Goal: Information Seeking & Learning: Compare options

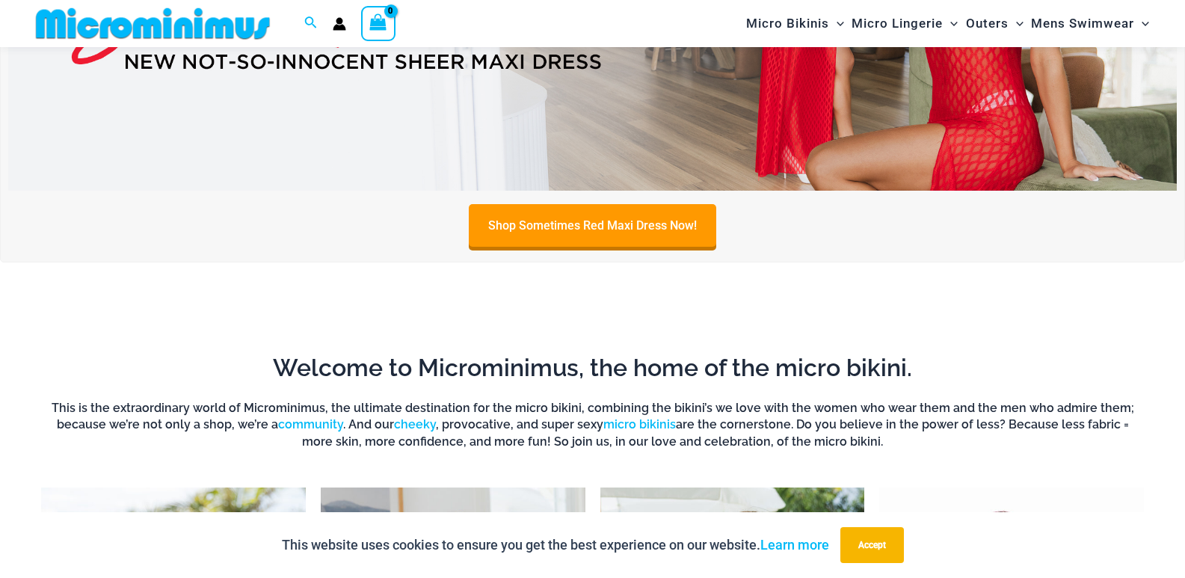
scroll to position [734, 0]
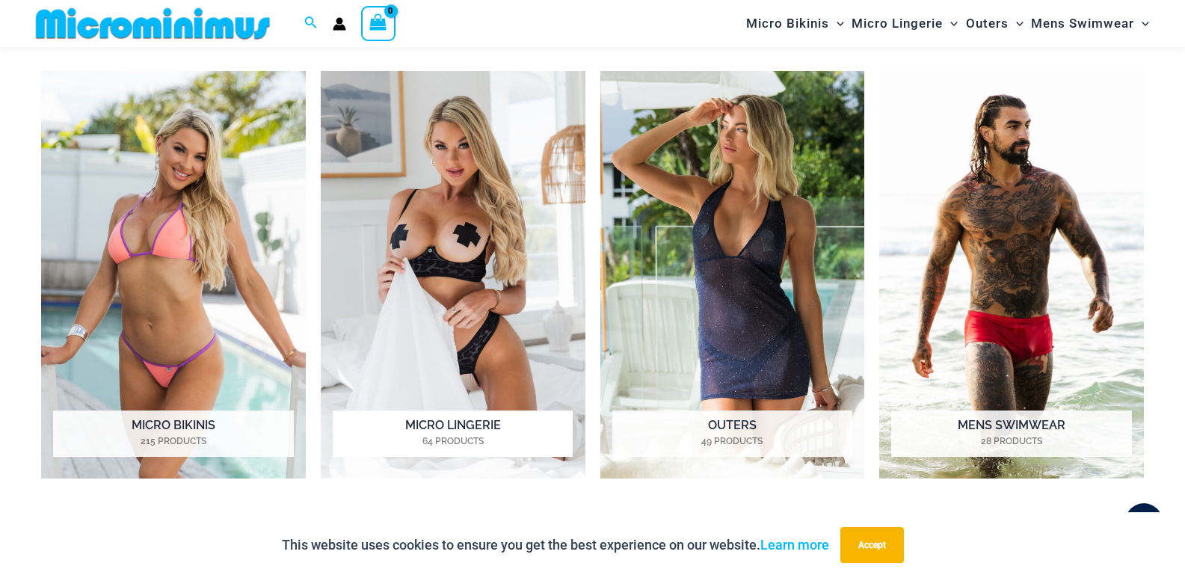
click at [417, 220] on img "Visit product category Micro Lingerie" at bounding box center [453, 275] width 265 height 408
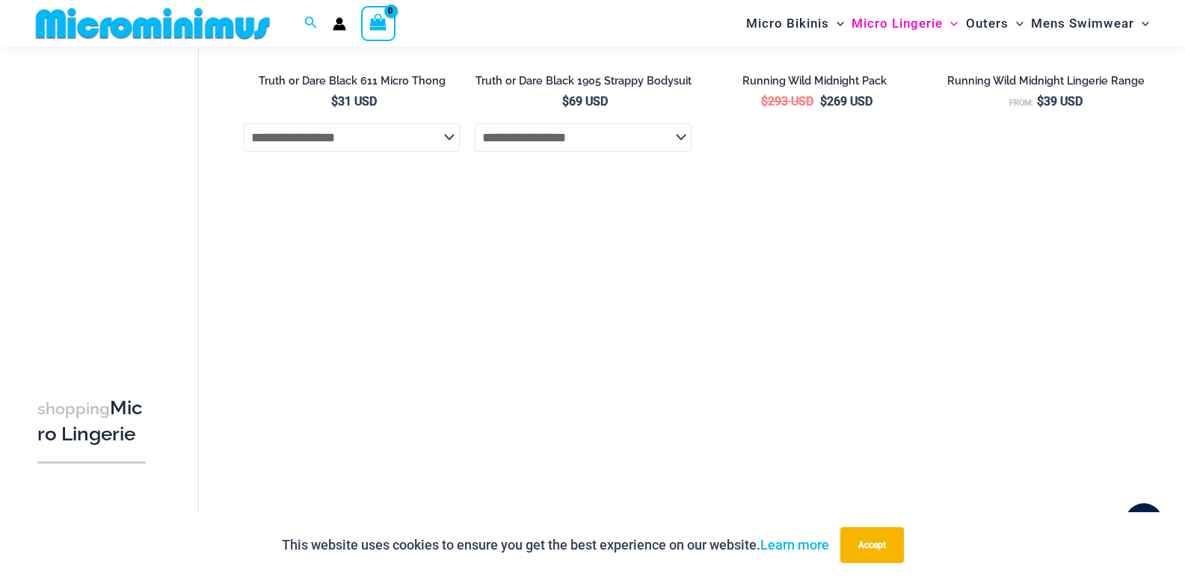
scroll to position [1496, 0]
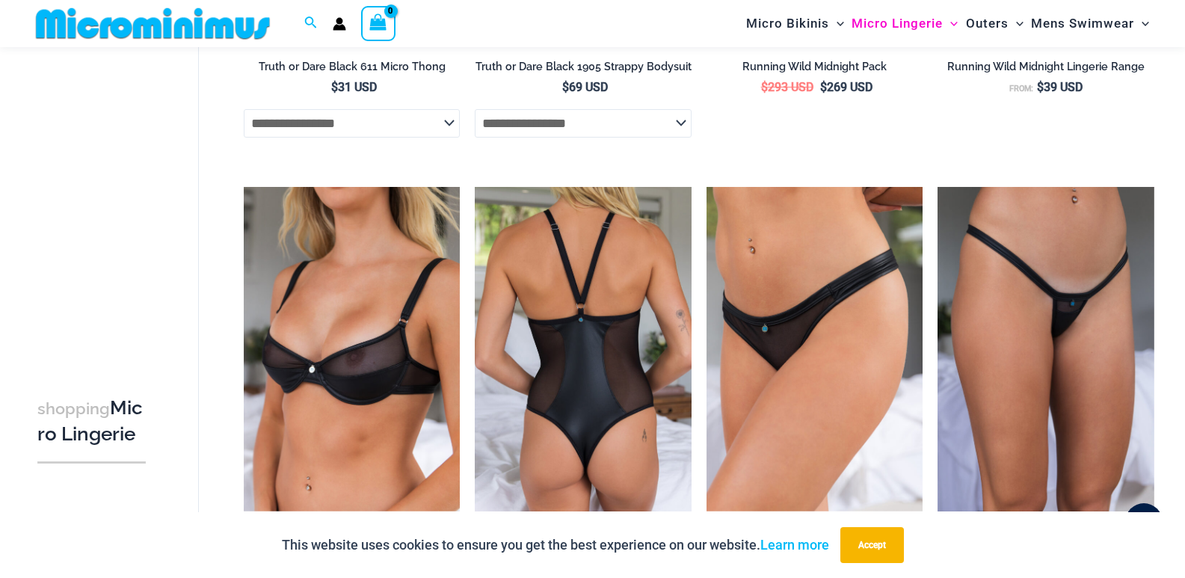
click at [547, 333] on img at bounding box center [583, 349] width 217 height 325
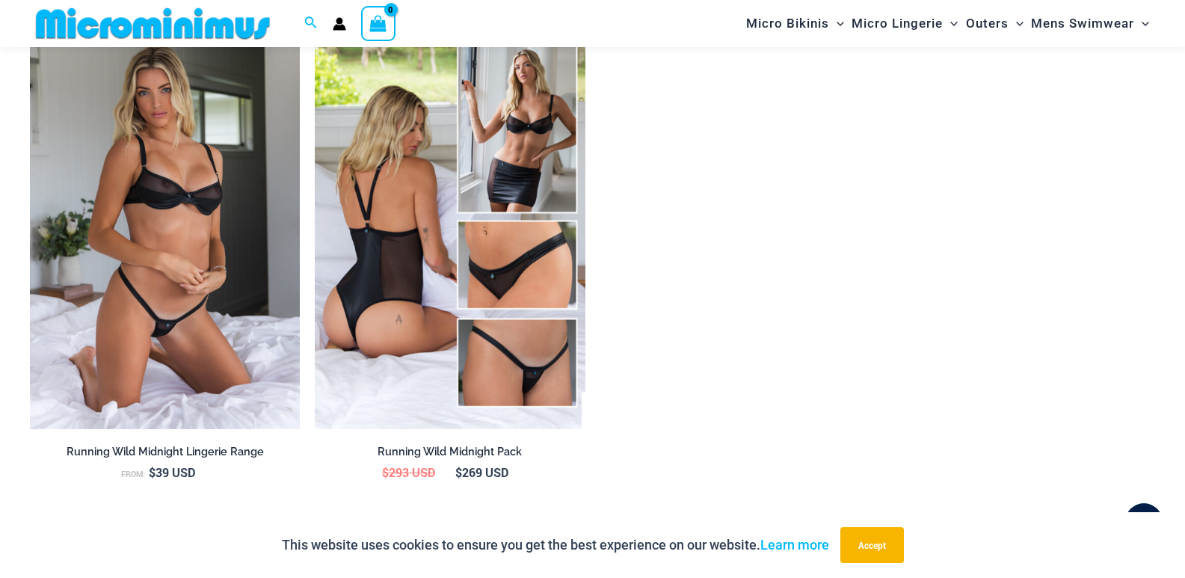
scroll to position [1909, 0]
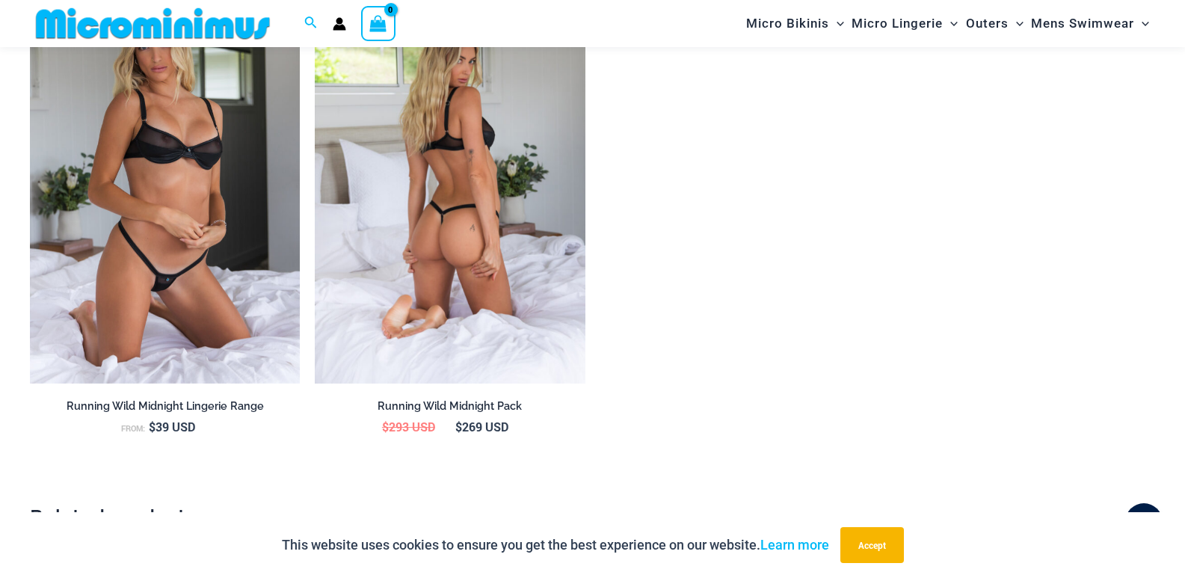
click at [414, 144] on img at bounding box center [450, 180] width 270 height 405
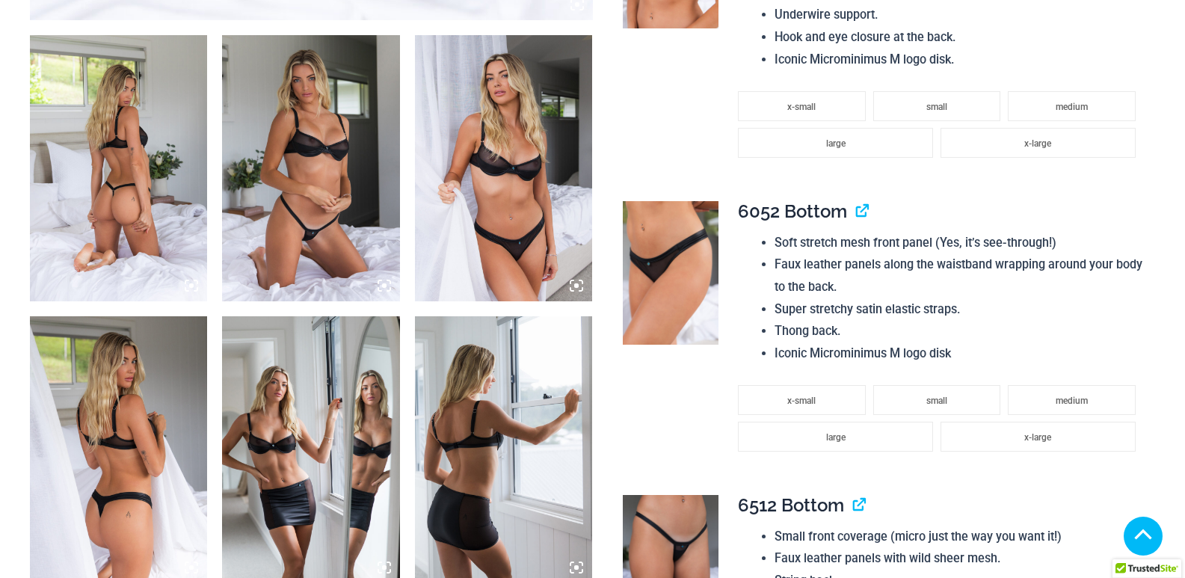
scroll to position [1047, 0]
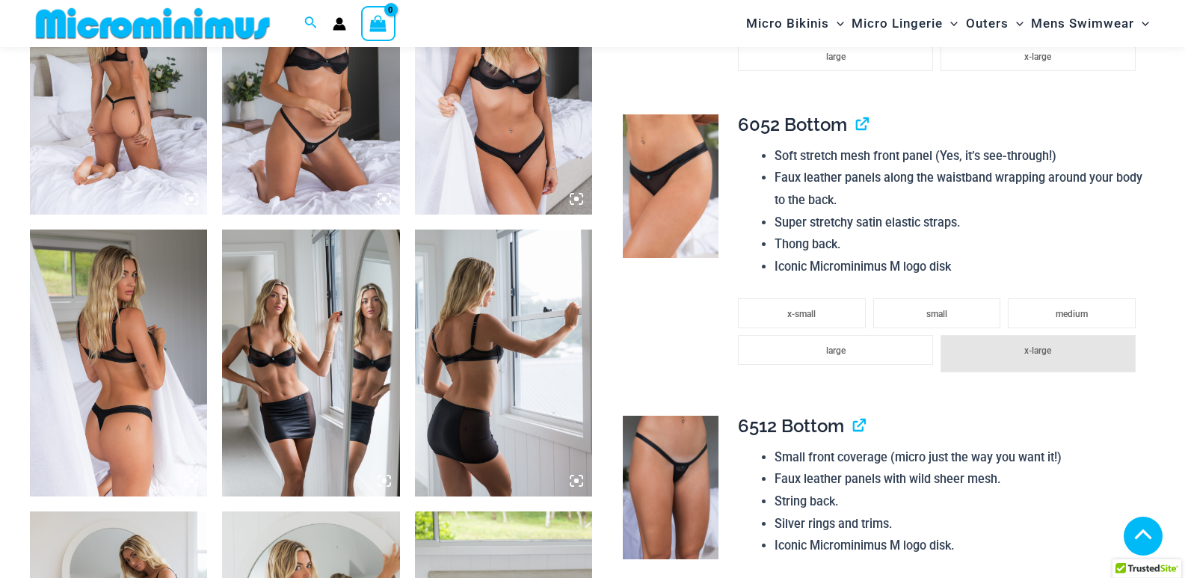
click at [299, 296] on img at bounding box center [310, 363] width 177 height 266
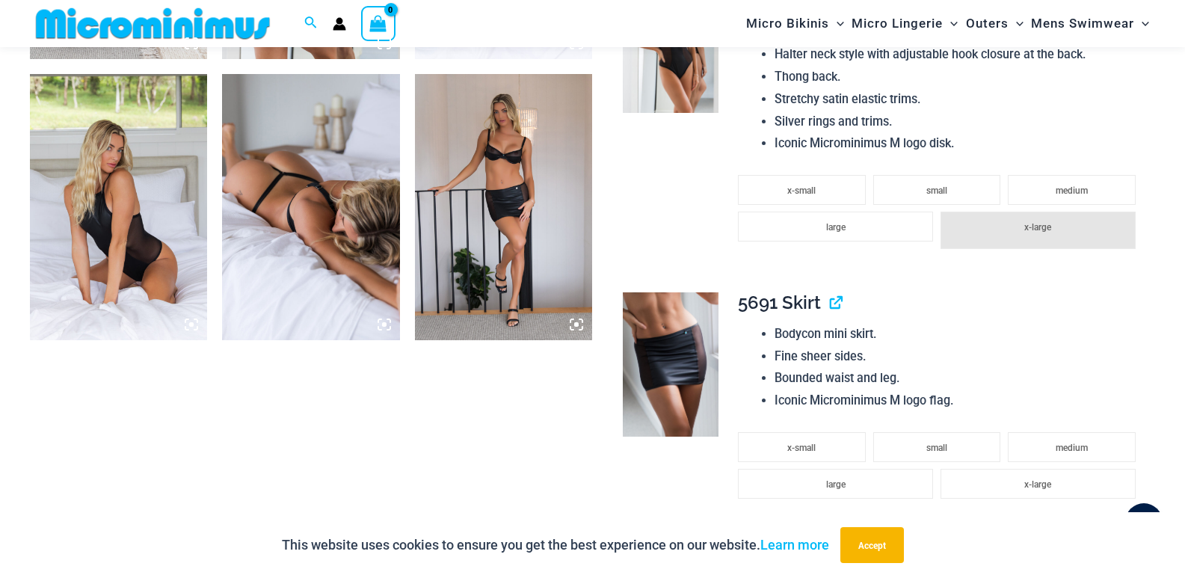
scroll to position [1770, 0]
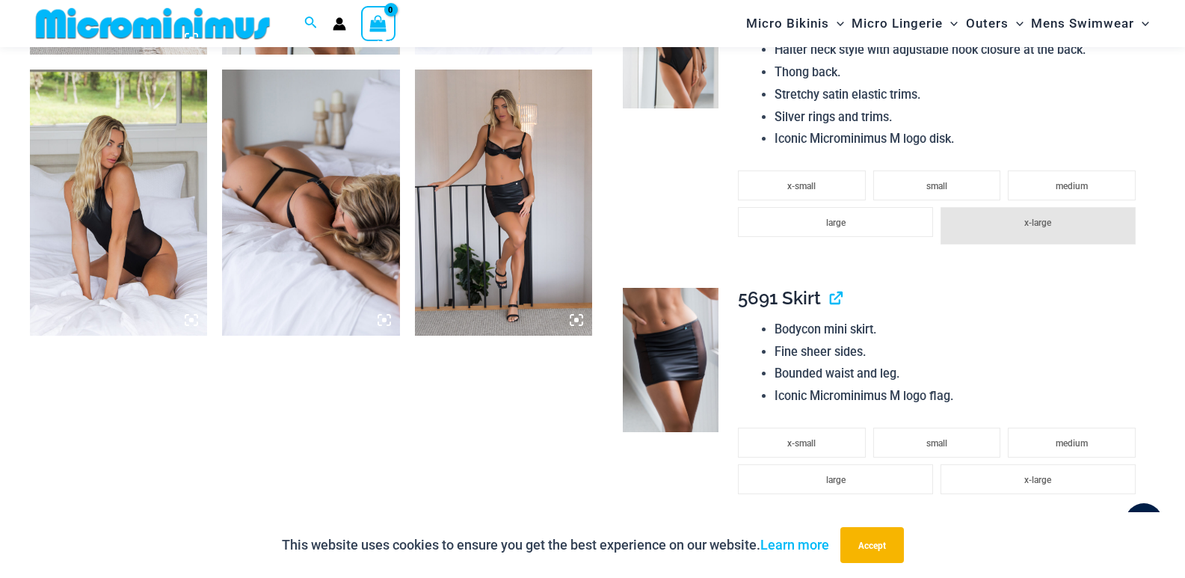
click at [488, 147] on img at bounding box center [503, 203] width 177 height 266
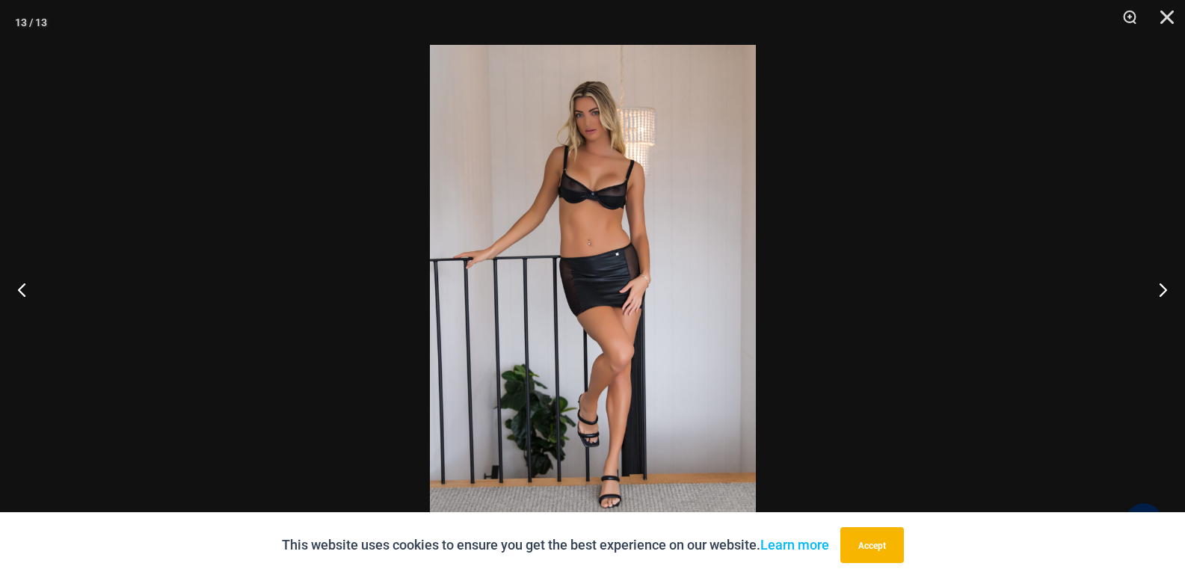
click at [559, 176] on img at bounding box center [593, 289] width 326 height 488
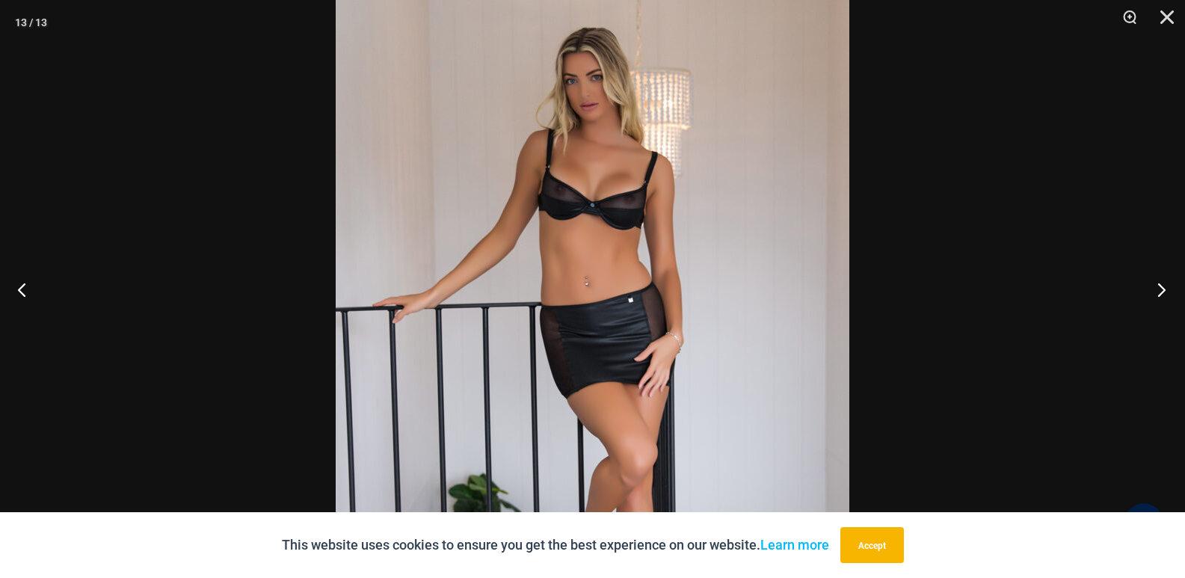
click at [1160, 292] on button "Next" at bounding box center [1157, 289] width 56 height 75
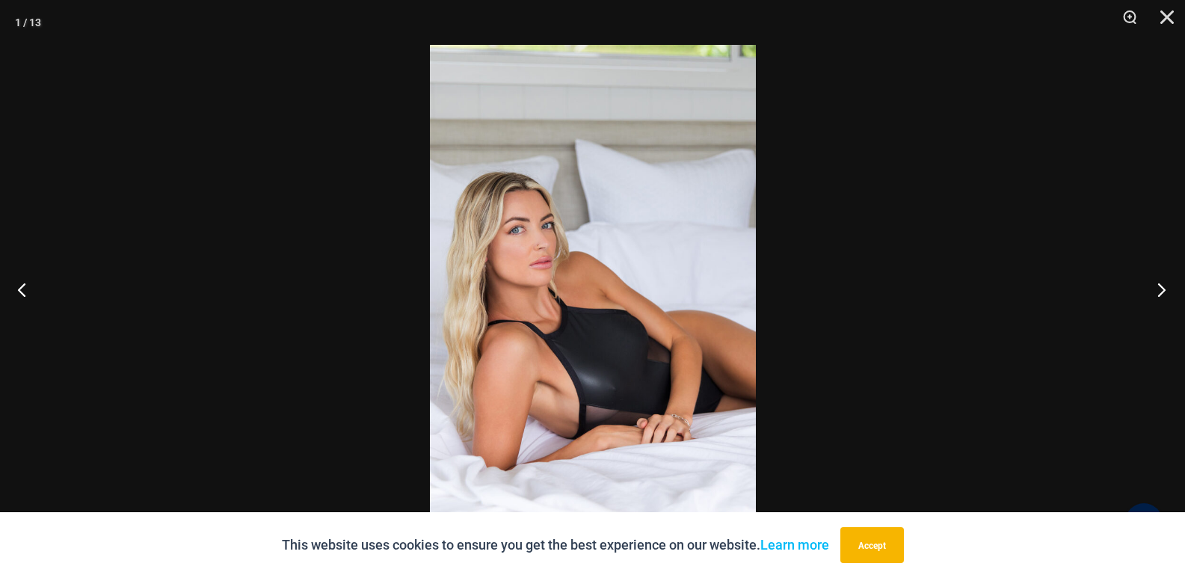
click at [1160, 292] on button "Next" at bounding box center [1157, 289] width 56 height 75
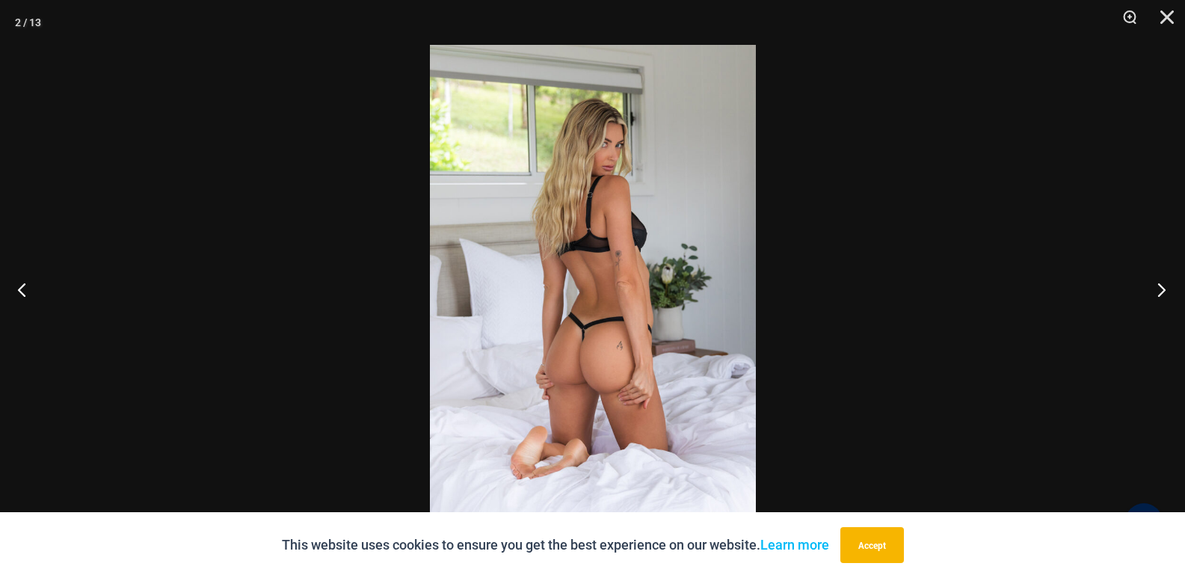
click at [1160, 292] on button "Next" at bounding box center [1157, 289] width 56 height 75
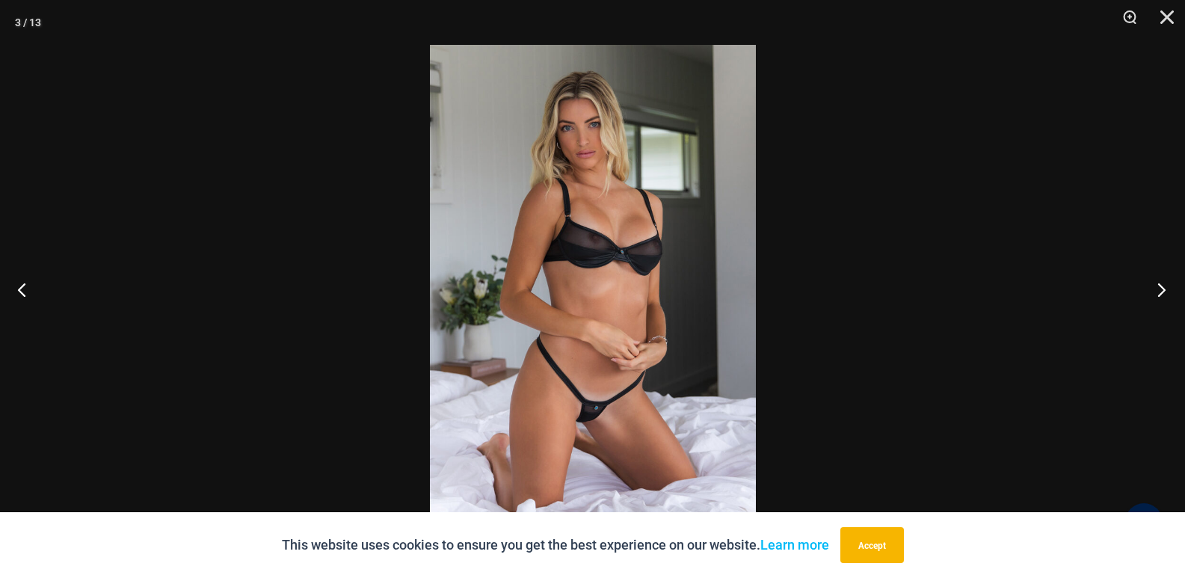
click at [1160, 292] on button "Next" at bounding box center [1157, 289] width 56 height 75
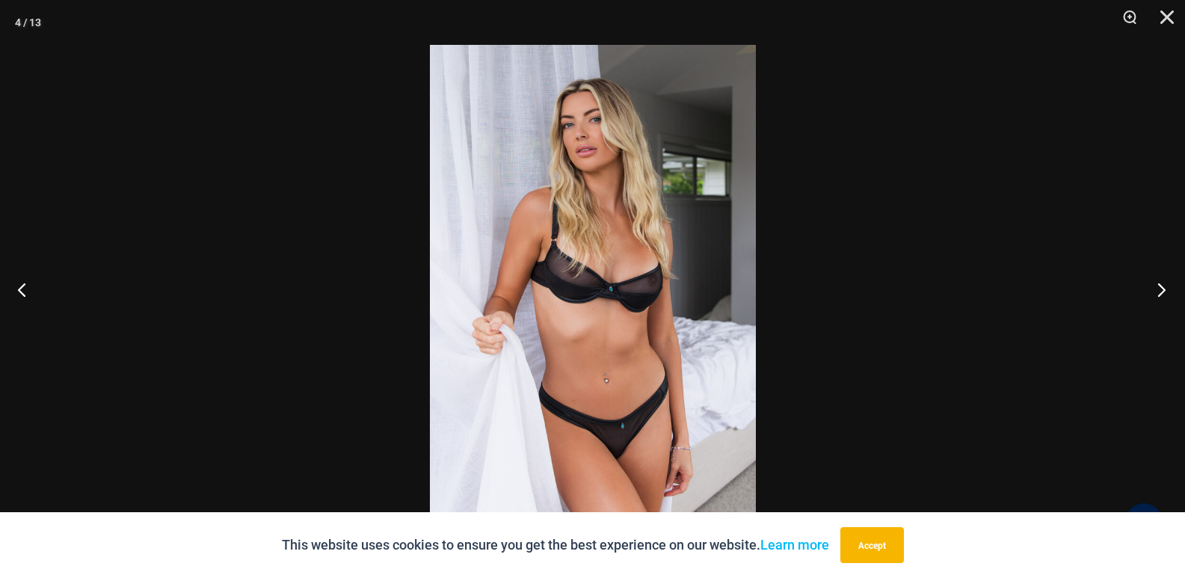
click at [1160, 292] on button "Next" at bounding box center [1157, 289] width 56 height 75
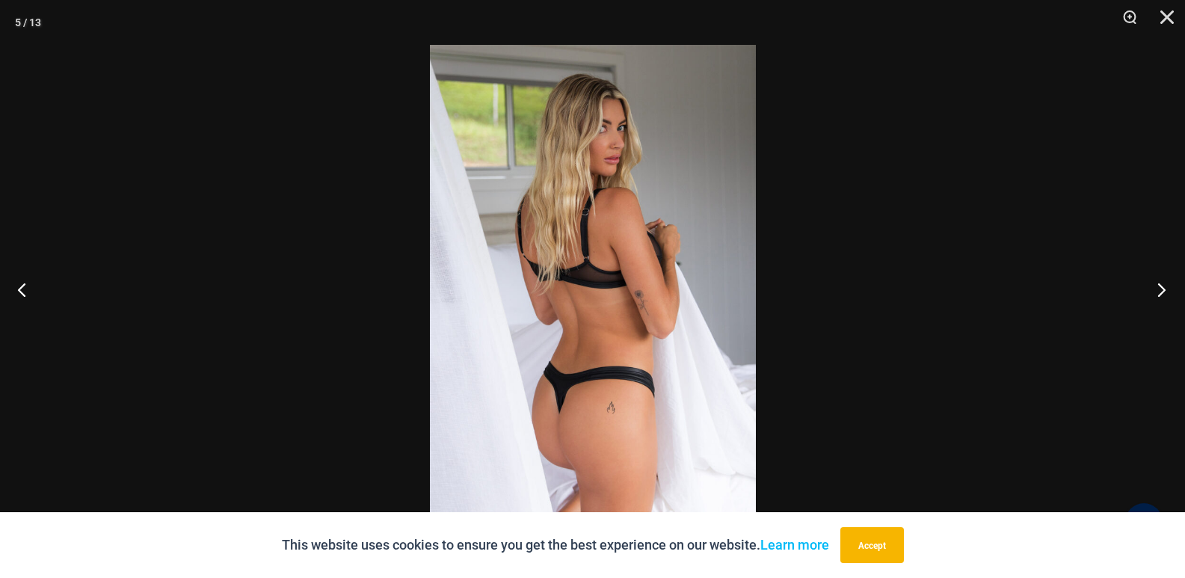
click at [1160, 292] on button "Next" at bounding box center [1157, 289] width 56 height 75
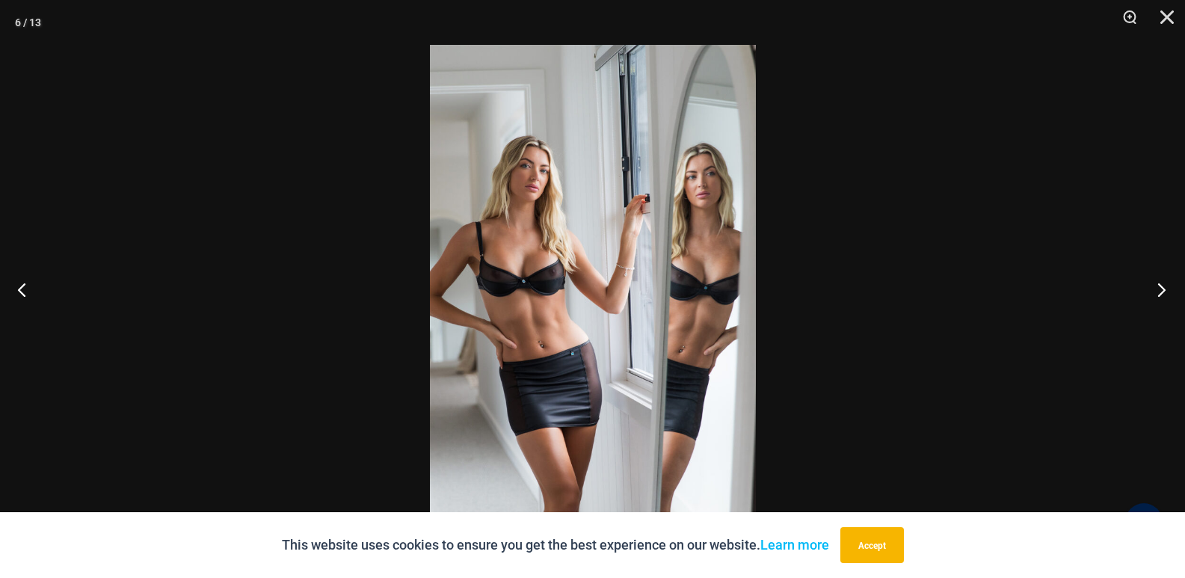
click at [1160, 292] on button "Next" at bounding box center [1157, 289] width 56 height 75
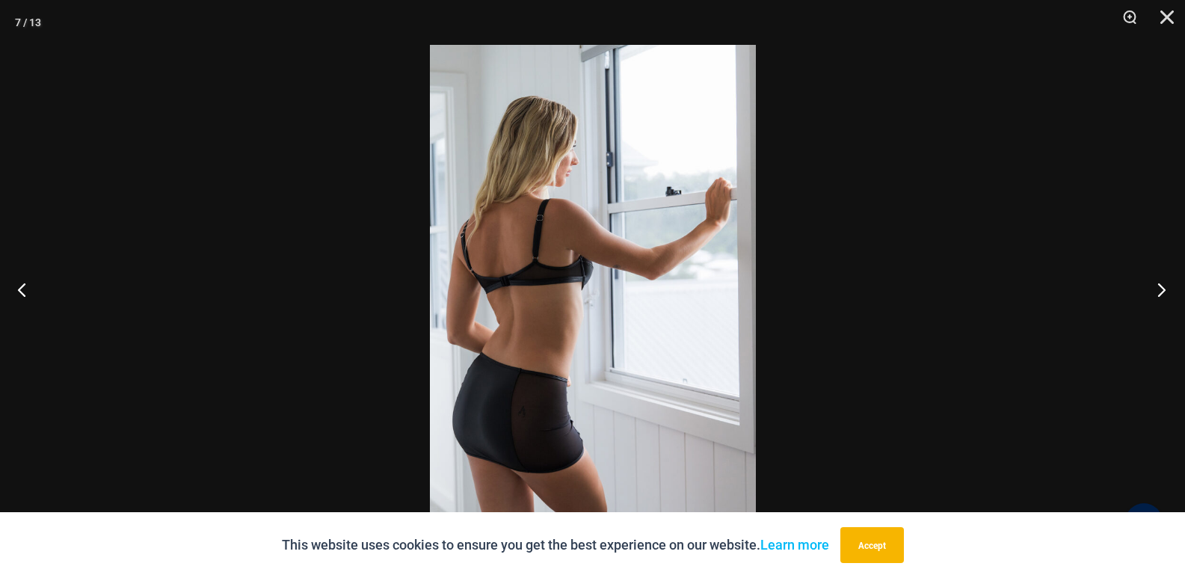
click at [1160, 292] on button "Next" at bounding box center [1157, 289] width 56 height 75
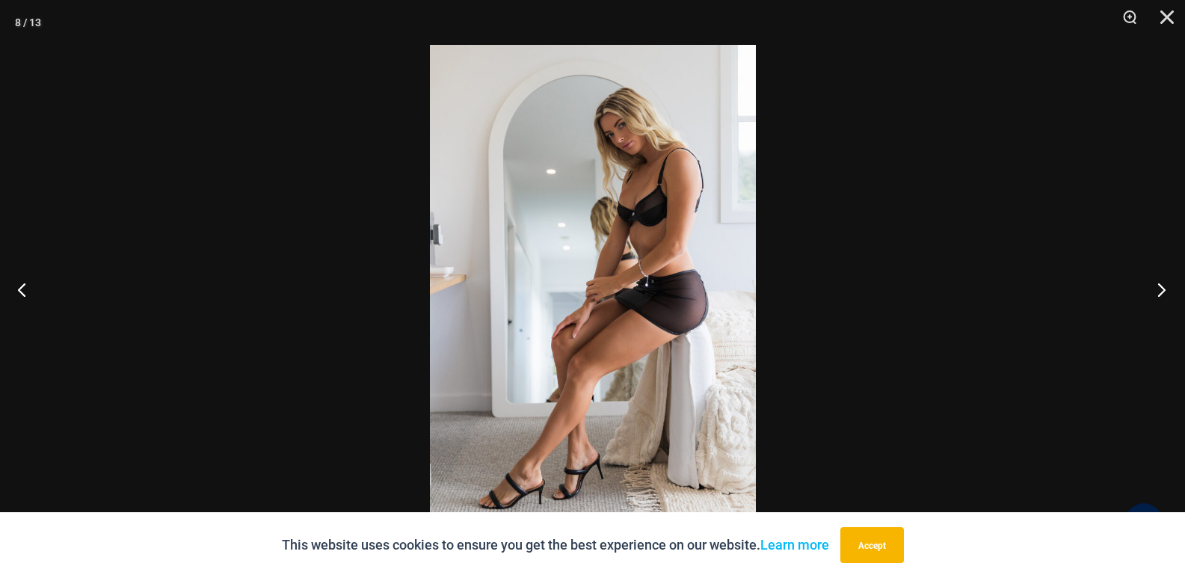
click at [1160, 292] on button "Next" at bounding box center [1157, 289] width 56 height 75
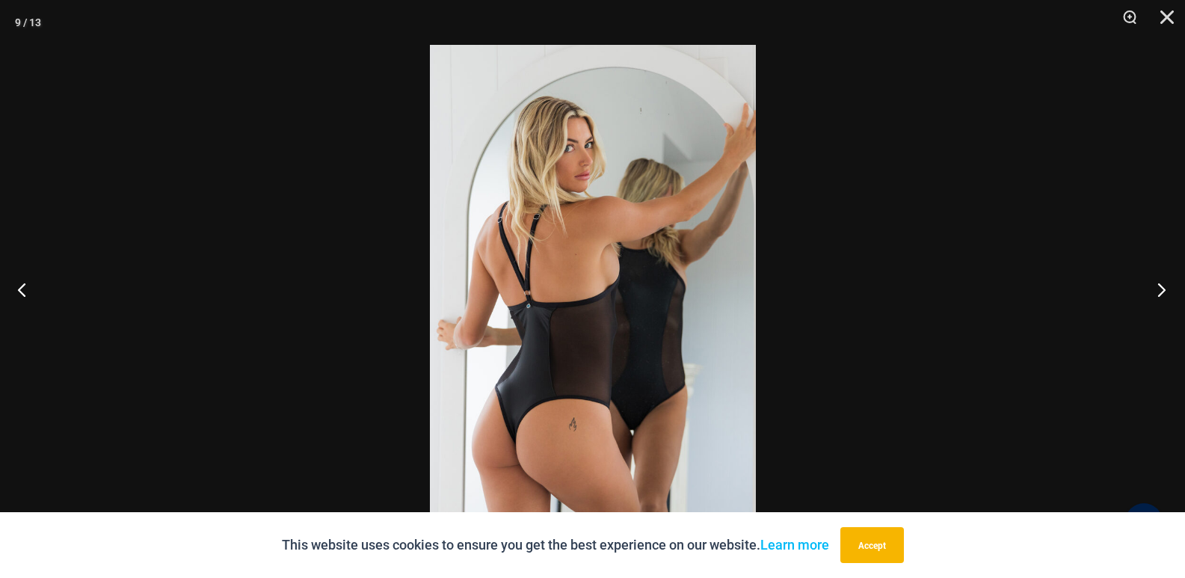
click at [1160, 292] on button "Next" at bounding box center [1157, 289] width 56 height 75
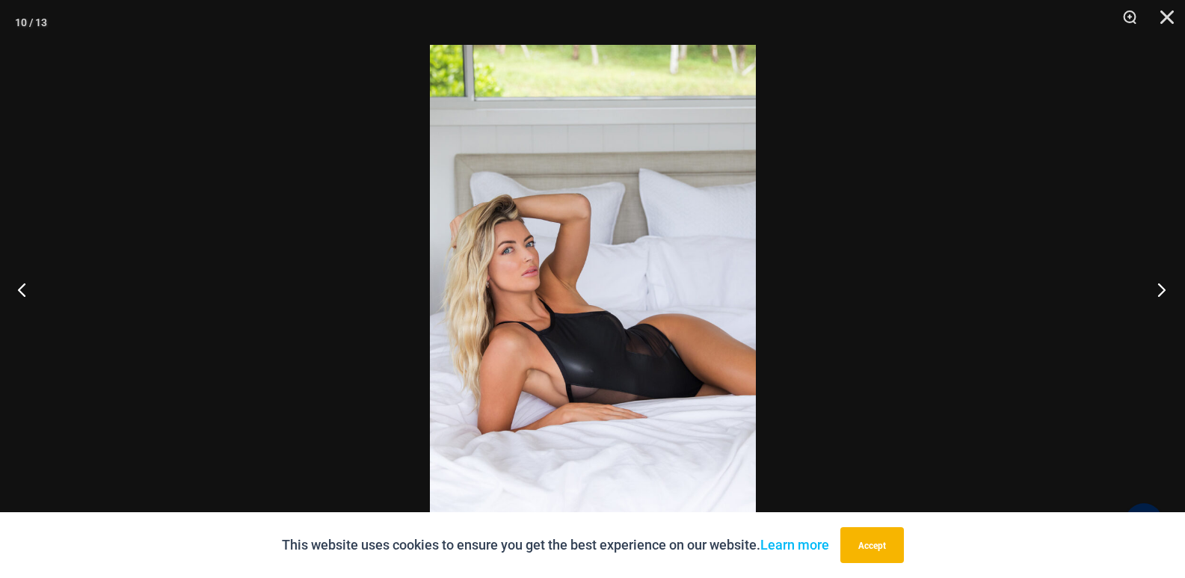
click at [1160, 292] on button "Next" at bounding box center [1157, 289] width 56 height 75
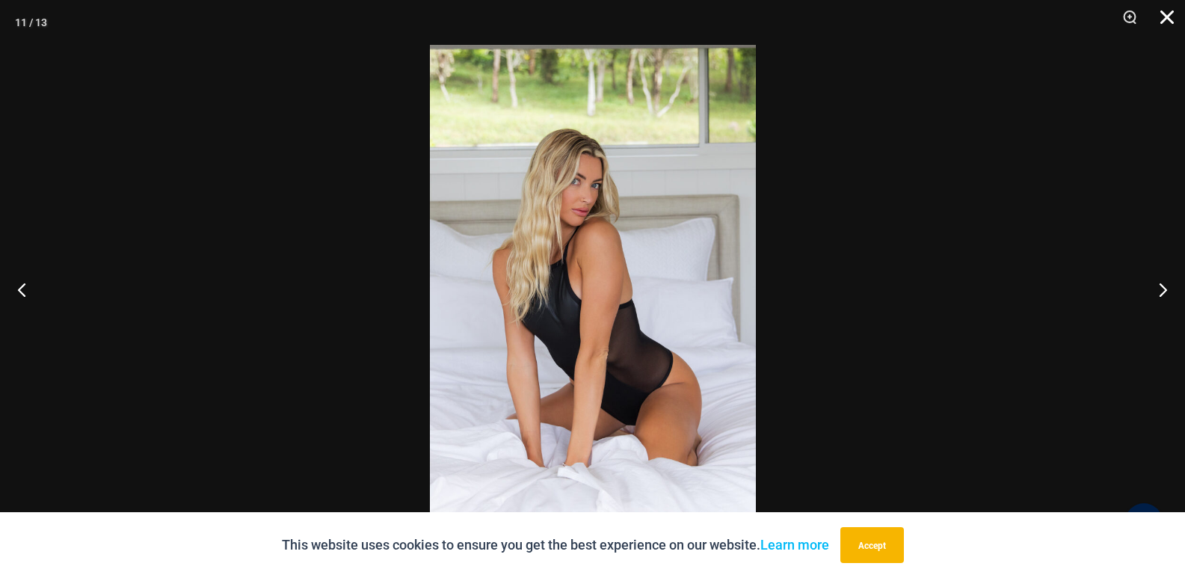
click at [1165, 29] on button "Close" at bounding box center [1161, 22] width 37 height 45
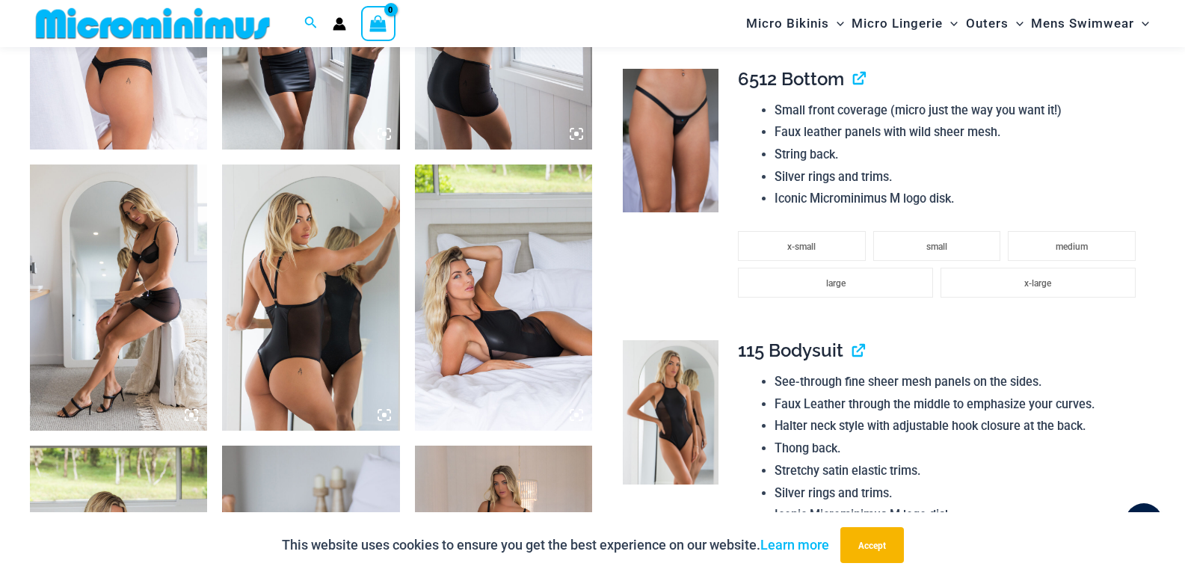
scroll to position [1482, 0]
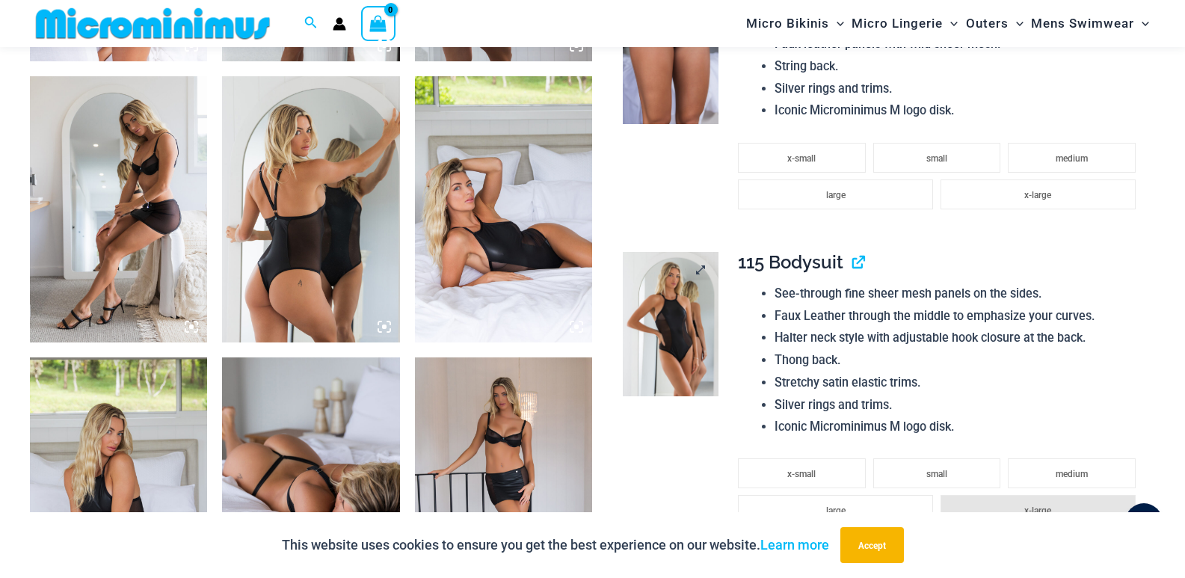
click at [672, 307] on img at bounding box center [671, 324] width 96 height 144
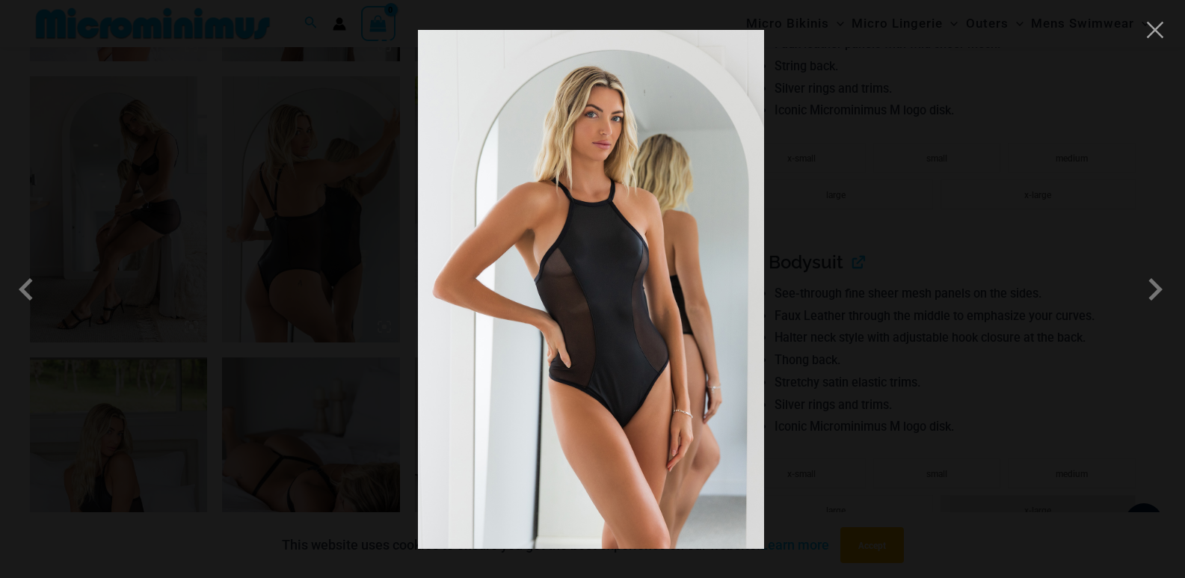
click at [583, 269] on img at bounding box center [591, 289] width 346 height 519
click at [654, 251] on img at bounding box center [591, 289] width 346 height 519
click at [1154, 294] on span at bounding box center [1155, 289] width 45 height 45
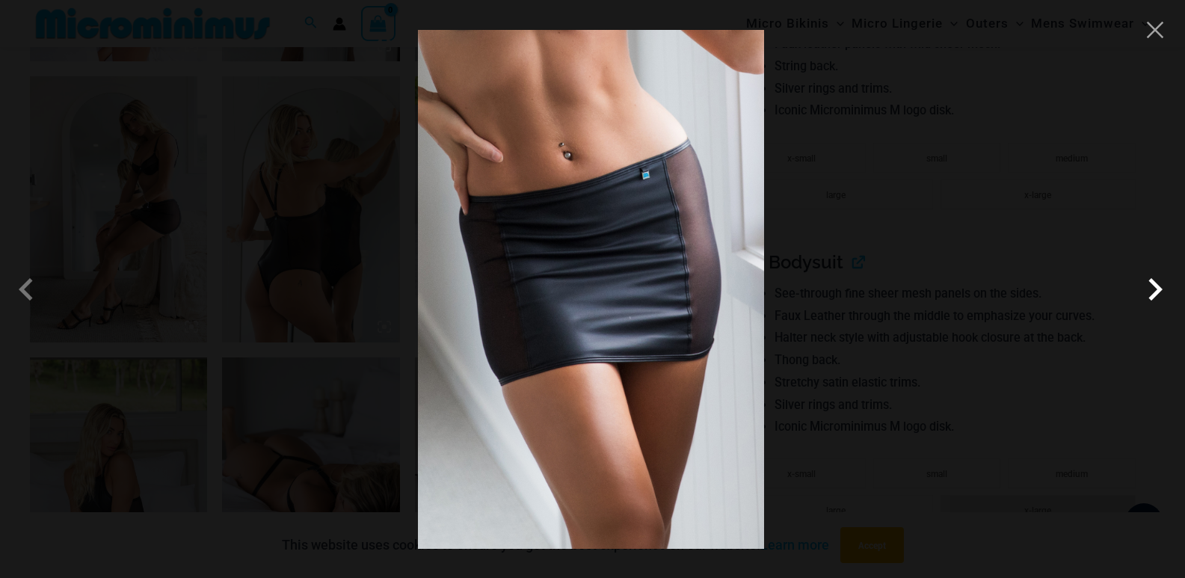
click at [1154, 294] on span at bounding box center [1155, 289] width 45 height 45
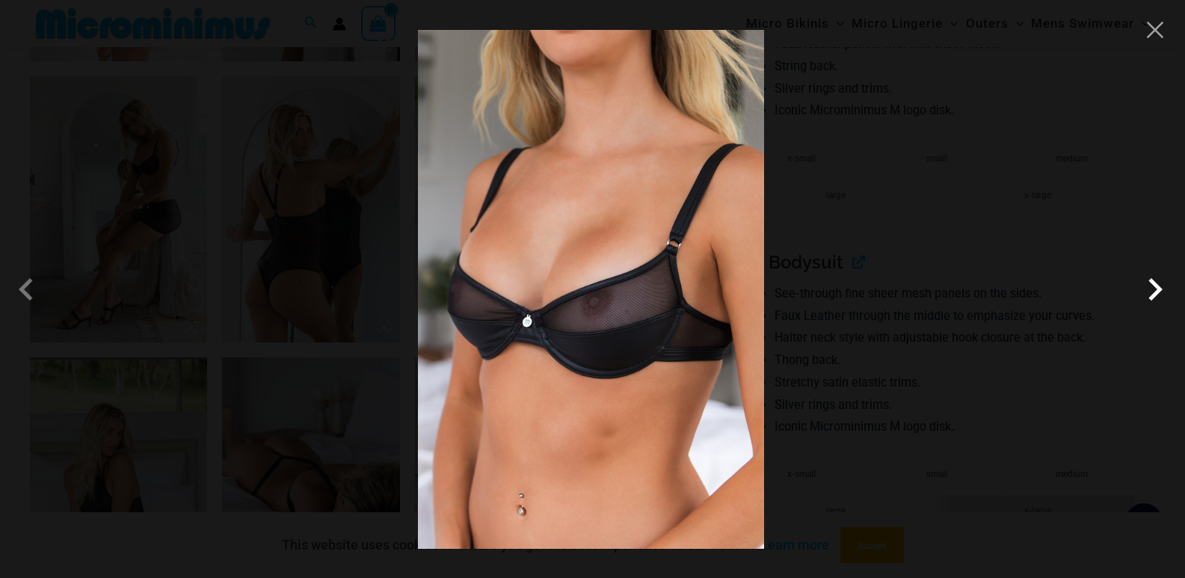
click at [1154, 294] on span at bounding box center [1155, 289] width 45 height 45
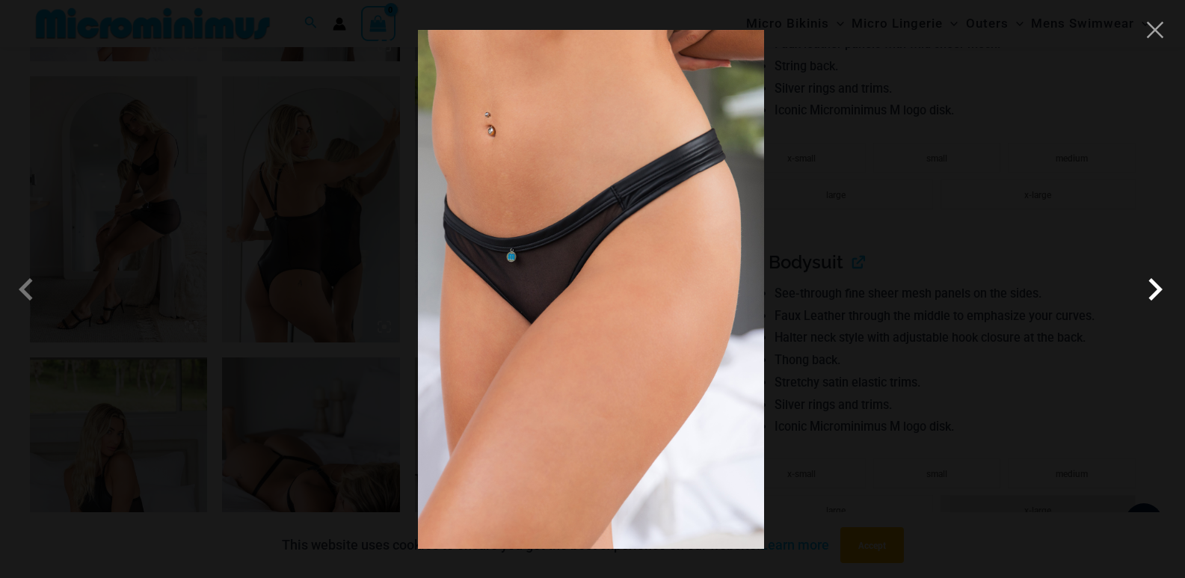
click at [1154, 294] on span at bounding box center [1155, 289] width 45 height 45
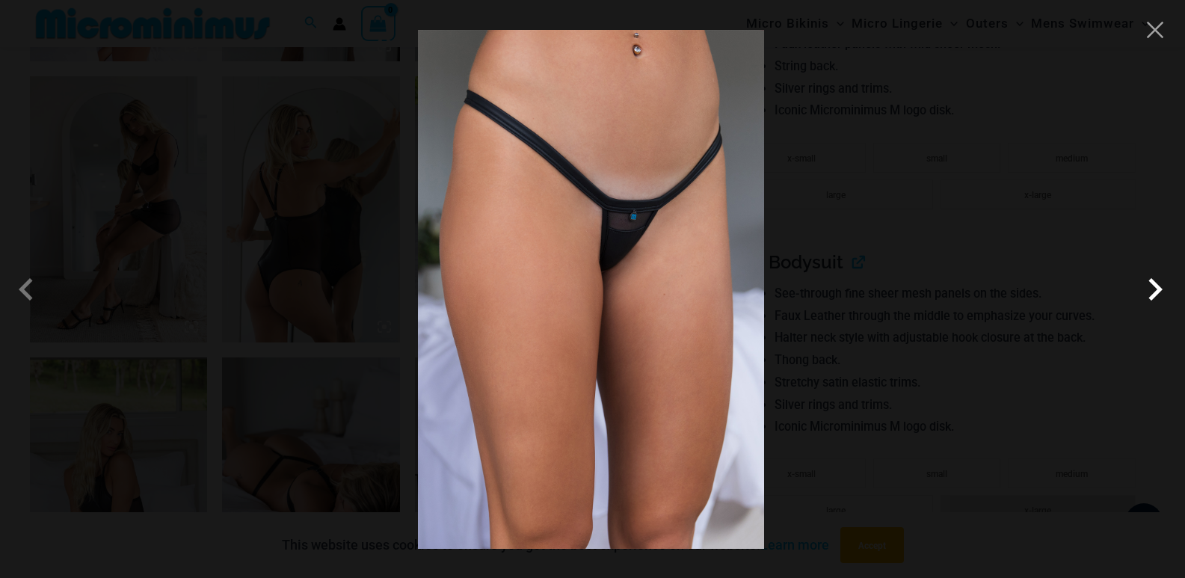
click at [1154, 294] on span at bounding box center [1155, 289] width 45 height 45
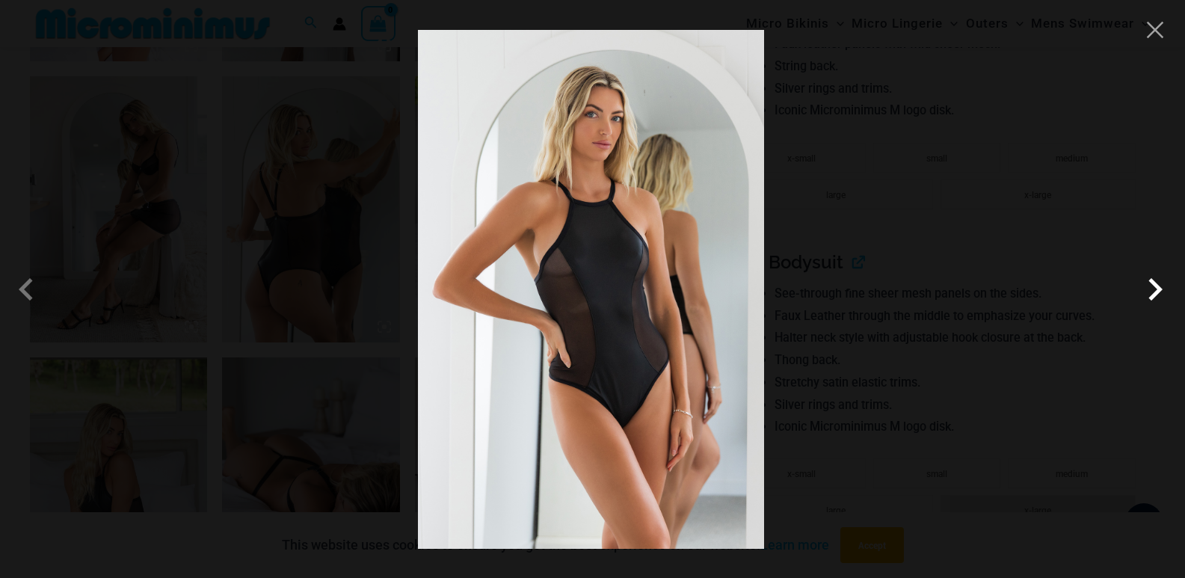
click at [1154, 294] on span at bounding box center [1155, 289] width 45 height 45
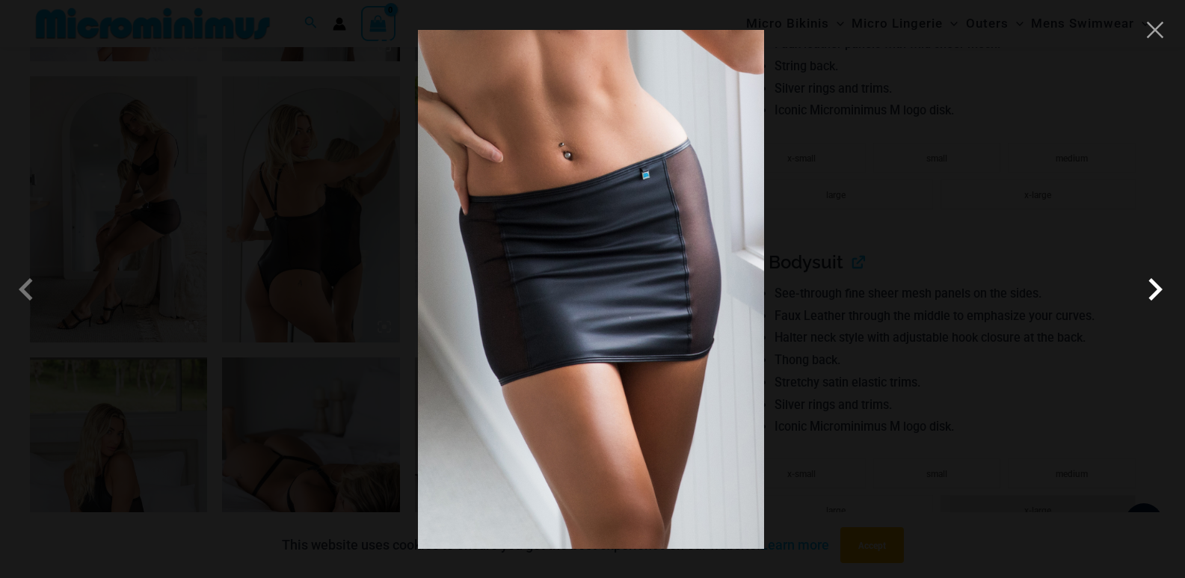
click at [1154, 294] on span at bounding box center [1155, 289] width 45 height 45
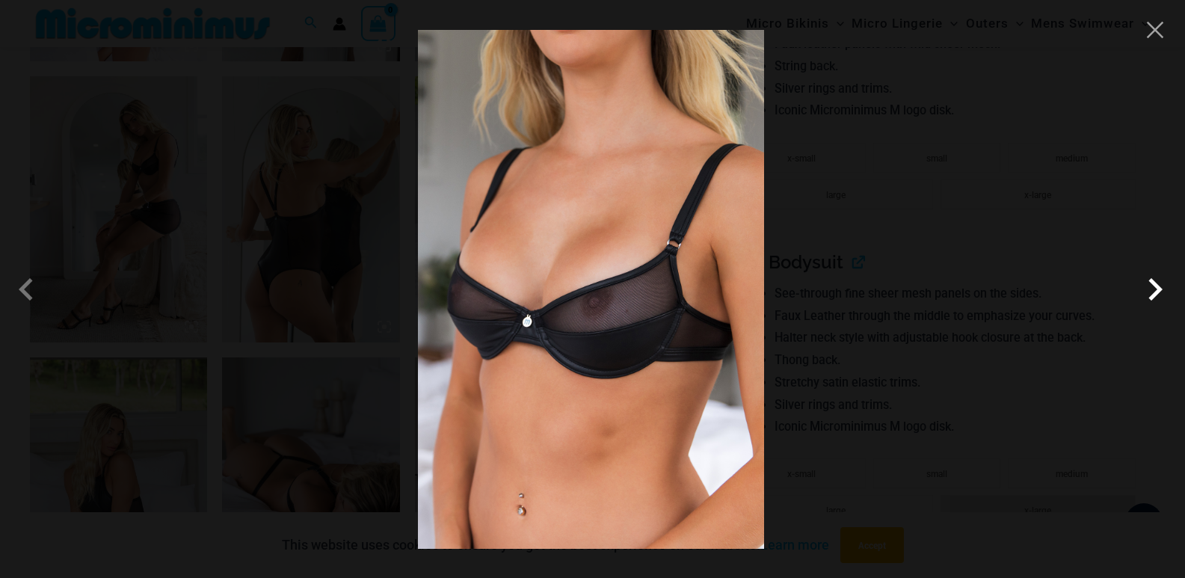
click at [1154, 294] on span at bounding box center [1155, 289] width 45 height 45
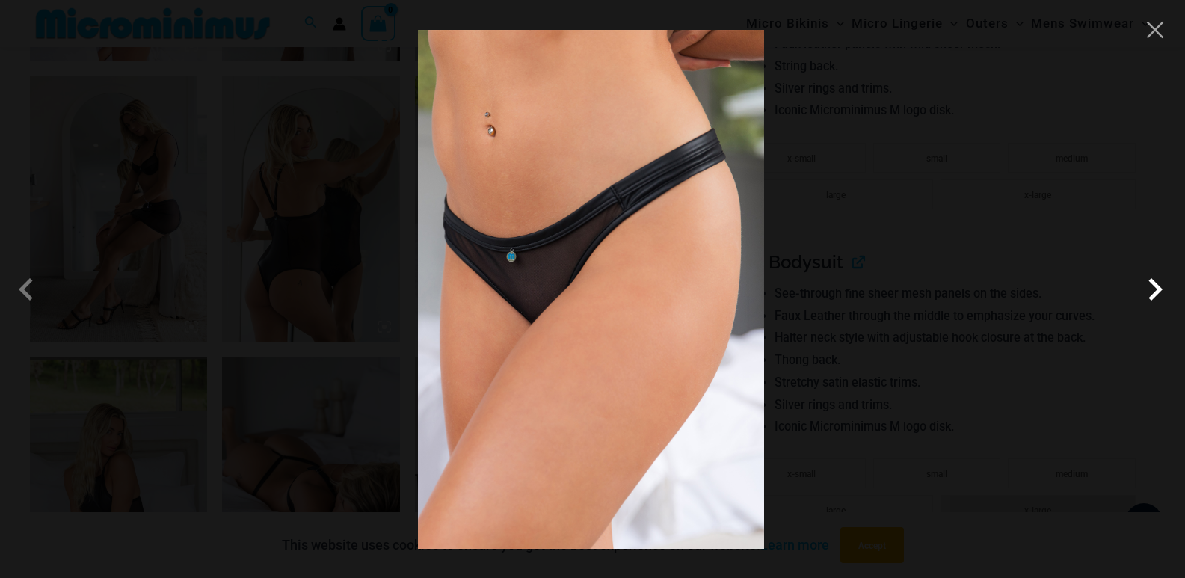
click at [1154, 294] on span at bounding box center [1155, 289] width 45 height 45
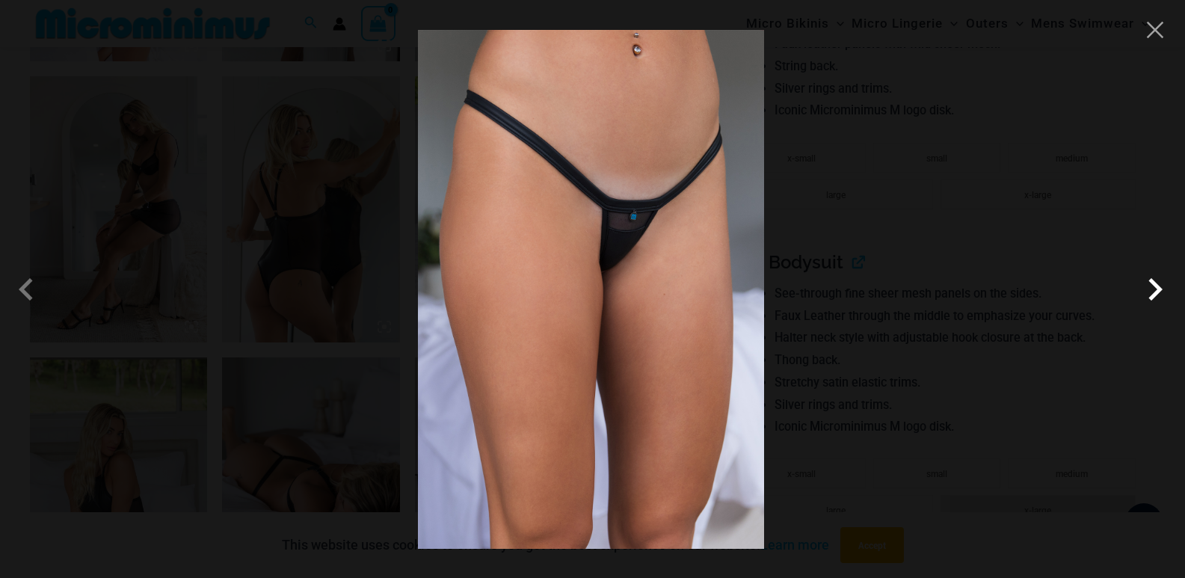
click at [1154, 294] on span at bounding box center [1155, 289] width 45 height 45
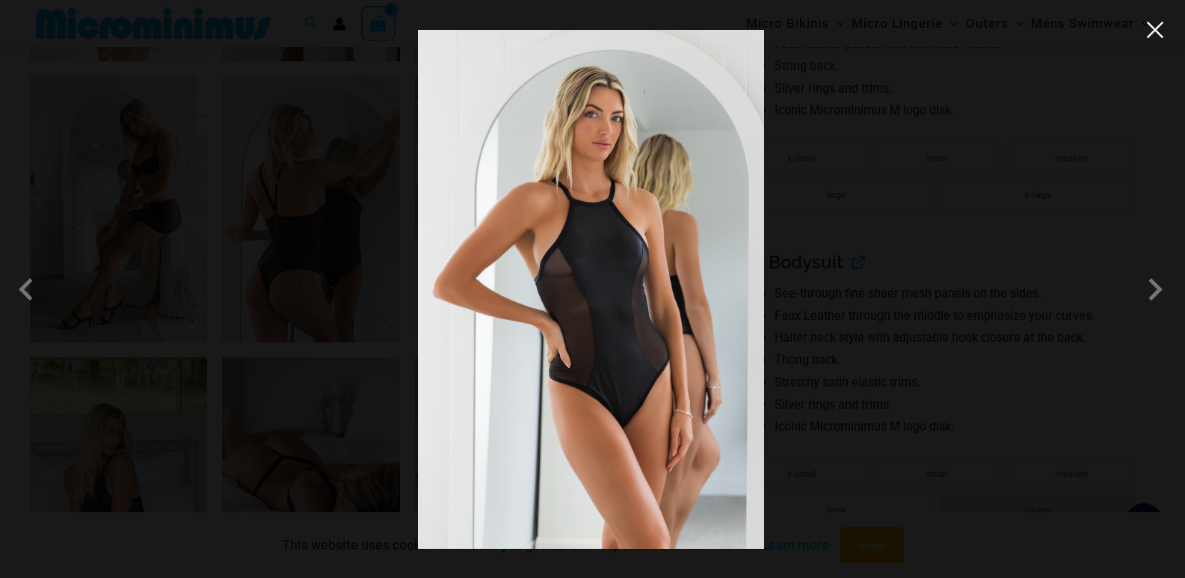
click at [1152, 37] on button "Close" at bounding box center [1155, 30] width 22 height 22
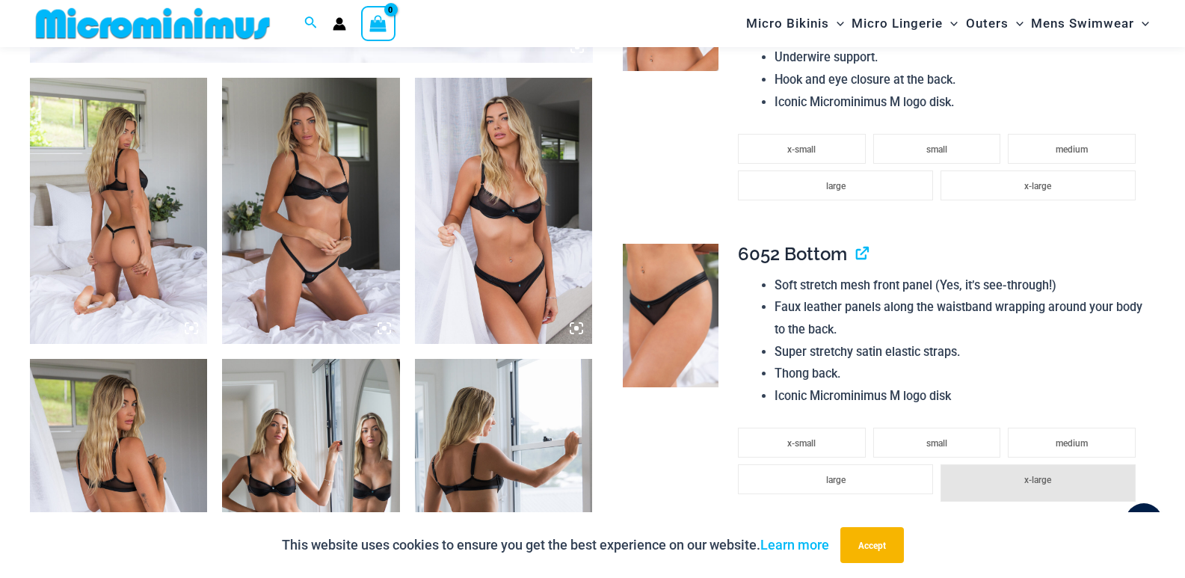
scroll to position [884, 0]
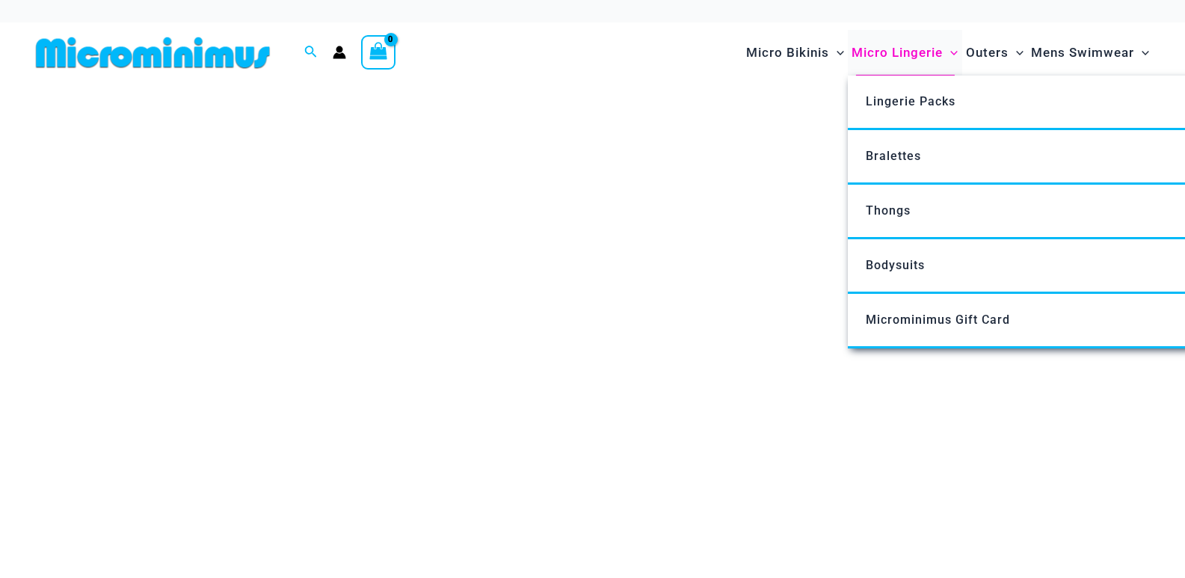
click at [913, 57] on span "Micro Lingerie" at bounding box center [897, 53] width 91 height 38
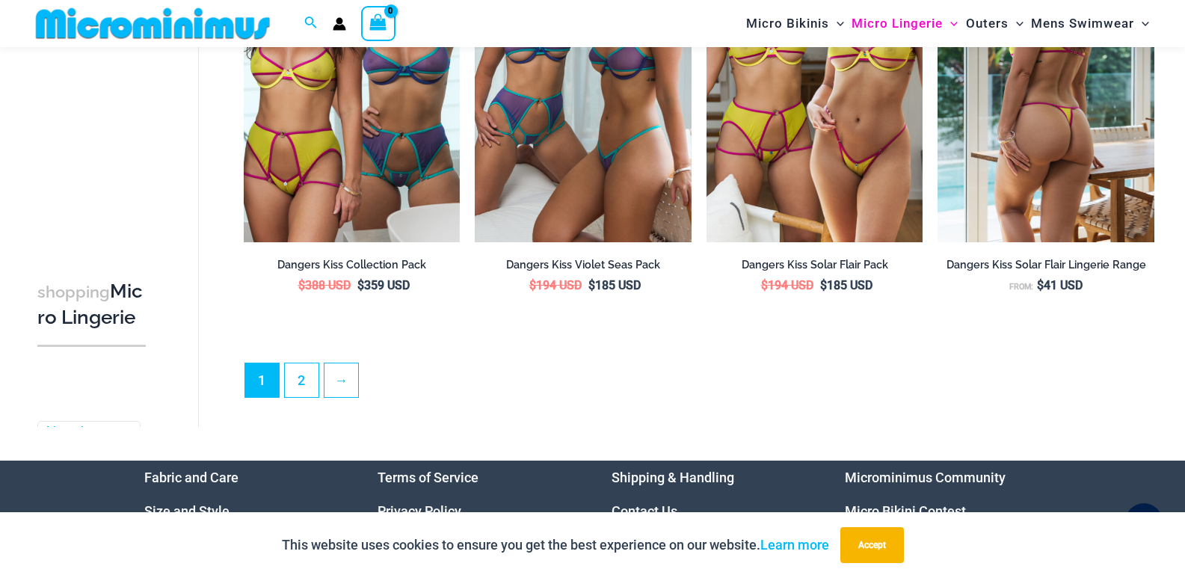
scroll to position [3722, 0]
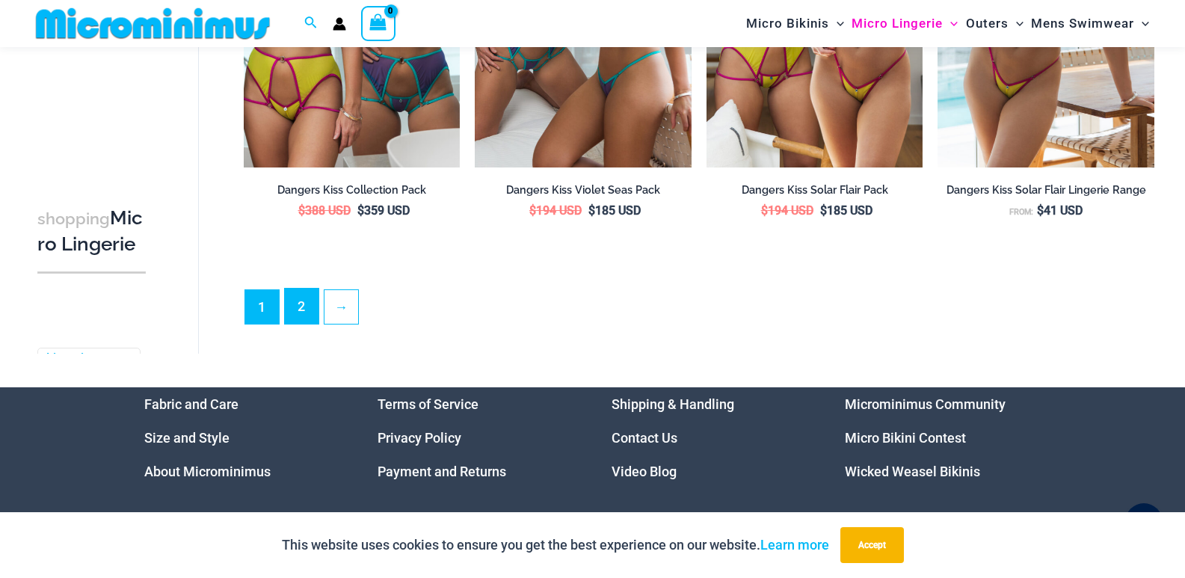
click at [304, 316] on link "2" at bounding box center [302, 306] width 34 height 35
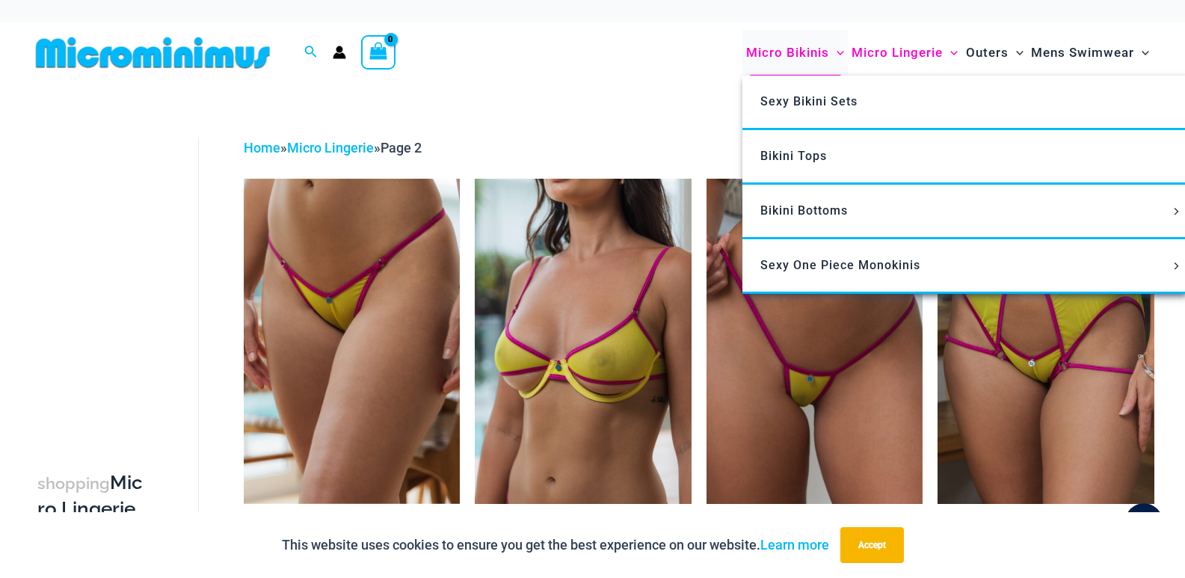
click at [790, 50] on span "Micro Bikinis" at bounding box center [787, 53] width 83 height 38
click at [770, 48] on span "Micro Bikinis" at bounding box center [787, 53] width 83 height 38
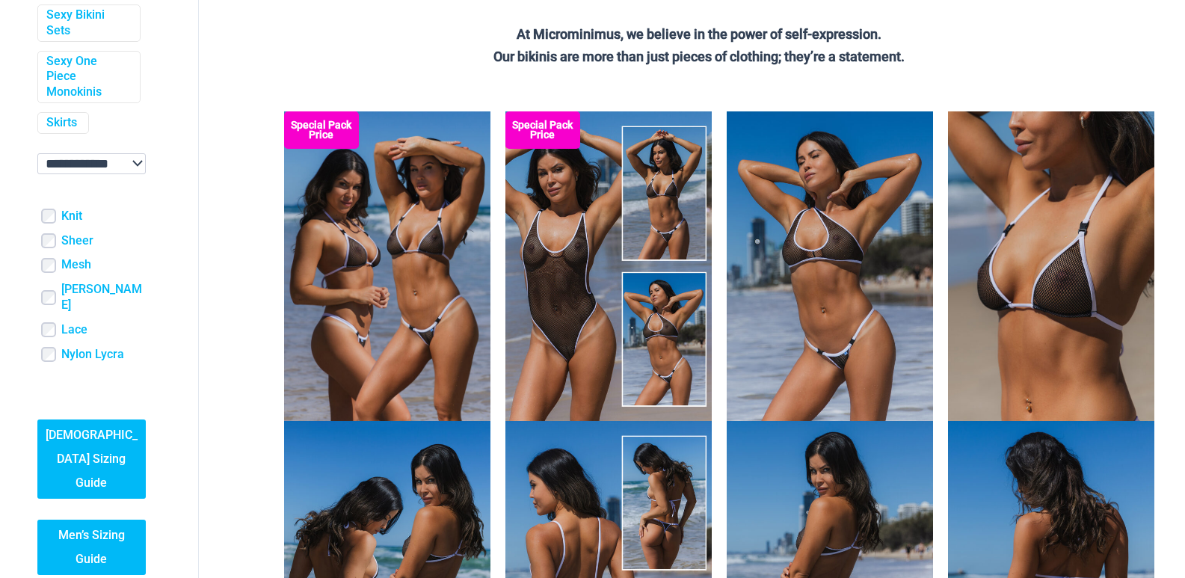
scroll to position [449, 0]
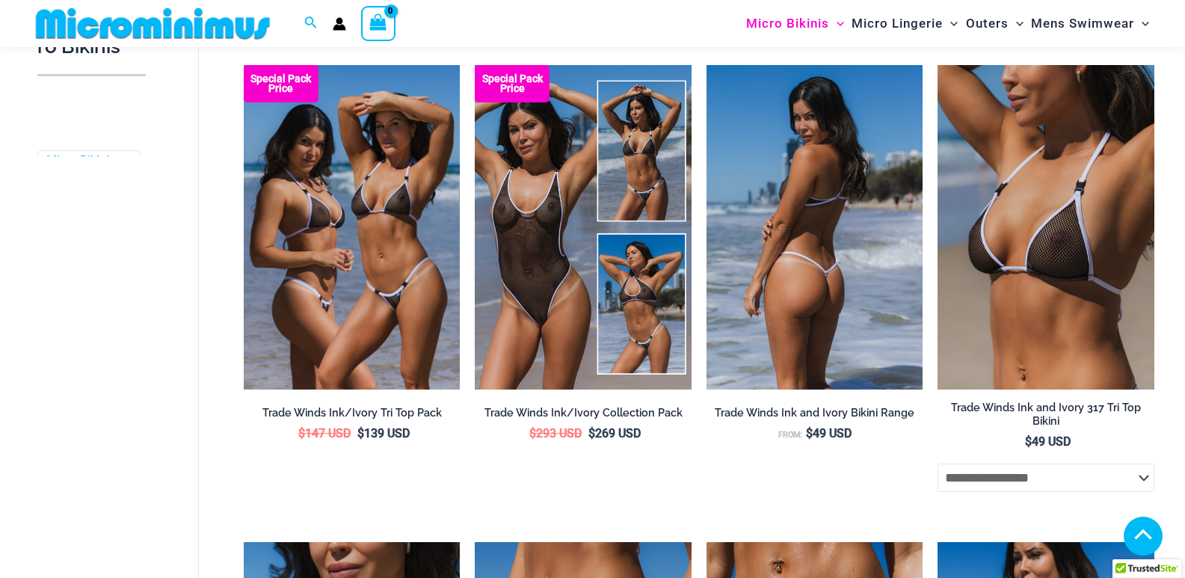
click at [827, 122] on img at bounding box center [815, 227] width 217 height 325
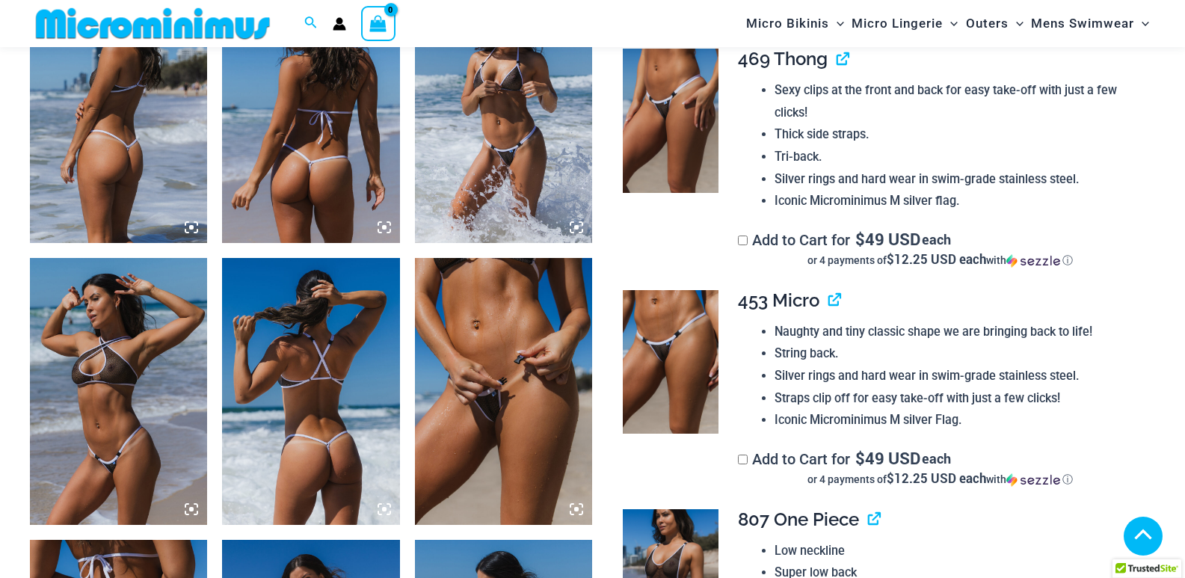
scroll to position [449, 0]
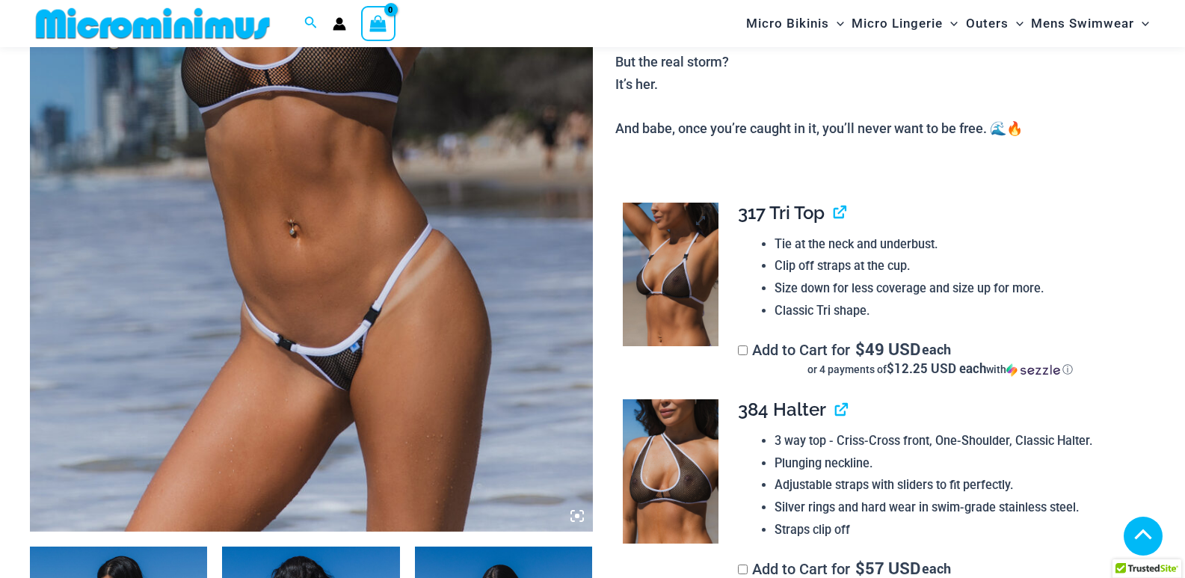
click at [686, 251] on img at bounding box center [671, 275] width 96 height 144
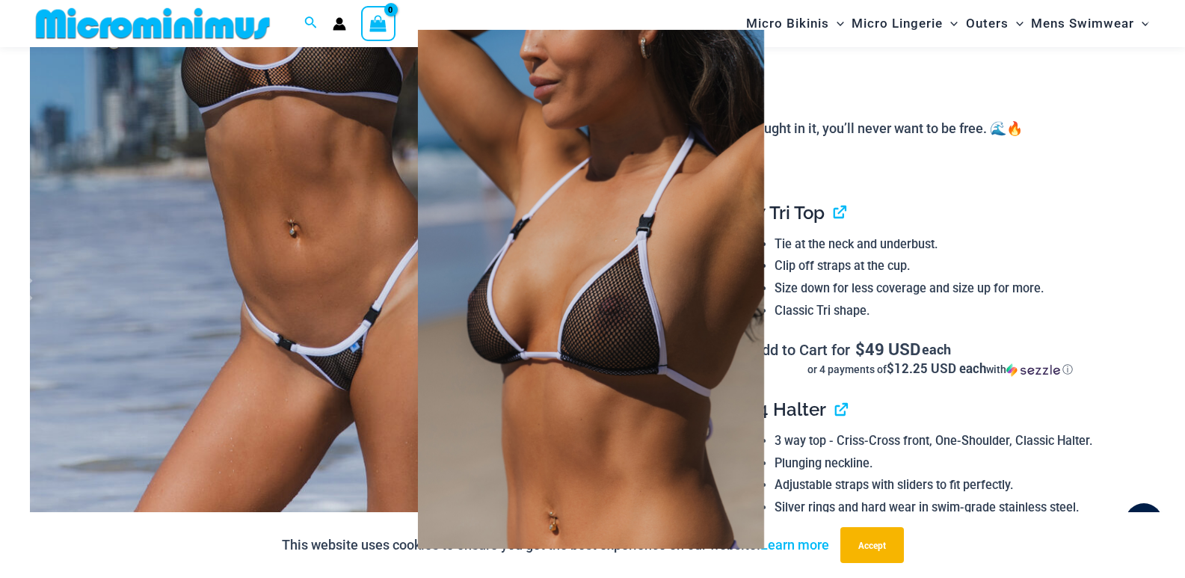
click at [583, 248] on img at bounding box center [591, 289] width 346 height 519
click at [311, 129] on div at bounding box center [592, 289] width 1185 height 578
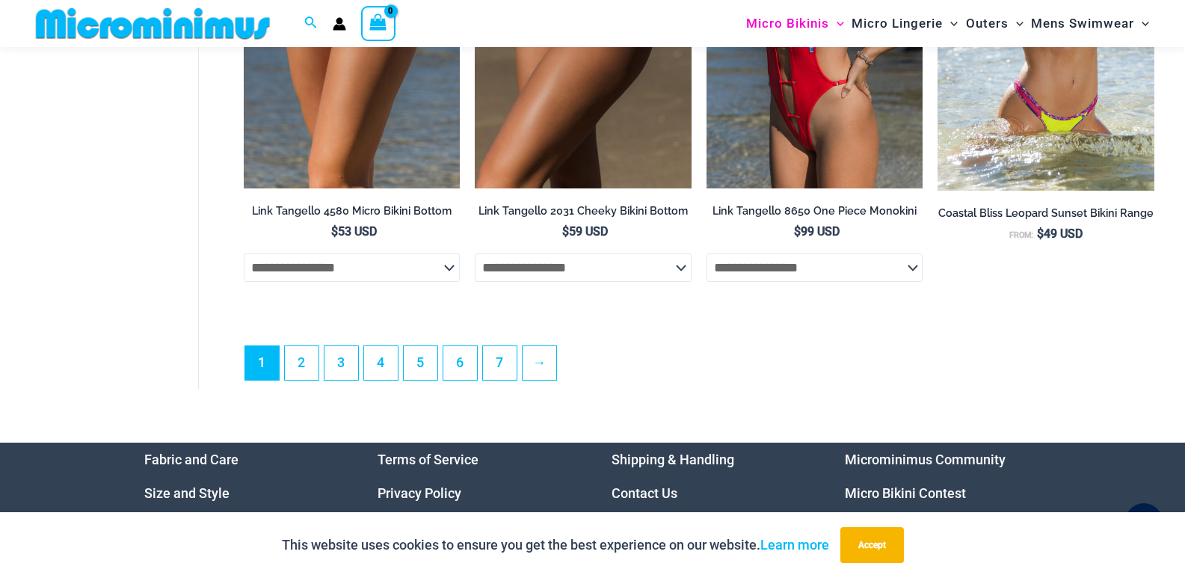
scroll to position [3978, 0]
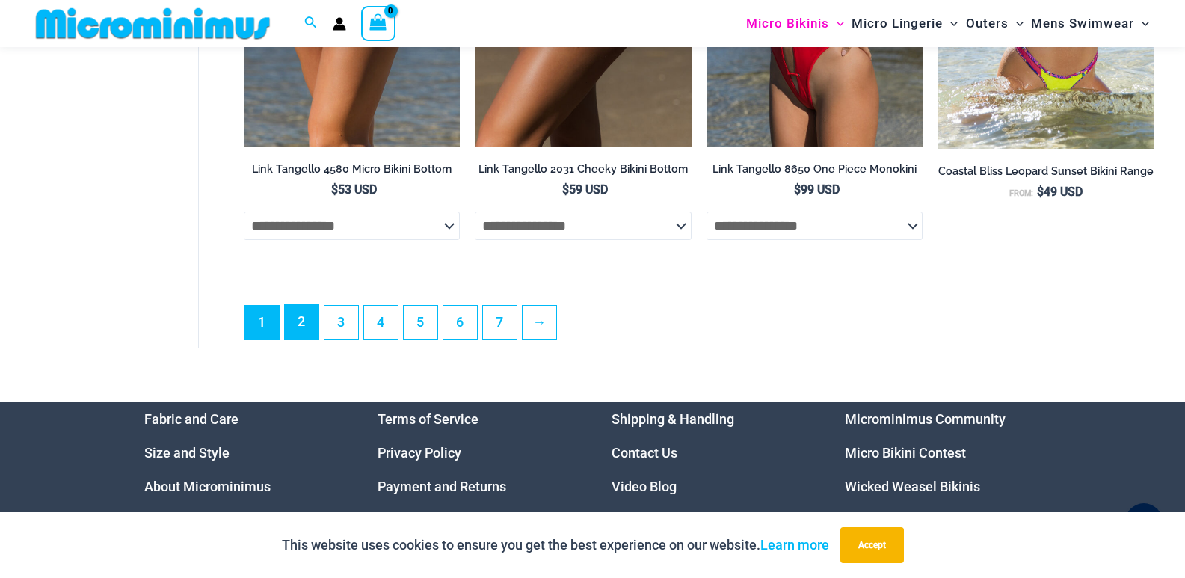
click at [310, 336] on link "2" at bounding box center [302, 321] width 34 height 35
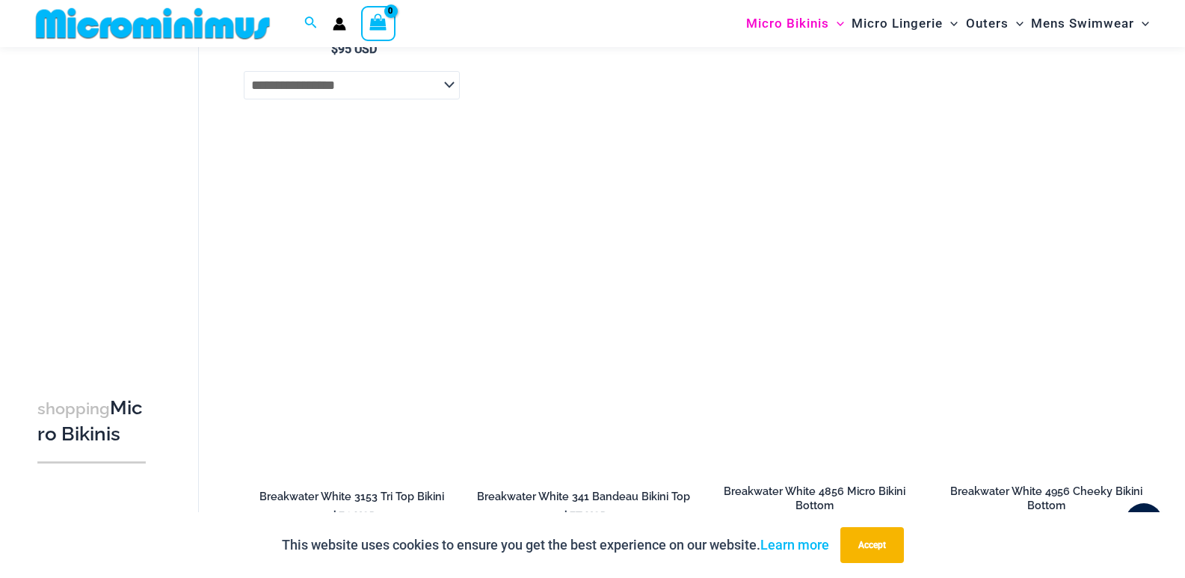
scroll to position [2893, 0]
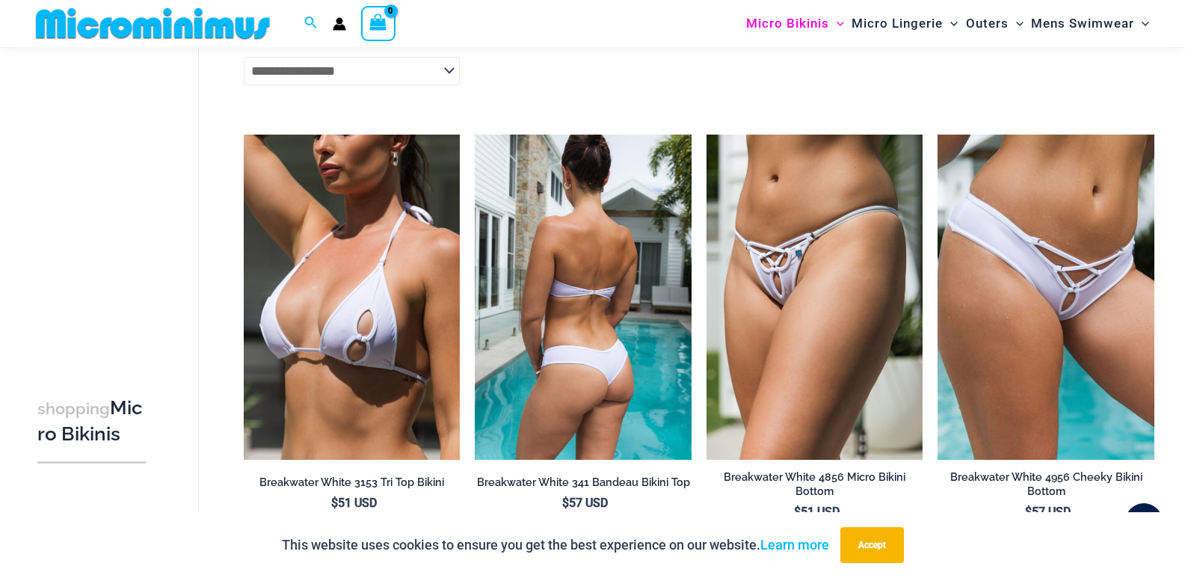
click at [630, 279] on img at bounding box center [583, 297] width 217 height 325
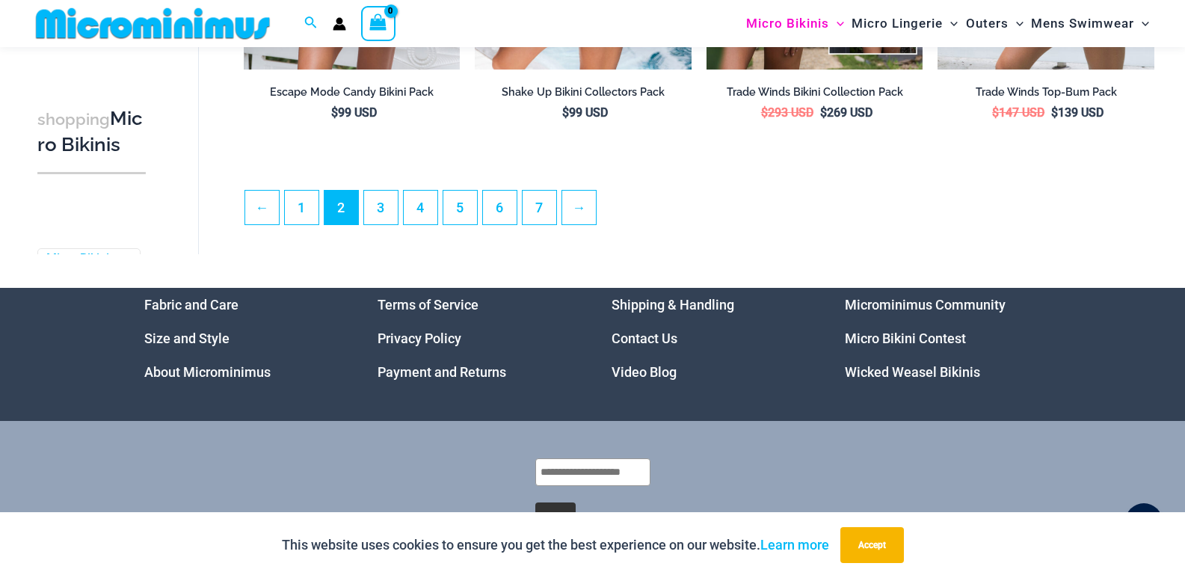
scroll to position [3768, 0]
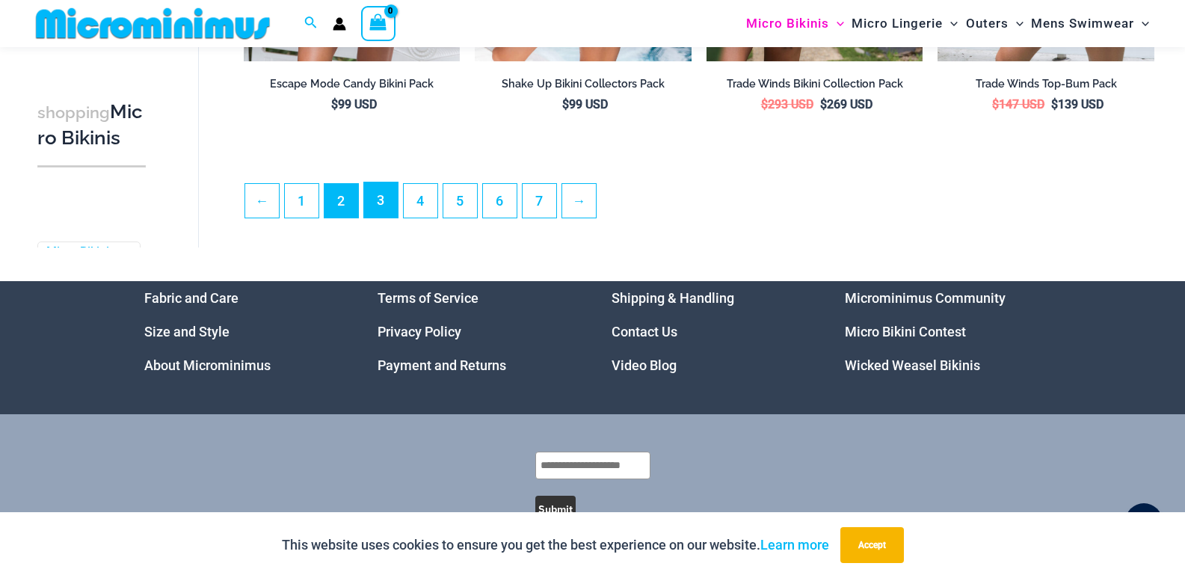
click at [381, 218] on link "3" at bounding box center [381, 199] width 34 height 35
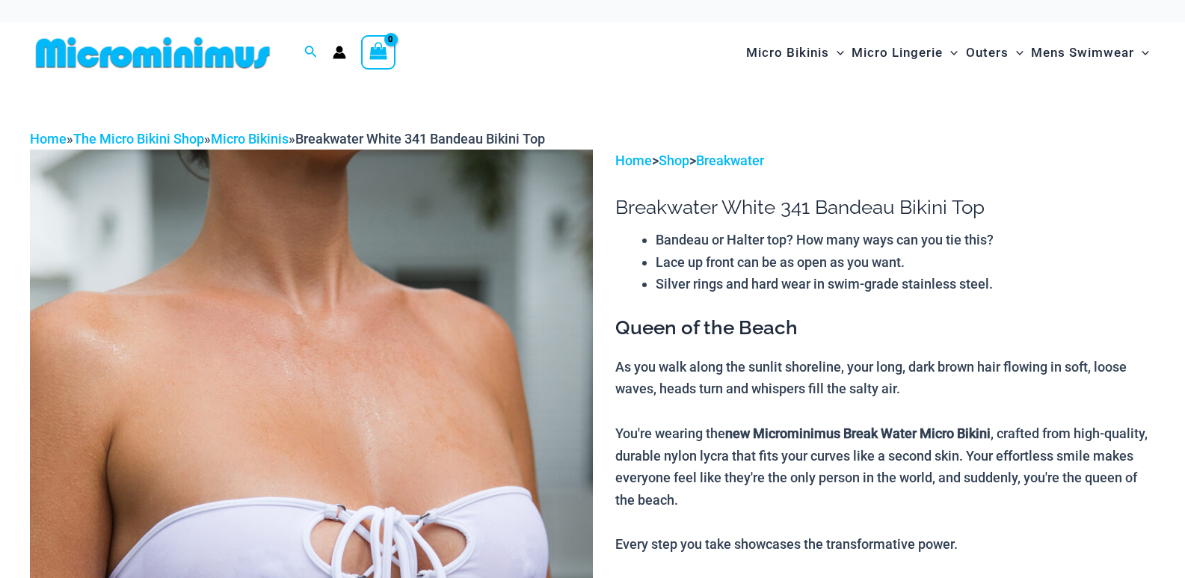
scroll to position [299, 0]
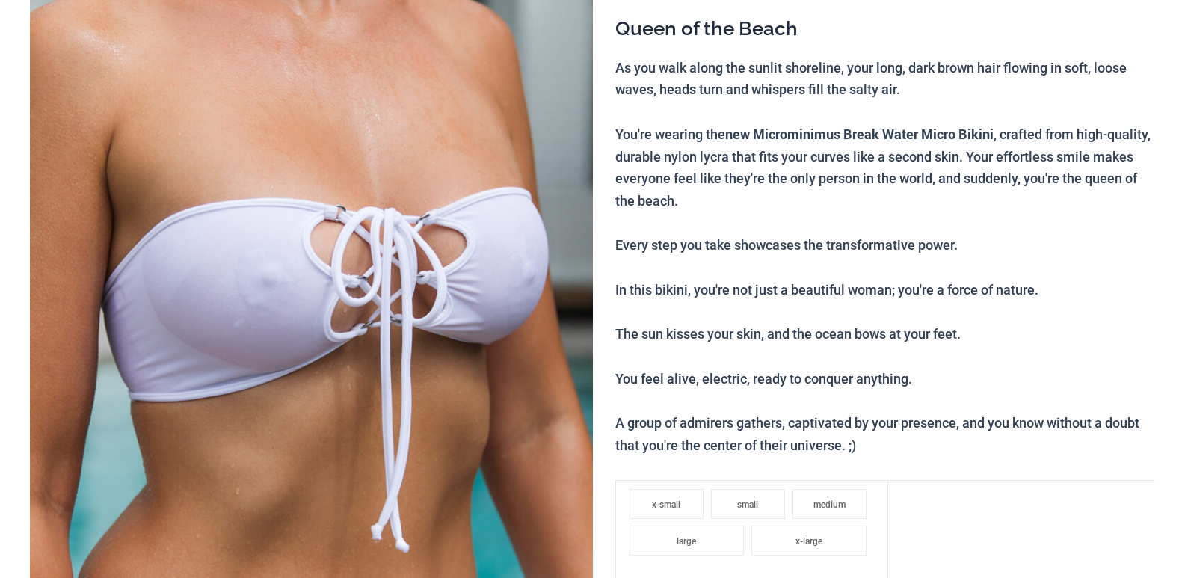
click at [381, 267] on img at bounding box center [311, 272] width 563 height 844
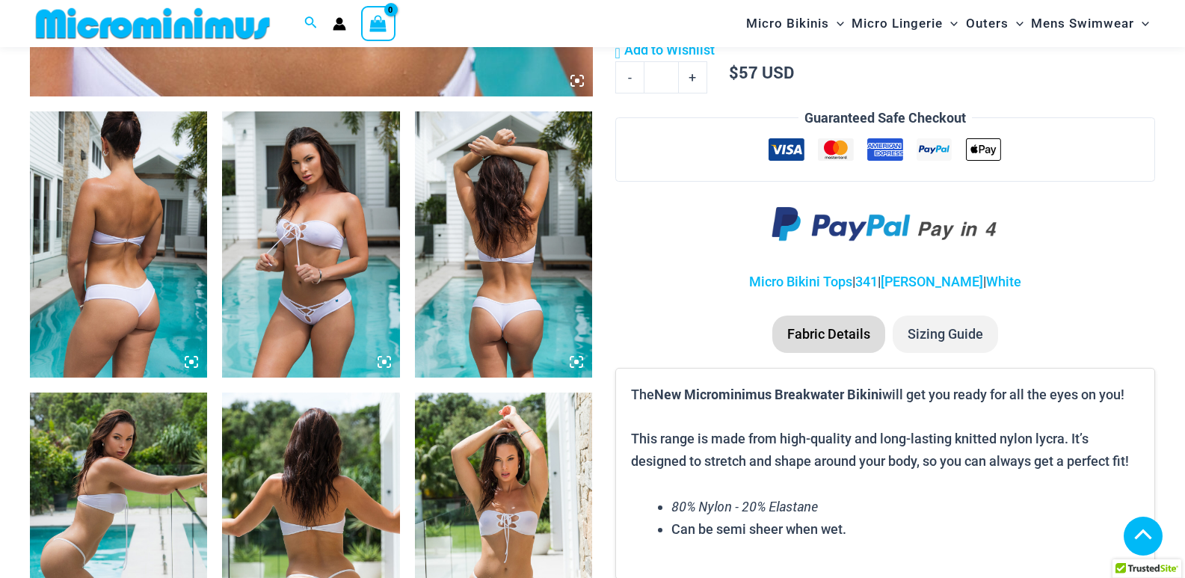
scroll to position [1139, 0]
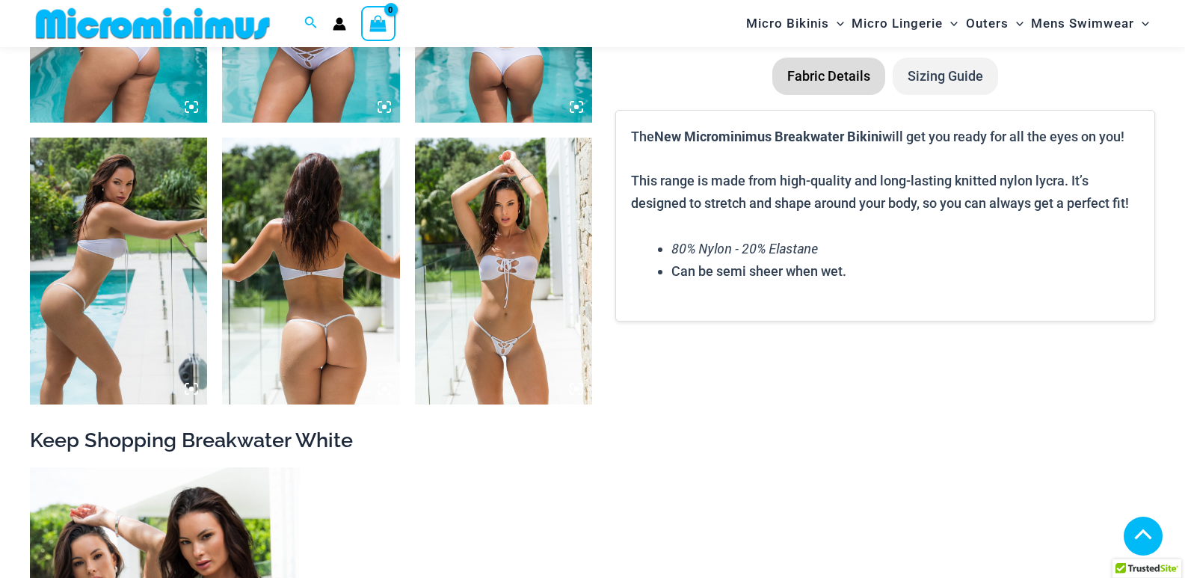
click at [768, 260] on li "Can be semi sheer when wet." at bounding box center [906, 271] width 468 height 22
click at [506, 149] on img at bounding box center [503, 271] width 177 height 266
click at [506, 150] on img at bounding box center [503, 271] width 177 height 266
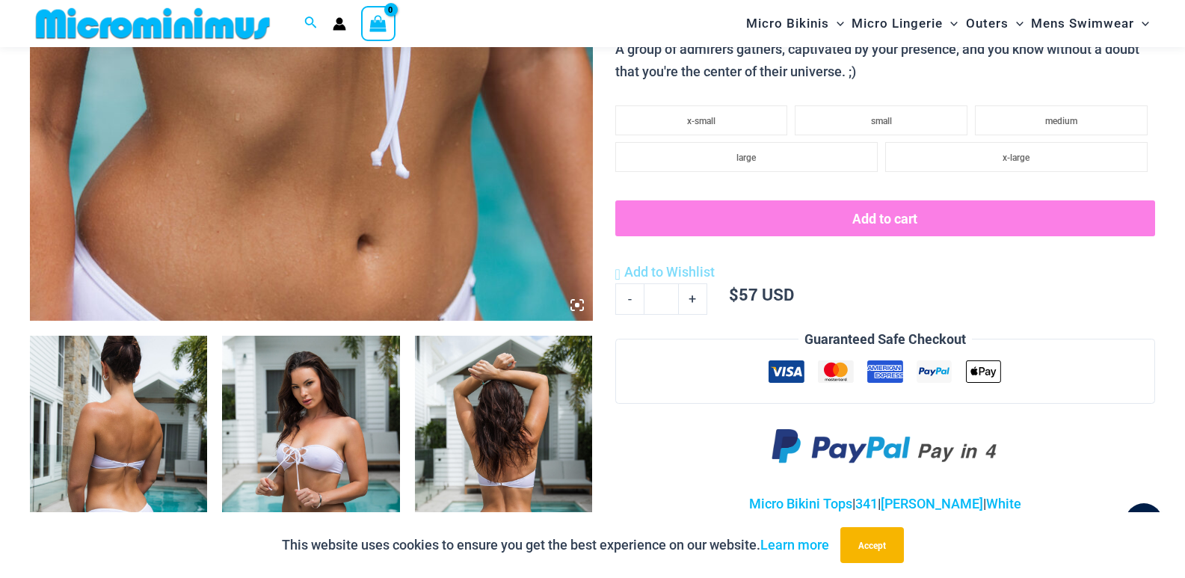
click at [151, 451] on img at bounding box center [118, 469] width 177 height 266
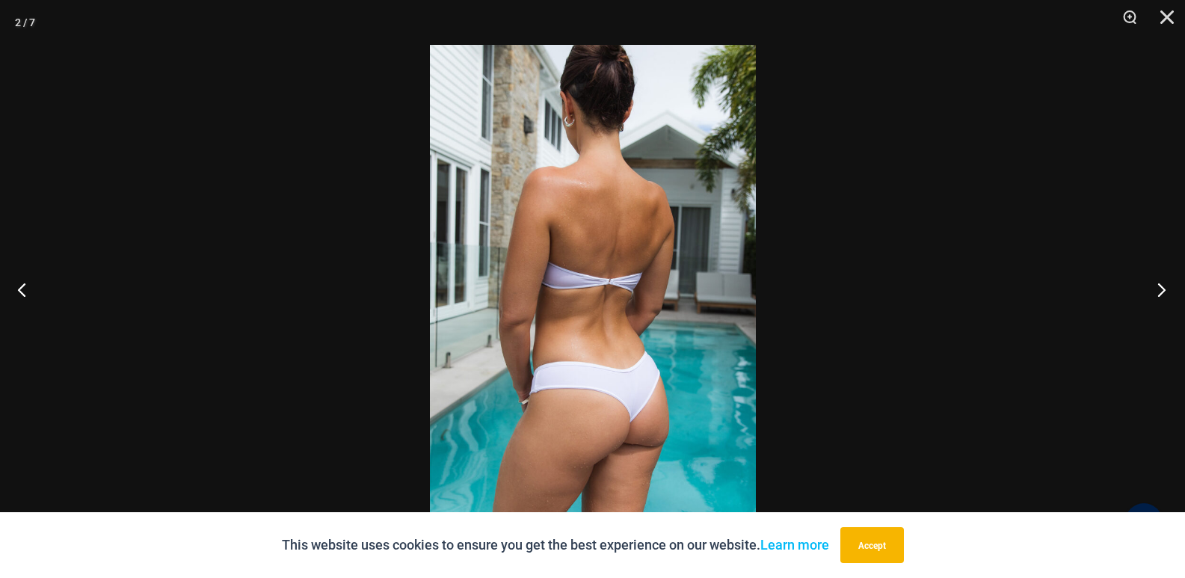
click at [1159, 283] on button "Next" at bounding box center [1157, 289] width 56 height 75
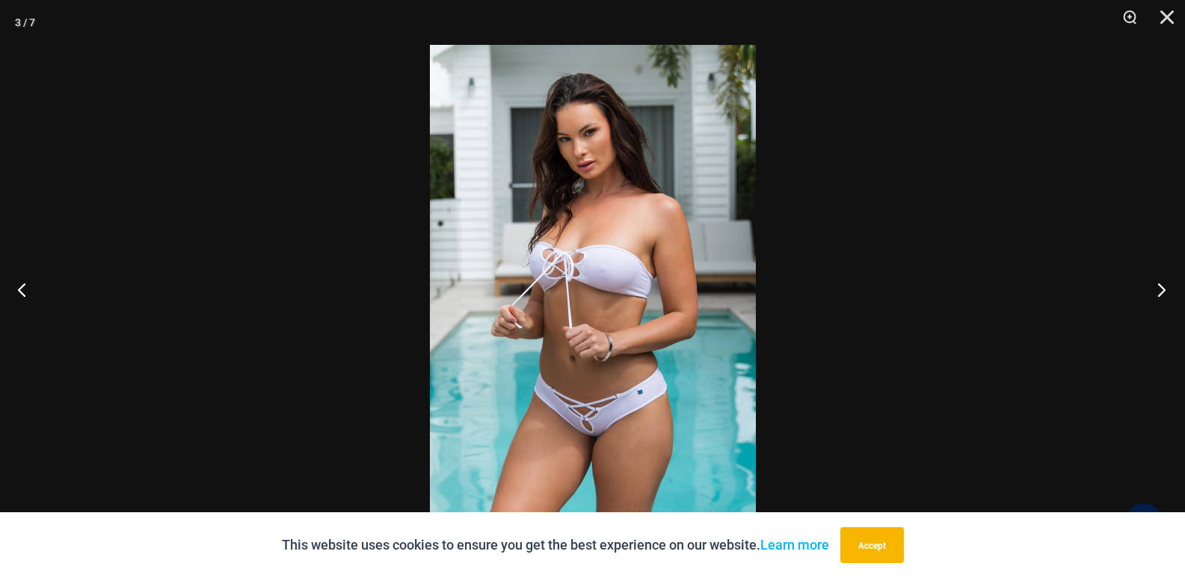
click at [1159, 283] on button "Next" at bounding box center [1157, 289] width 56 height 75
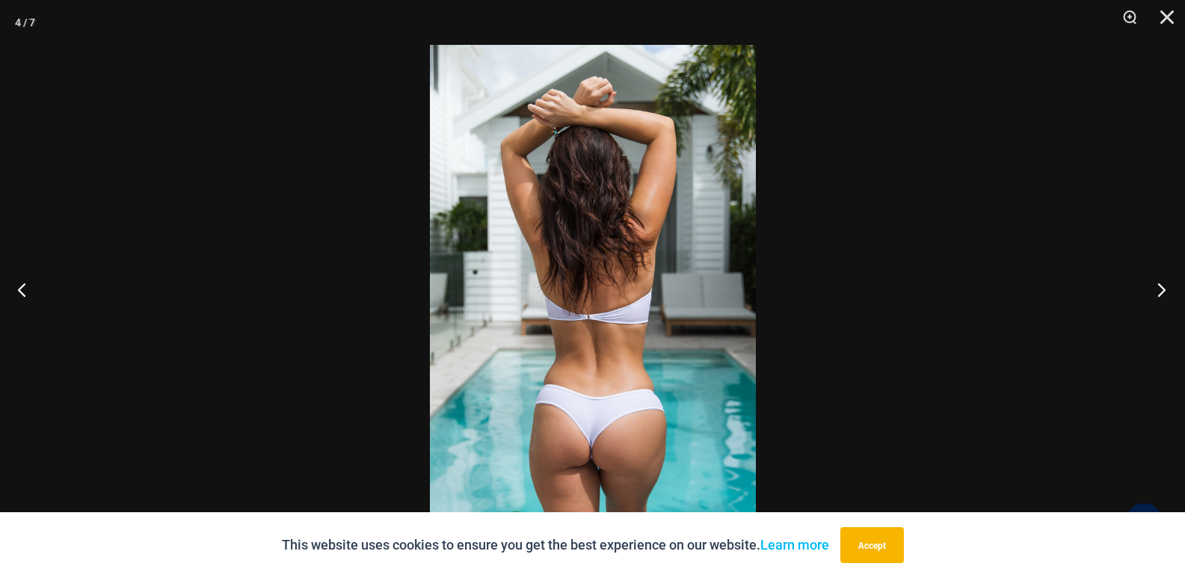
click at [1159, 283] on button "Next" at bounding box center [1157, 289] width 56 height 75
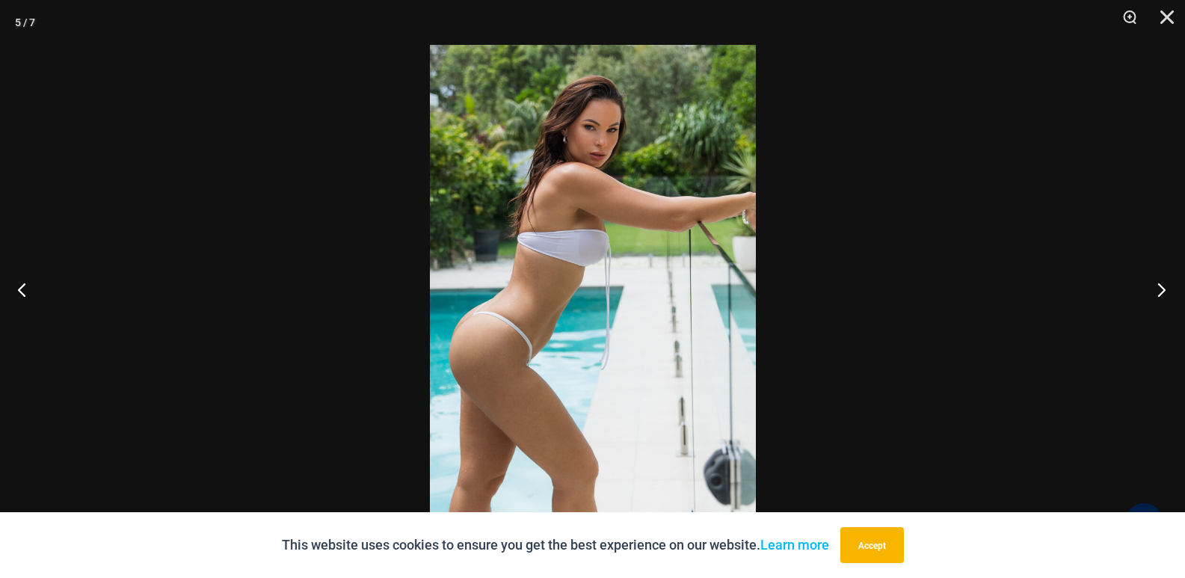
click at [1159, 283] on button "Next" at bounding box center [1157, 289] width 56 height 75
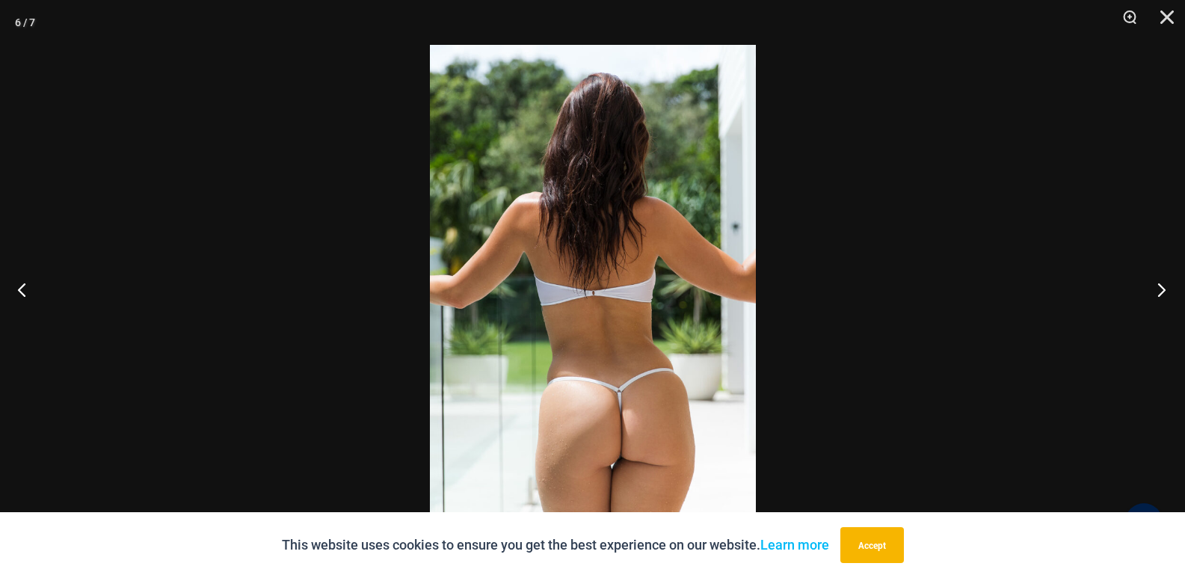
click at [1159, 283] on button "Next" at bounding box center [1157, 289] width 56 height 75
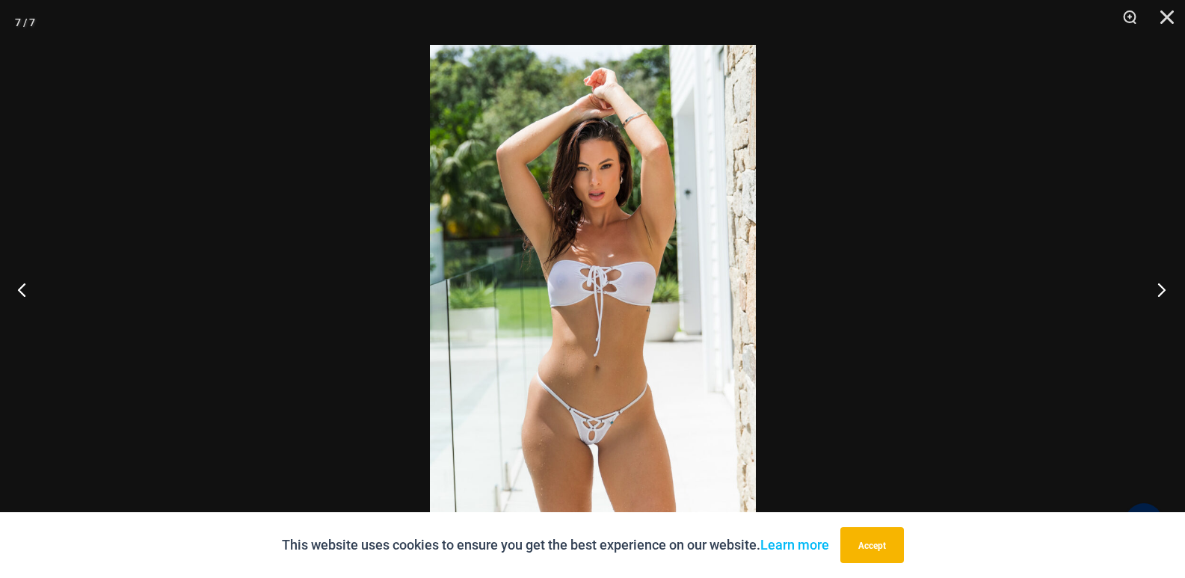
click at [1159, 283] on button "Next" at bounding box center [1157, 289] width 56 height 75
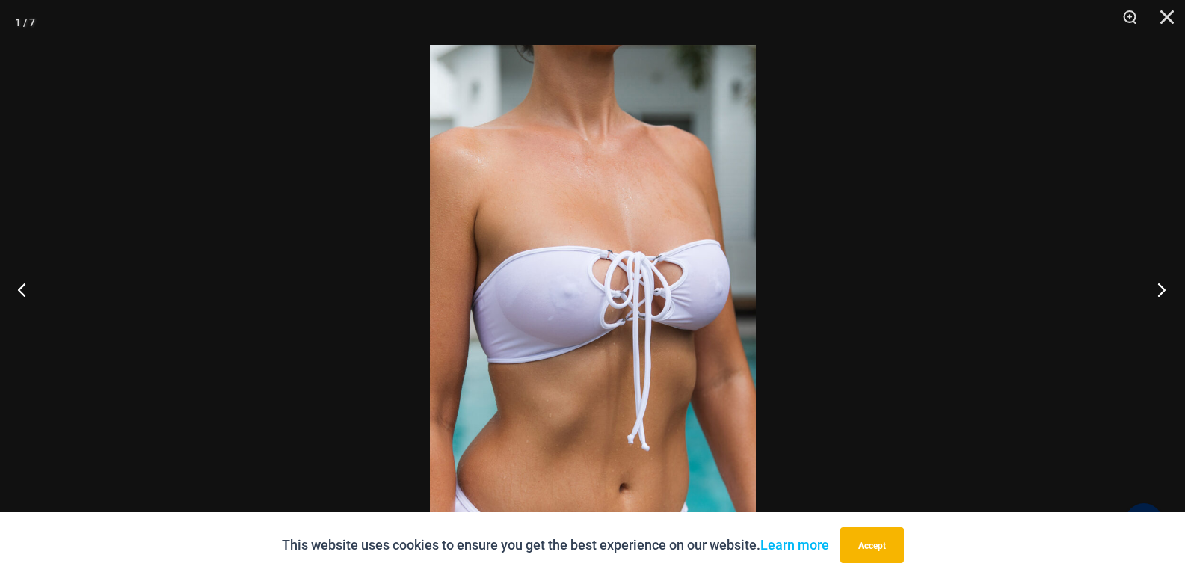
click at [1159, 283] on button "Next" at bounding box center [1157, 289] width 56 height 75
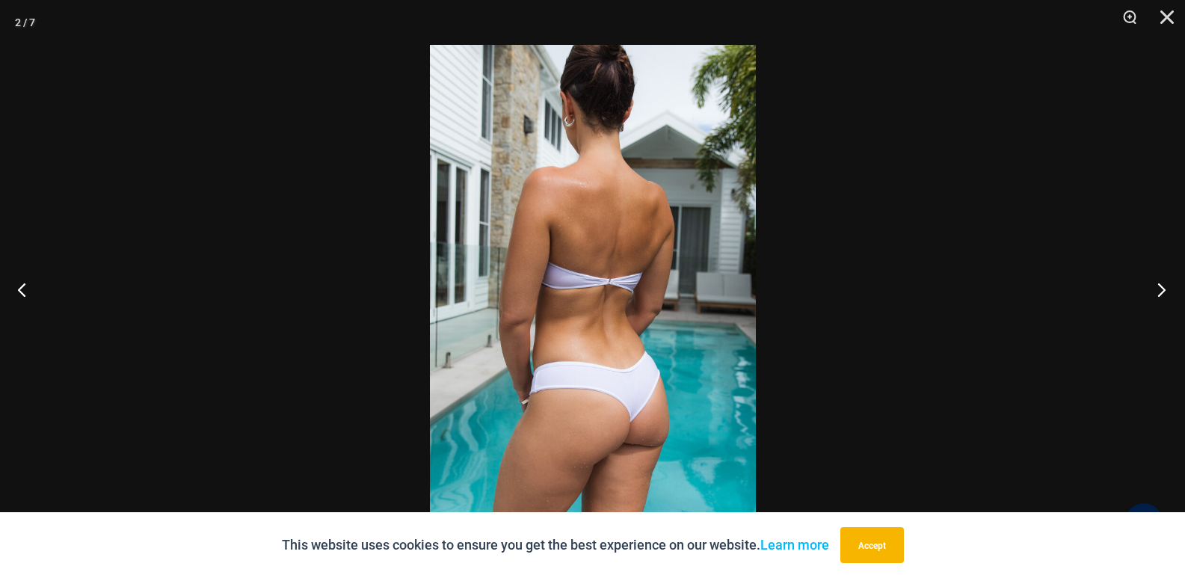
click at [1159, 283] on button "Next" at bounding box center [1157, 289] width 56 height 75
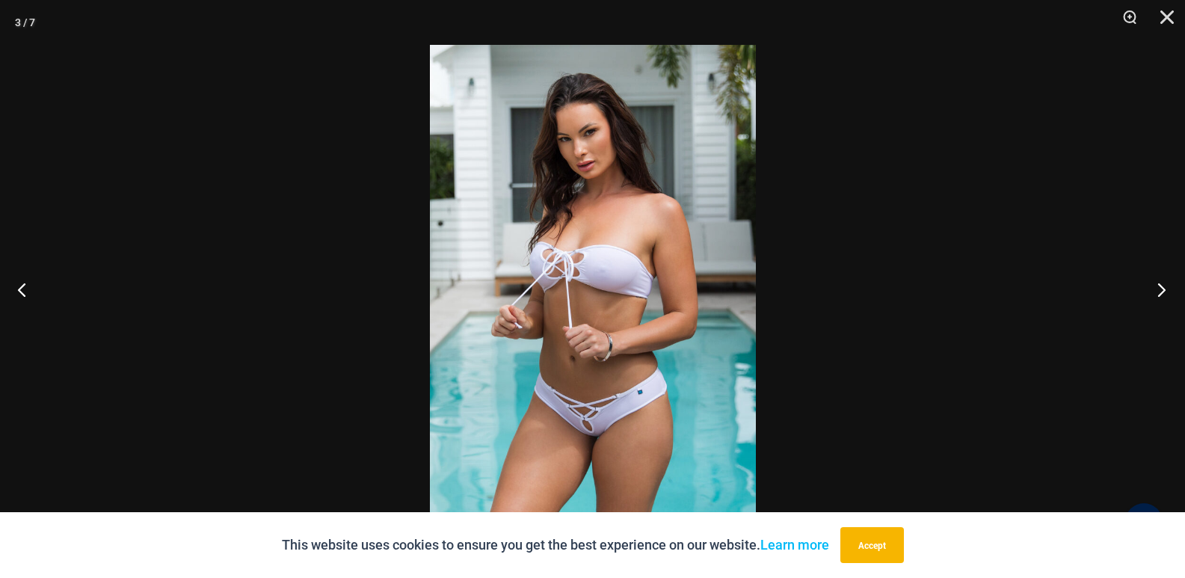
click at [1159, 283] on button "Next" at bounding box center [1157, 289] width 56 height 75
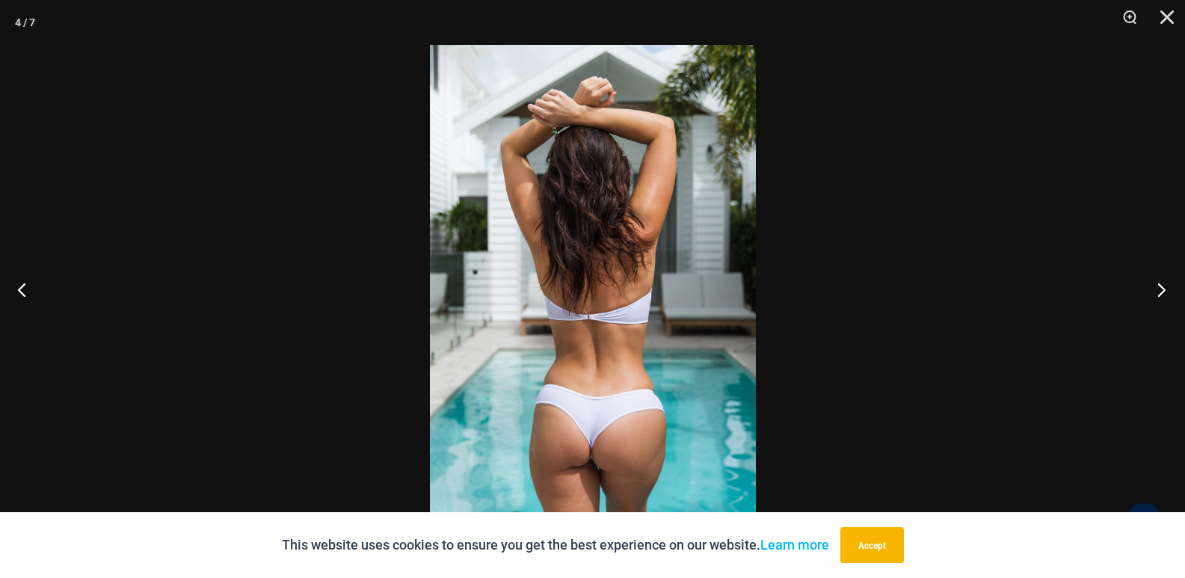
click at [1159, 283] on button "Next" at bounding box center [1157, 289] width 56 height 75
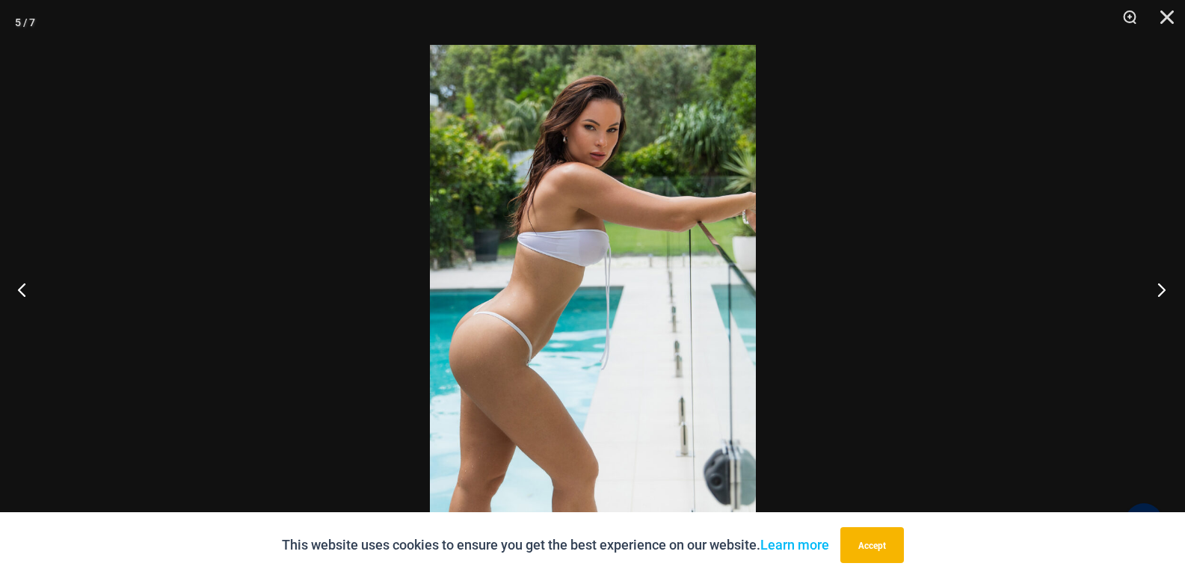
click at [1159, 283] on button "Next" at bounding box center [1157, 289] width 56 height 75
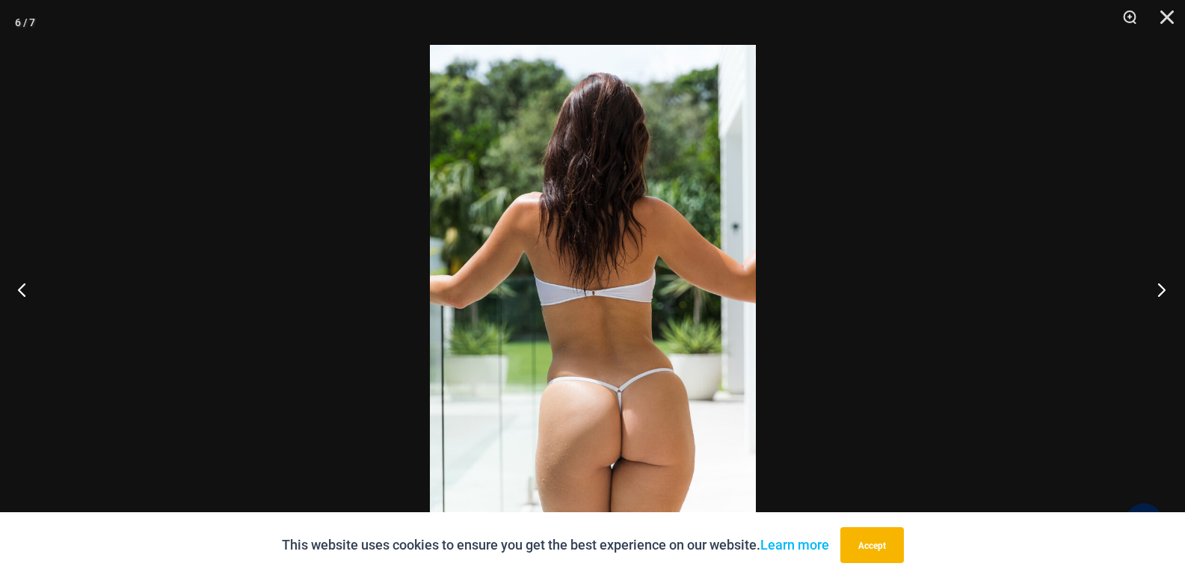
click at [1159, 283] on button "Next" at bounding box center [1157, 289] width 56 height 75
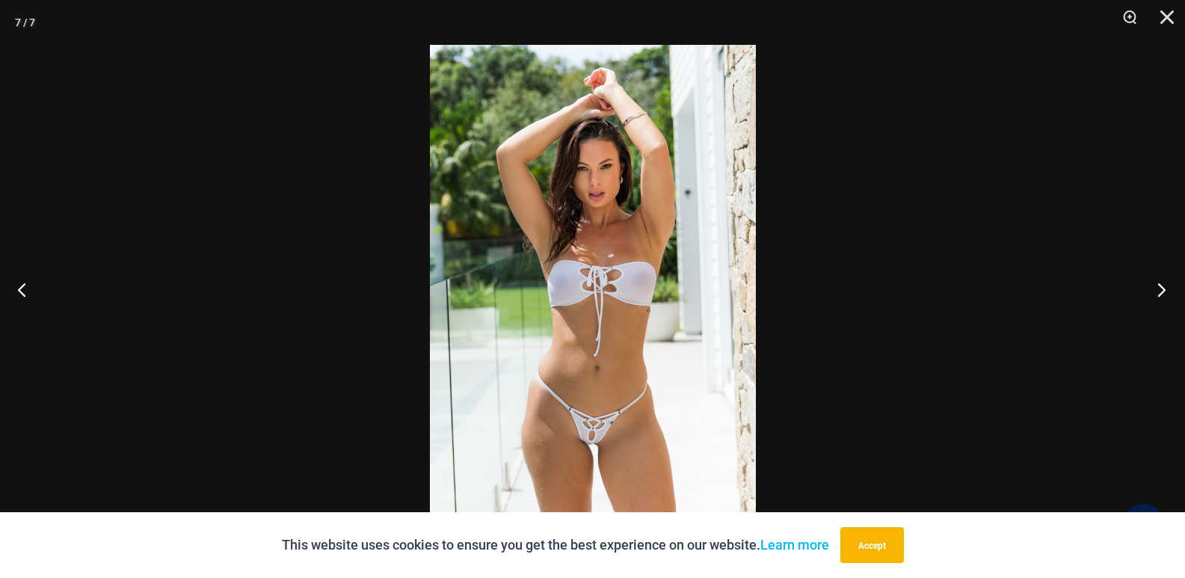
click at [1159, 283] on button "Next" at bounding box center [1157, 289] width 56 height 75
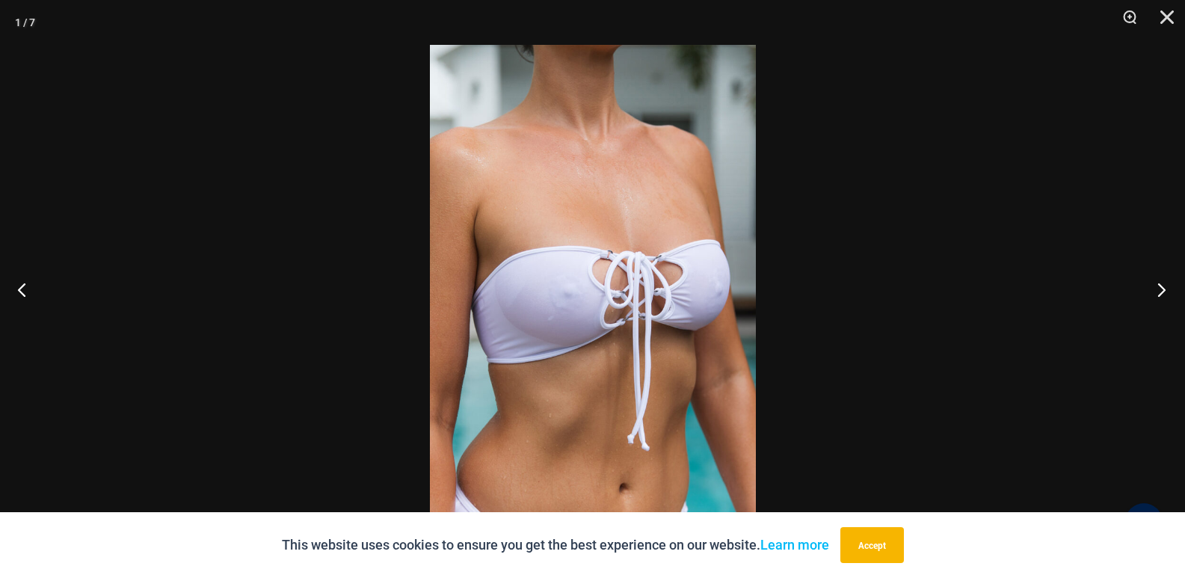
click at [1159, 283] on button "Next" at bounding box center [1157, 289] width 56 height 75
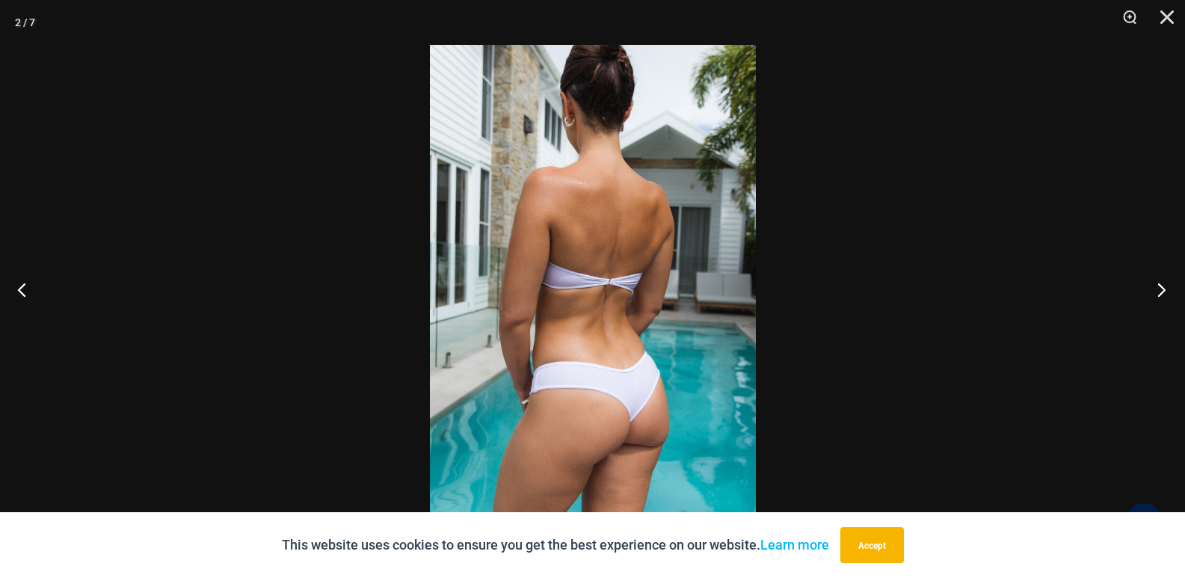
click at [1159, 283] on button "Next" at bounding box center [1157, 289] width 56 height 75
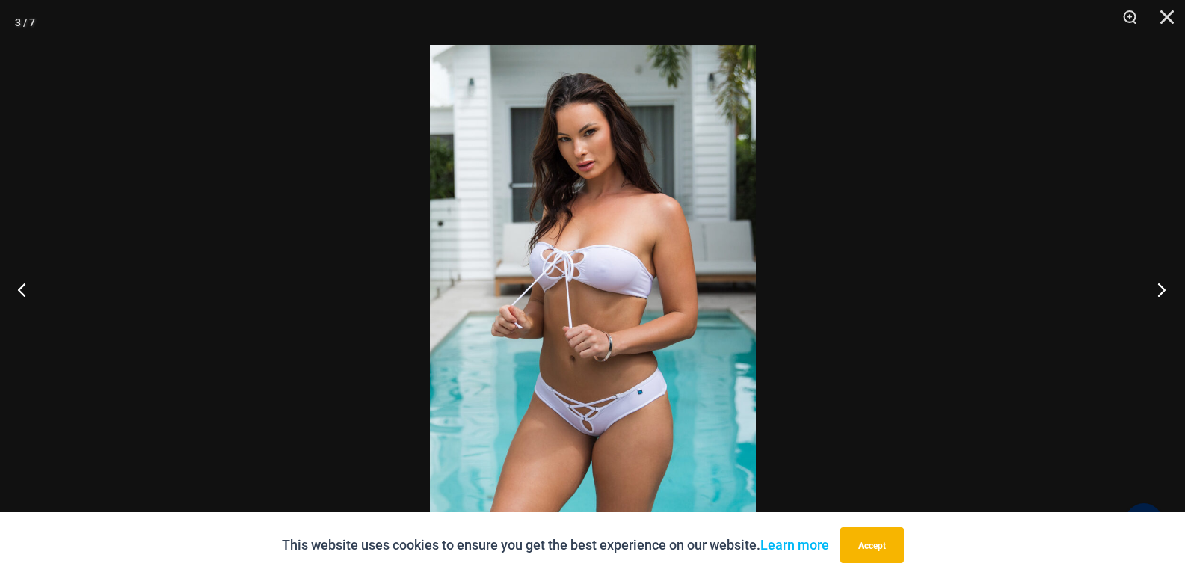
click at [1159, 283] on button "Next" at bounding box center [1157, 289] width 56 height 75
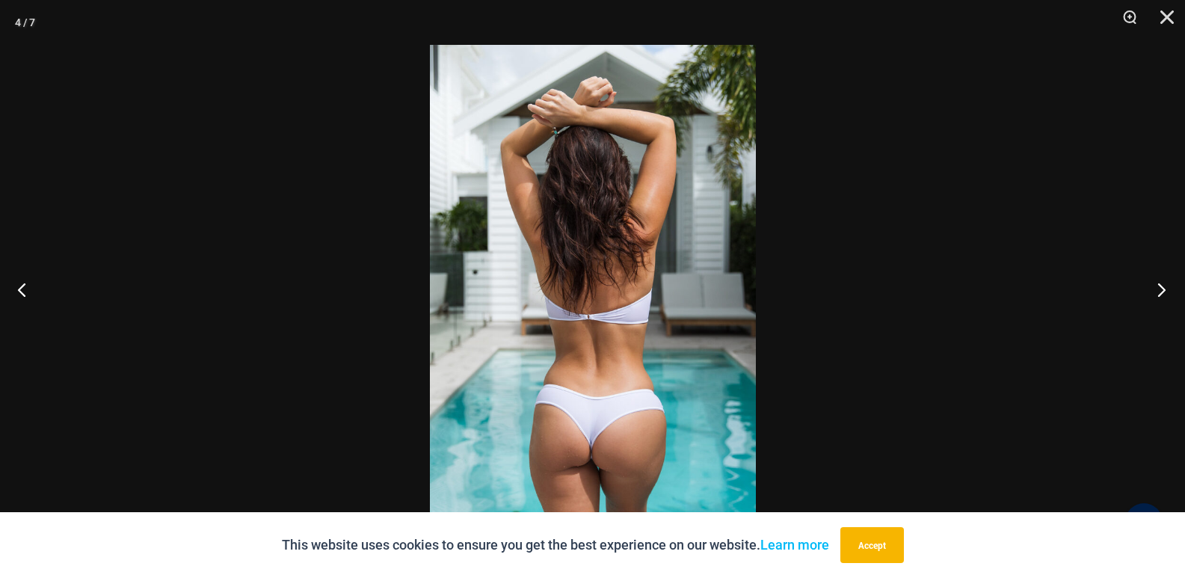
click at [1159, 283] on button "Next" at bounding box center [1157, 289] width 56 height 75
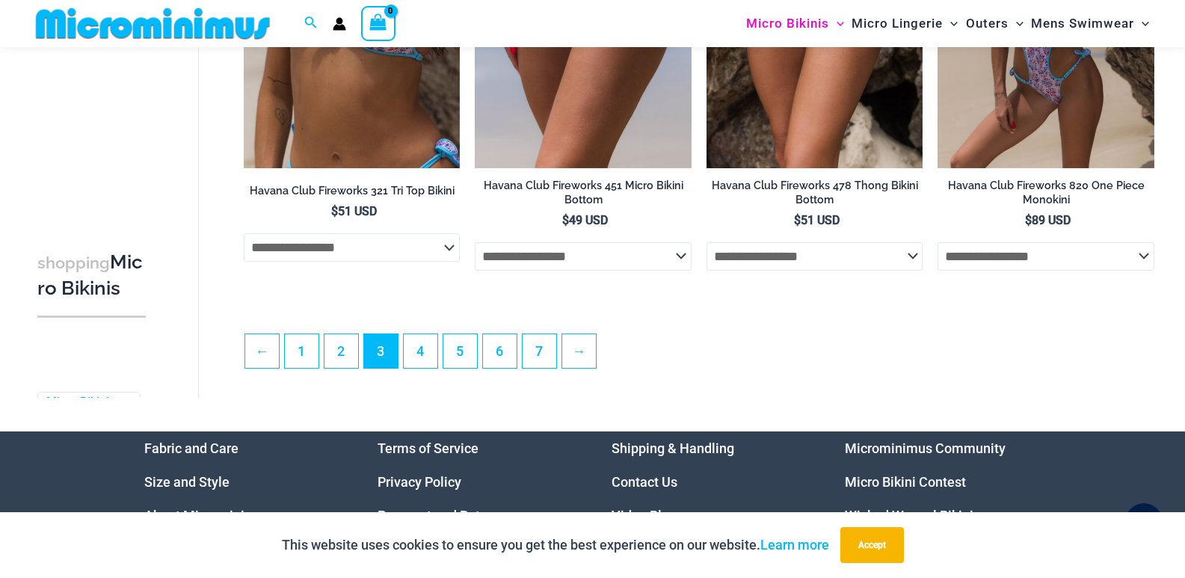
scroll to position [3687, 0]
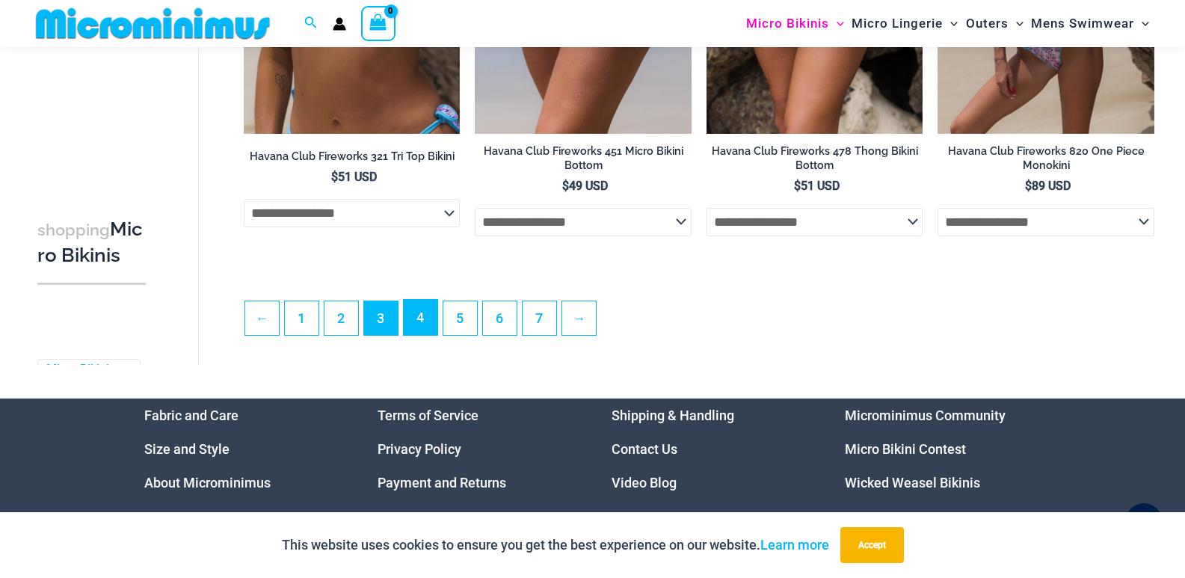
click at [423, 335] on link "4" at bounding box center [421, 317] width 34 height 35
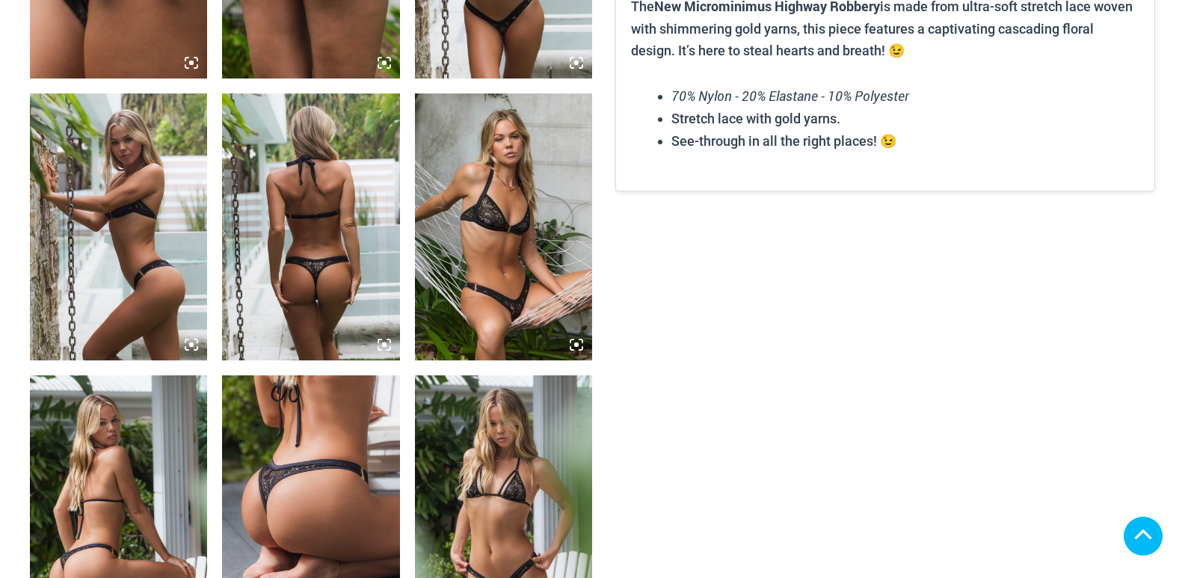
scroll to position [1197, 0]
click at [529, 293] on img at bounding box center [503, 226] width 177 height 266
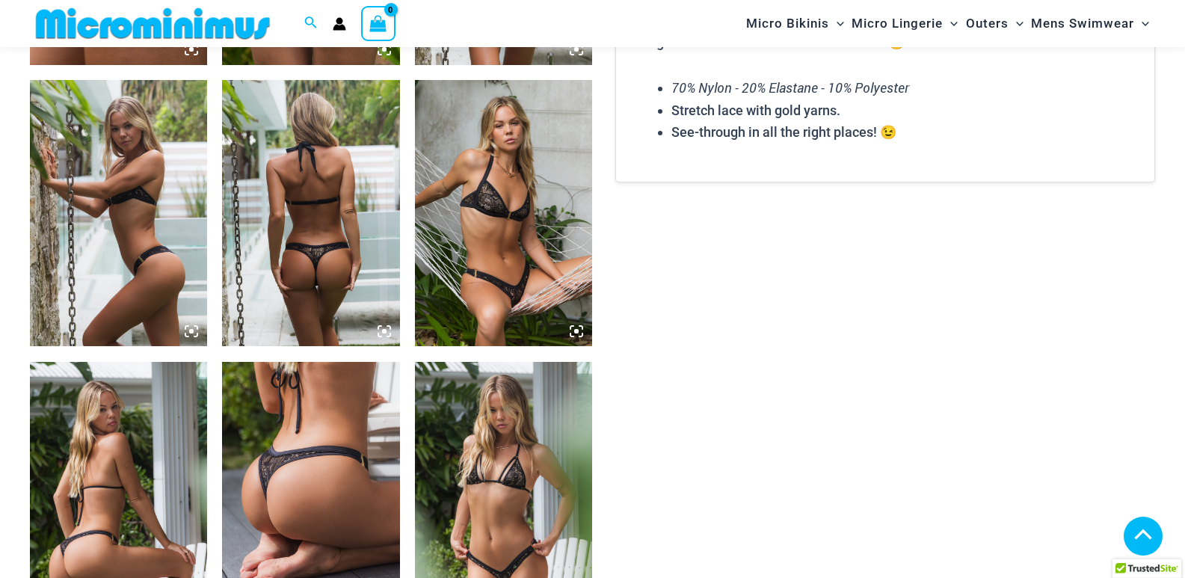
click at [506, 224] on img at bounding box center [503, 213] width 177 height 266
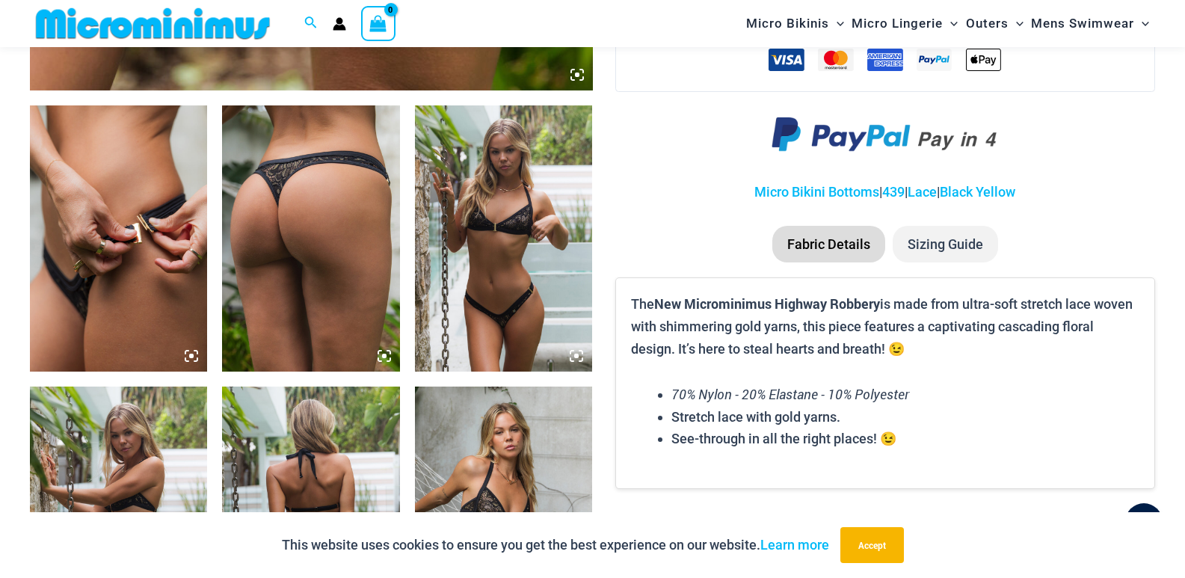
click at [489, 224] on img at bounding box center [503, 238] width 177 height 266
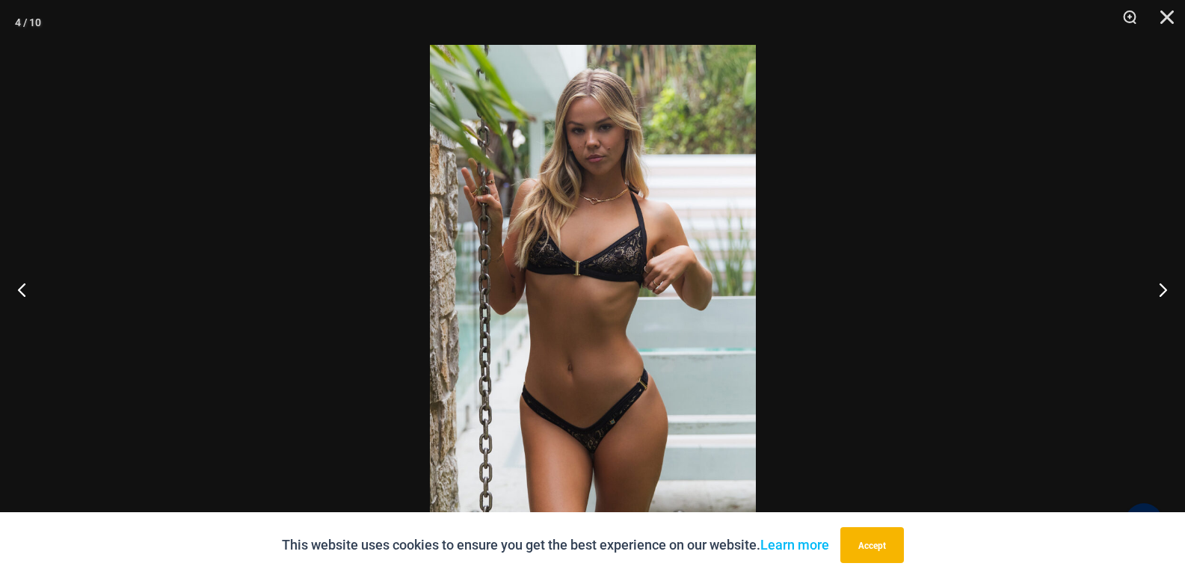
click at [596, 218] on img at bounding box center [593, 289] width 326 height 488
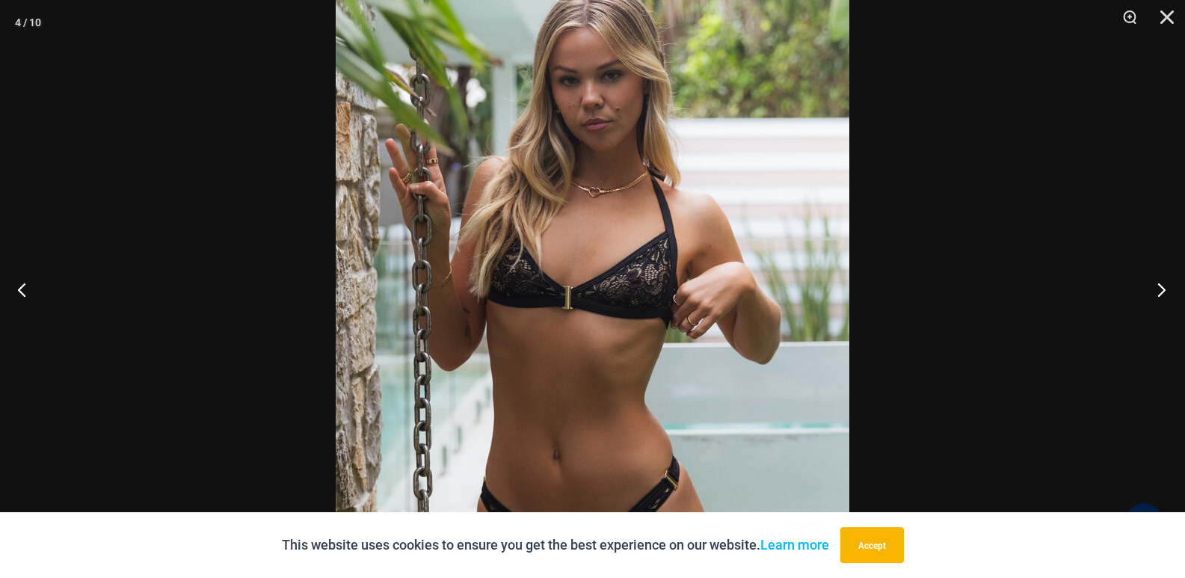
click at [1169, 282] on button "Next" at bounding box center [1157, 289] width 56 height 75
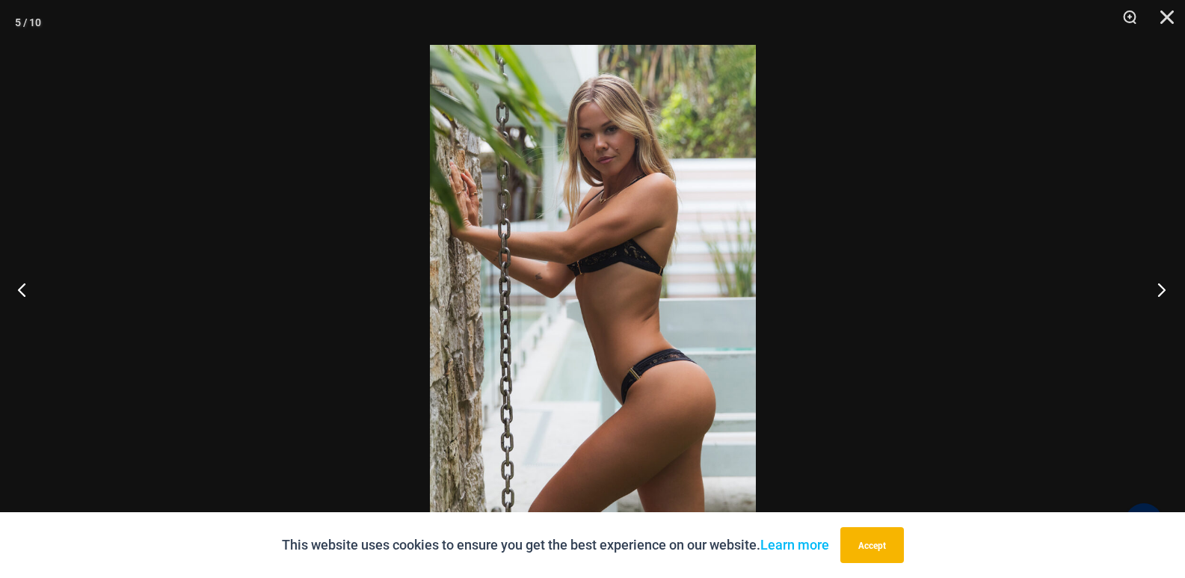
click at [1169, 282] on button "Next" at bounding box center [1157, 289] width 56 height 75
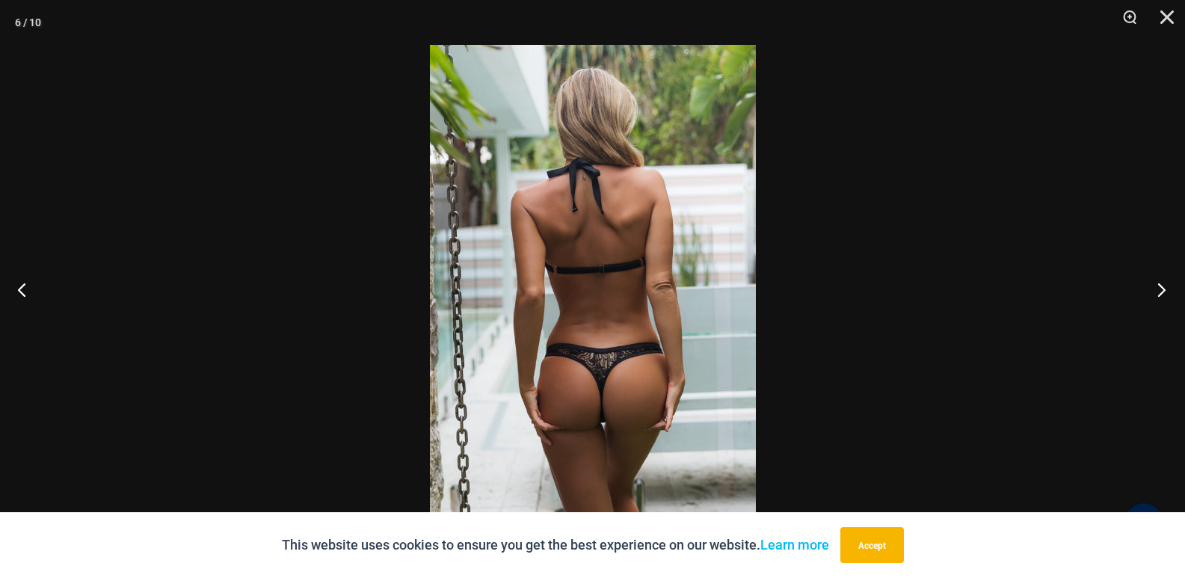
click at [1169, 282] on button "Next" at bounding box center [1157, 289] width 56 height 75
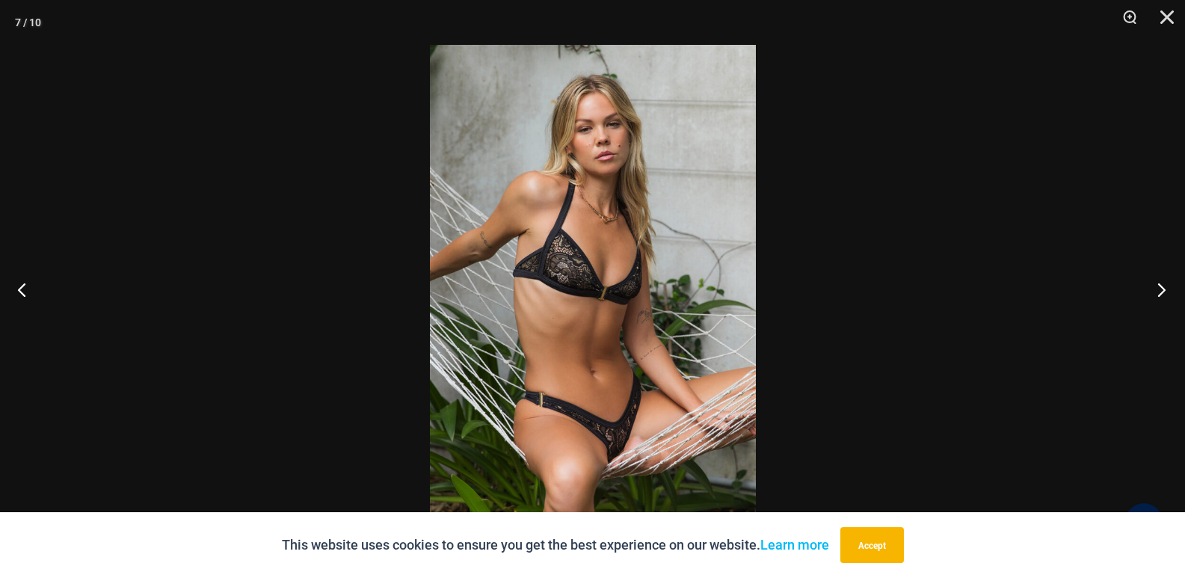
click at [1169, 282] on button "Next" at bounding box center [1157, 289] width 56 height 75
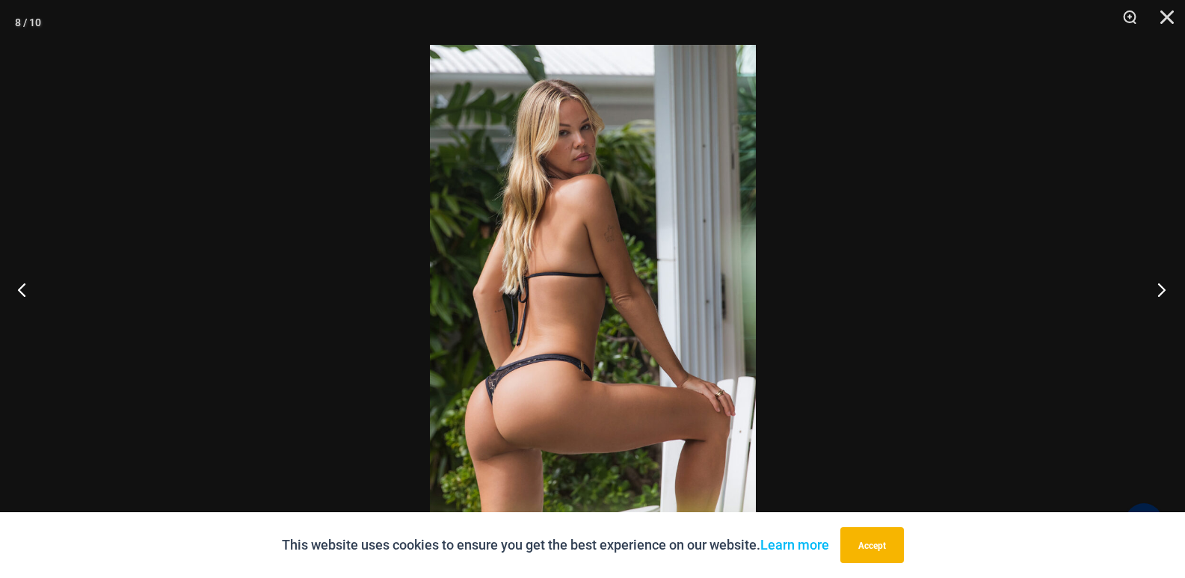
click at [1169, 282] on button "Next" at bounding box center [1157, 289] width 56 height 75
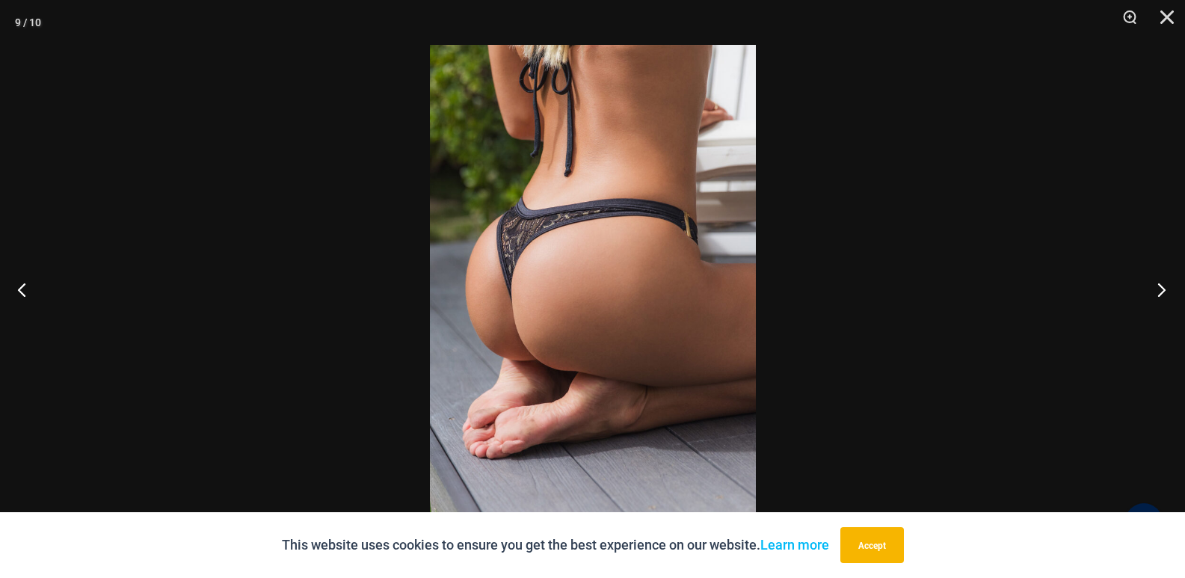
click at [1169, 282] on button "Next" at bounding box center [1157, 289] width 56 height 75
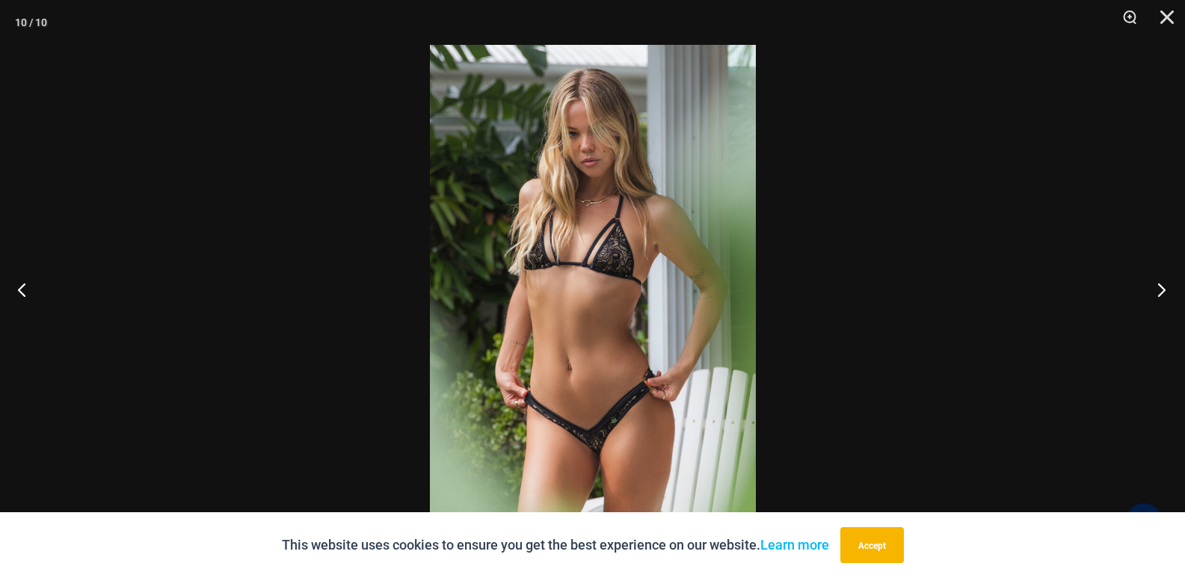
click at [1169, 282] on button "Next" at bounding box center [1157, 289] width 56 height 75
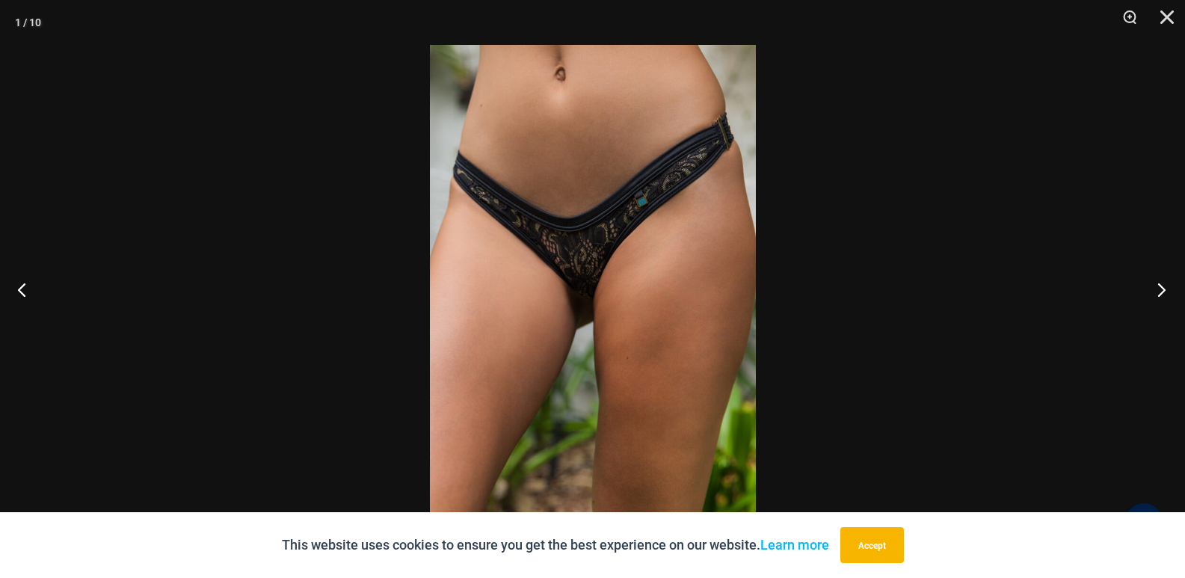
click at [1169, 282] on button "Next" at bounding box center [1157, 289] width 56 height 75
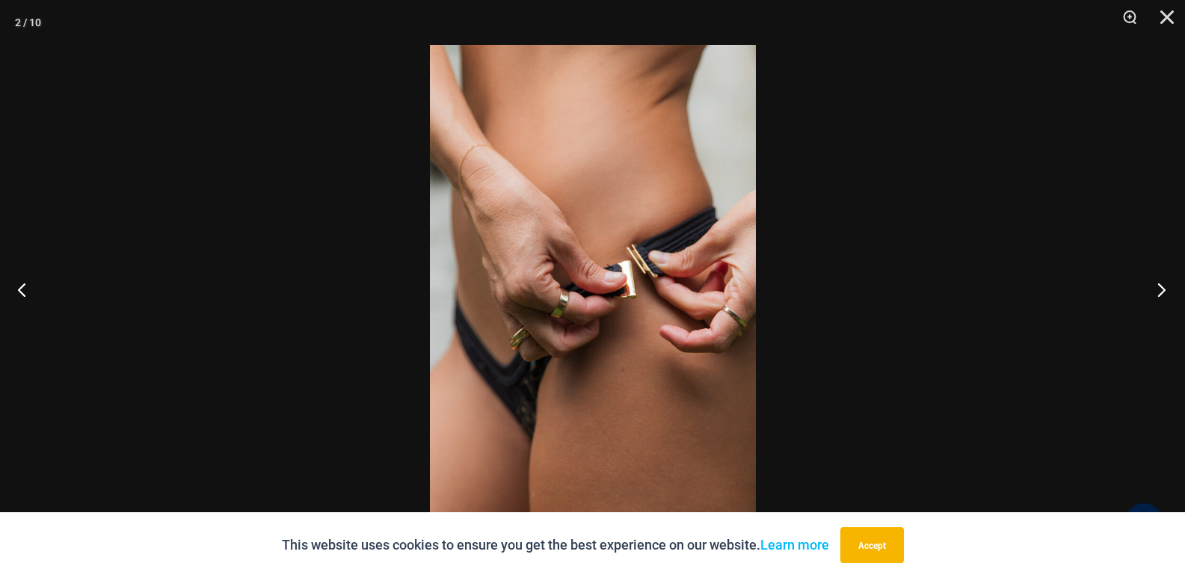
click at [1169, 282] on button "Next" at bounding box center [1157, 289] width 56 height 75
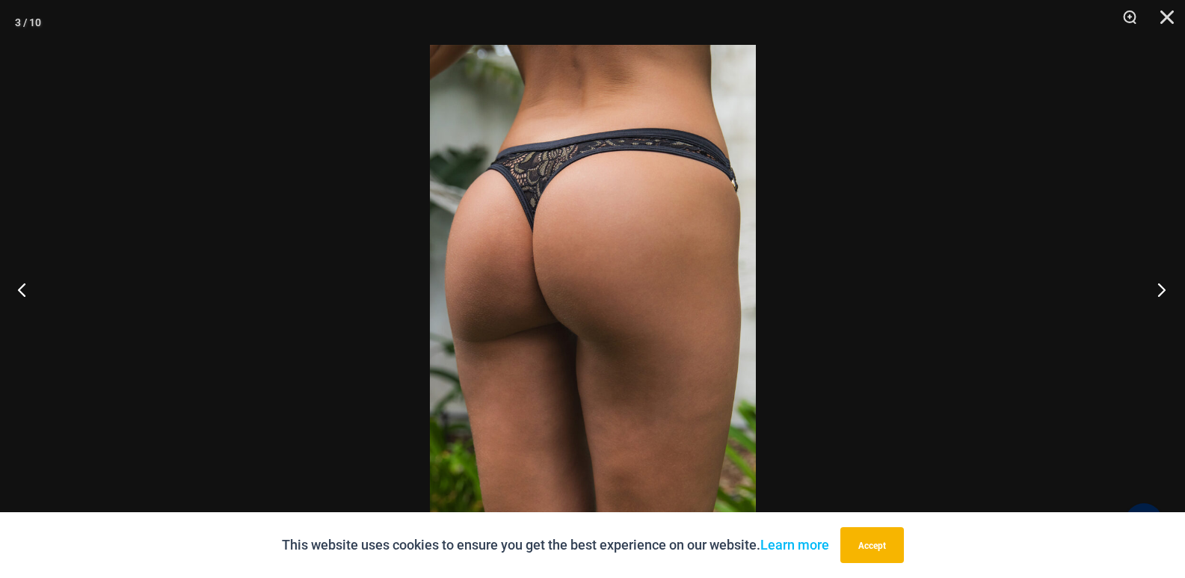
click at [1169, 282] on button "Next" at bounding box center [1157, 289] width 56 height 75
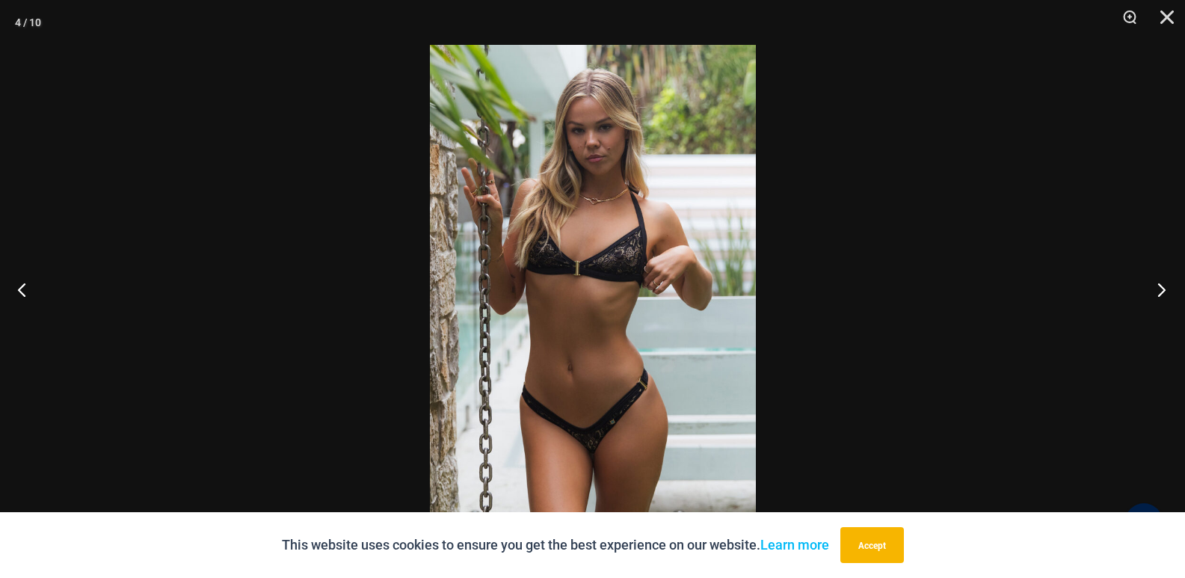
click at [1169, 282] on button "Next" at bounding box center [1157, 289] width 56 height 75
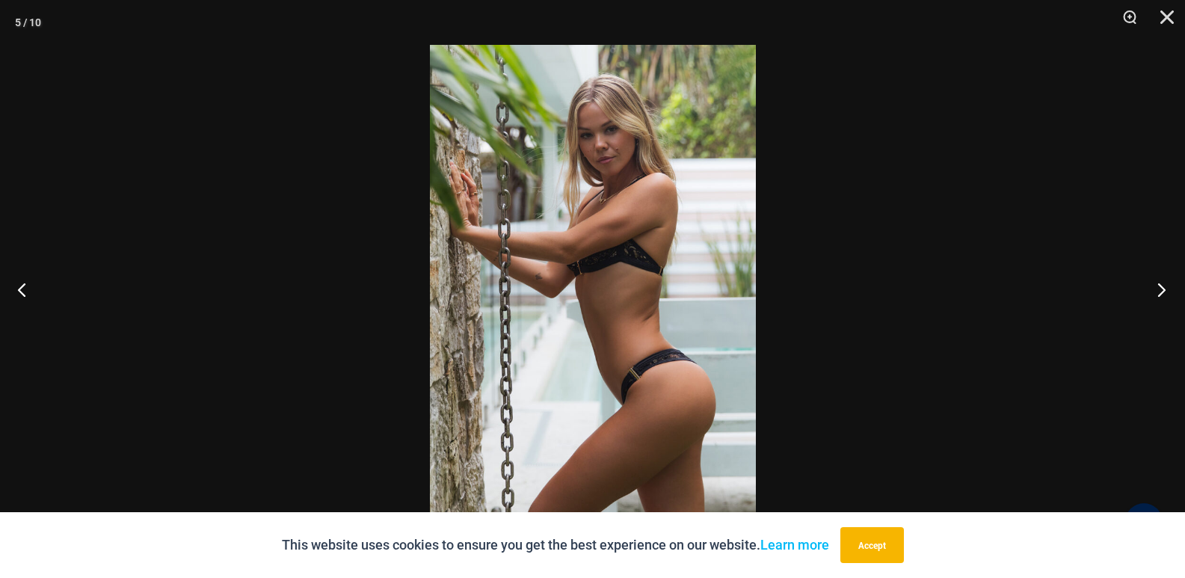
click at [1169, 282] on button "Next" at bounding box center [1157, 289] width 56 height 75
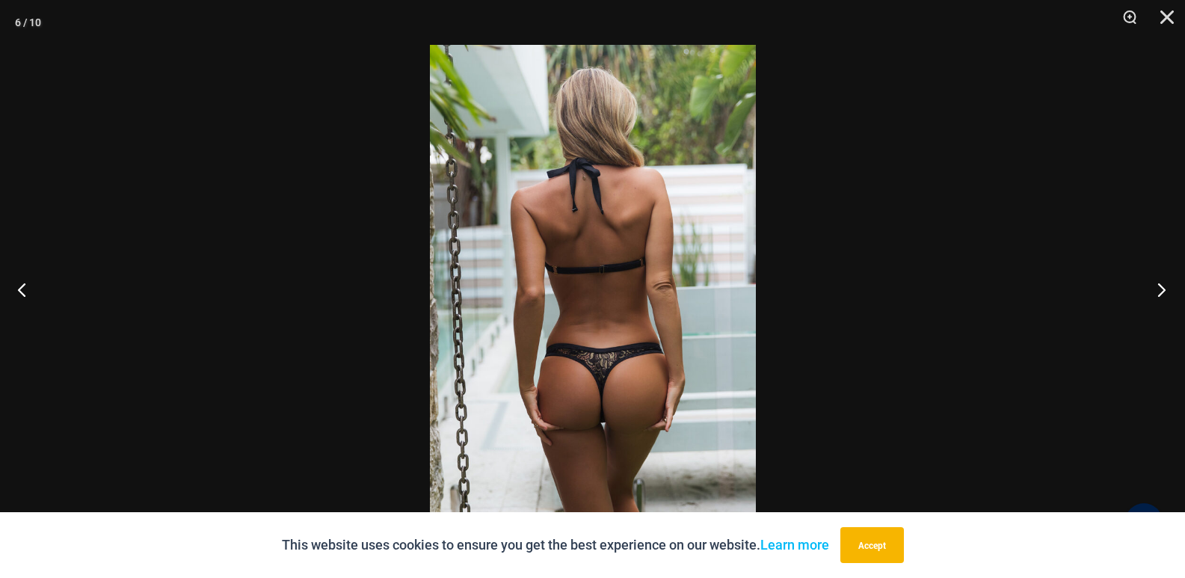
click at [1169, 282] on button "Next" at bounding box center [1157, 289] width 56 height 75
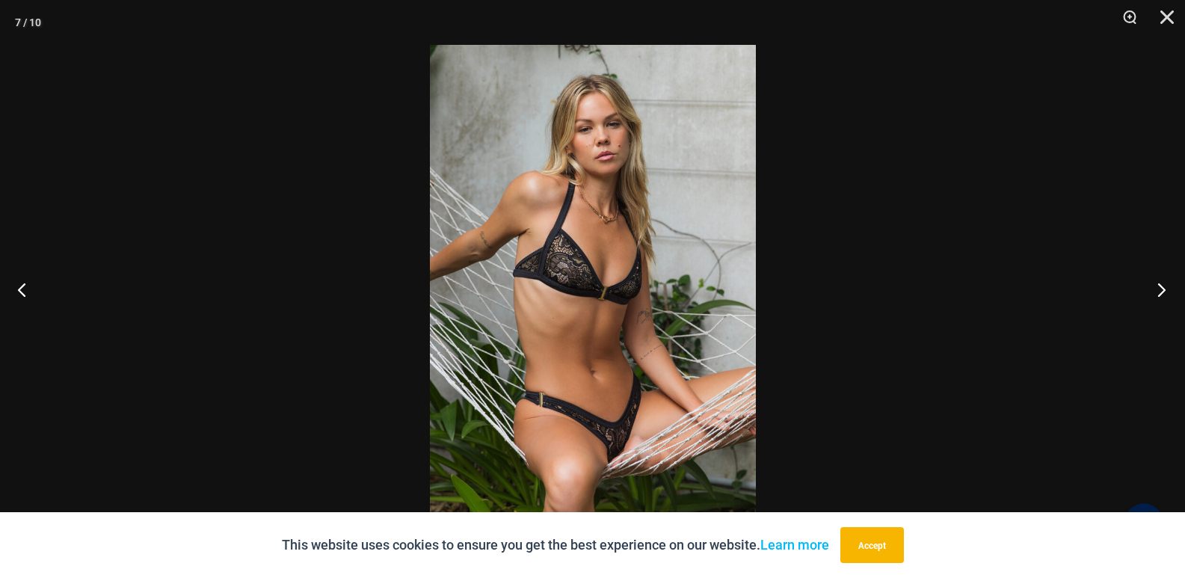
click at [1169, 282] on button "Next" at bounding box center [1157, 289] width 56 height 75
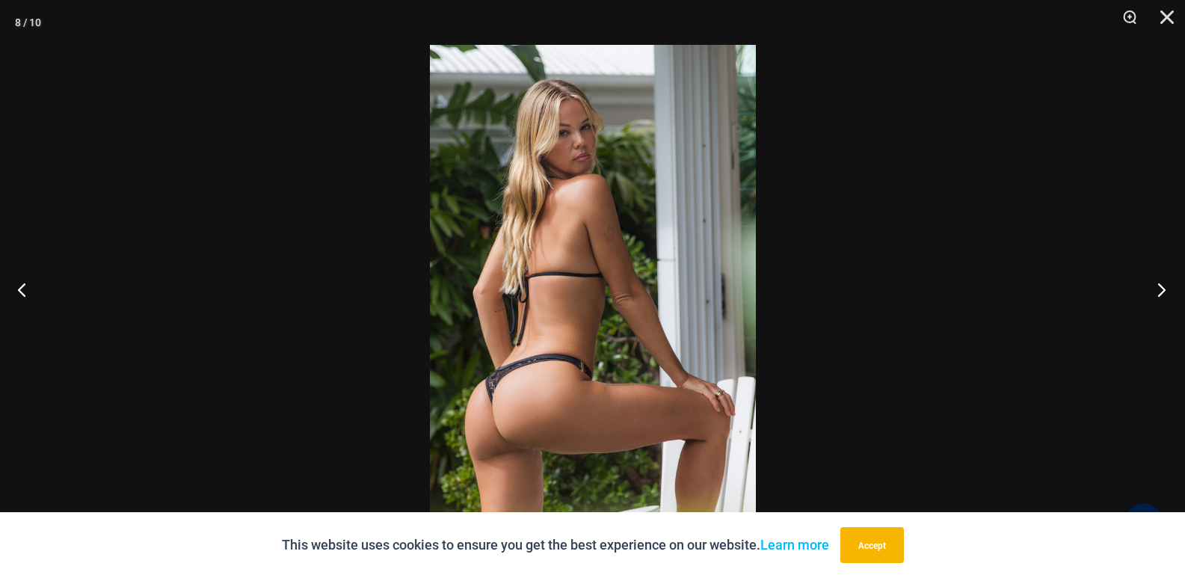
click at [1169, 282] on button "Next" at bounding box center [1157, 289] width 56 height 75
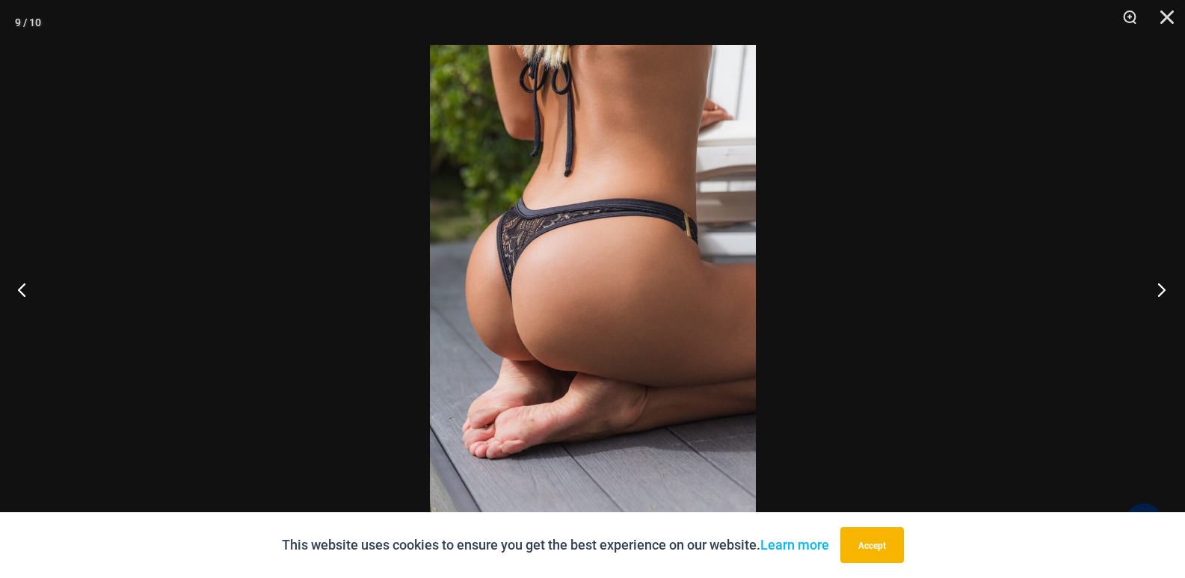
click at [1169, 282] on button "Next" at bounding box center [1157, 289] width 56 height 75
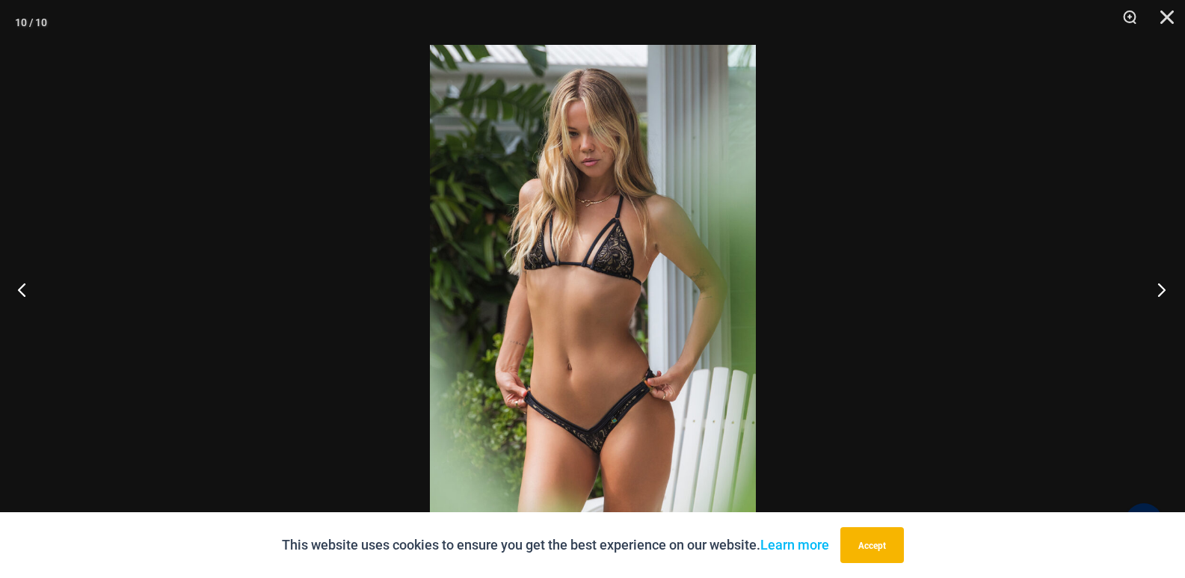
click at [1169, 282] on button "Next" at bounding box center [1157, 289] width 56 height 75
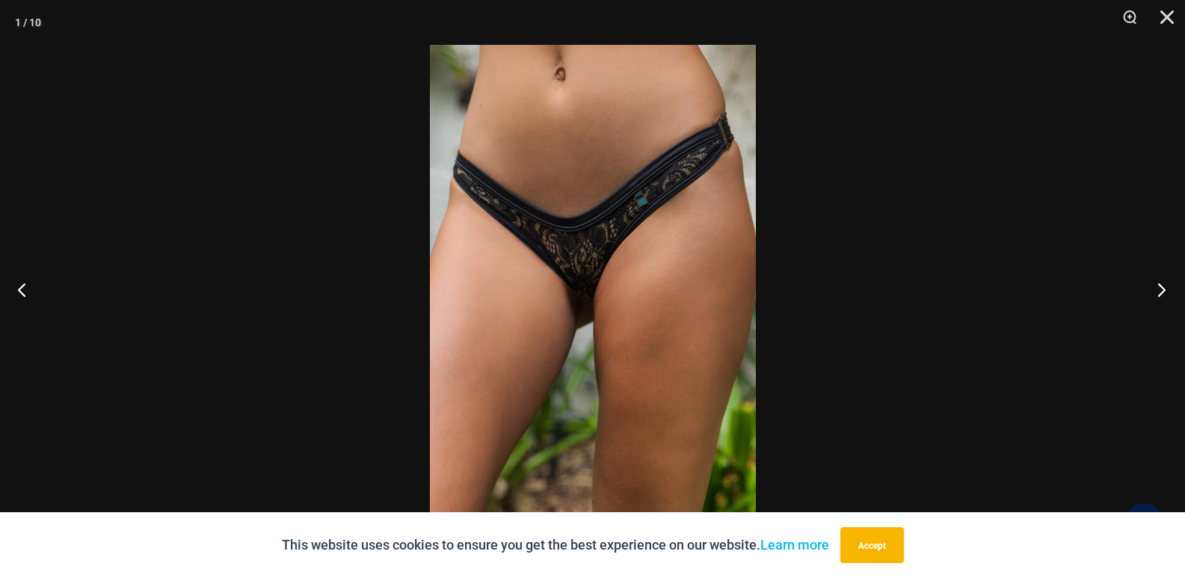
click at [1169, 282] on button "Next" at bounding box center [1157, 289] width 56 height 75
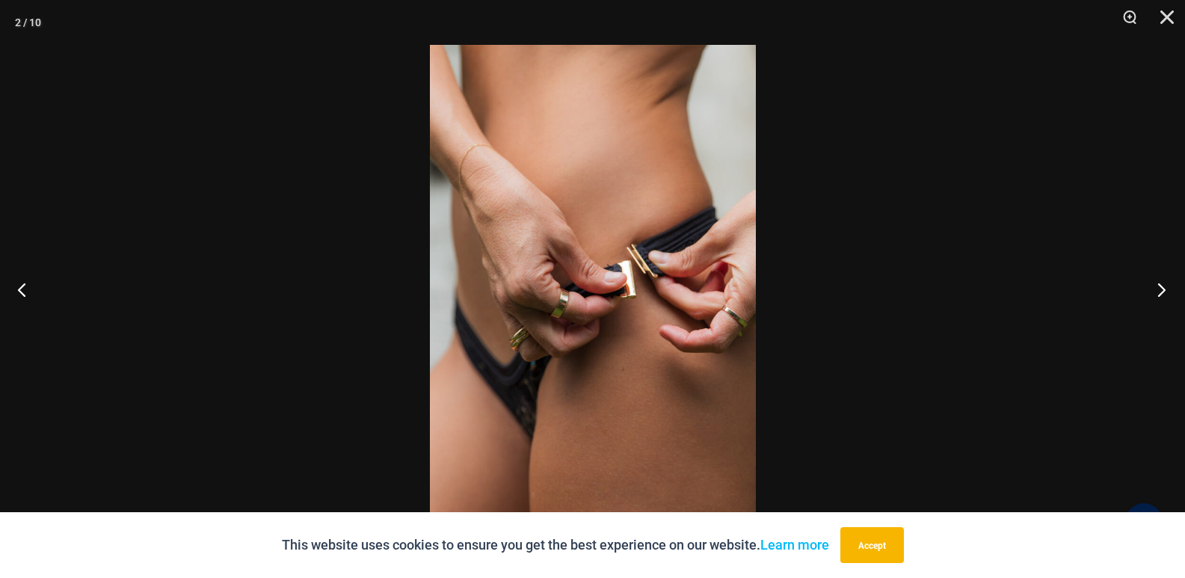
click at [1169, 282] on button "Next" at bounding box center [1157, 289] width 56 height 75
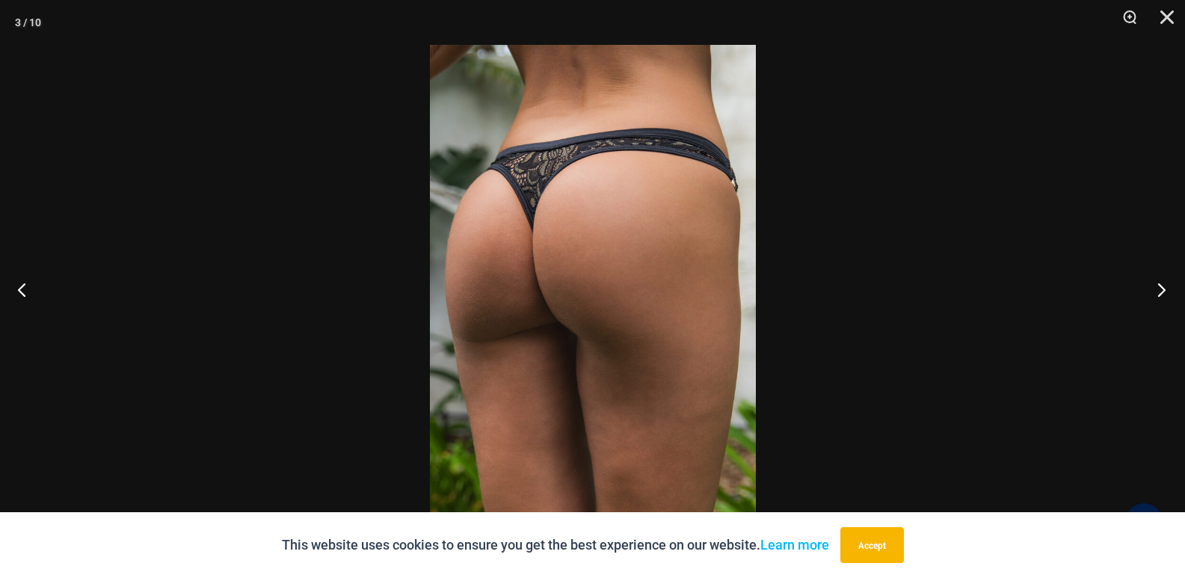
click at [1169, 282] on button "Next" at bounding box center [1157, 289] width 56 height 75
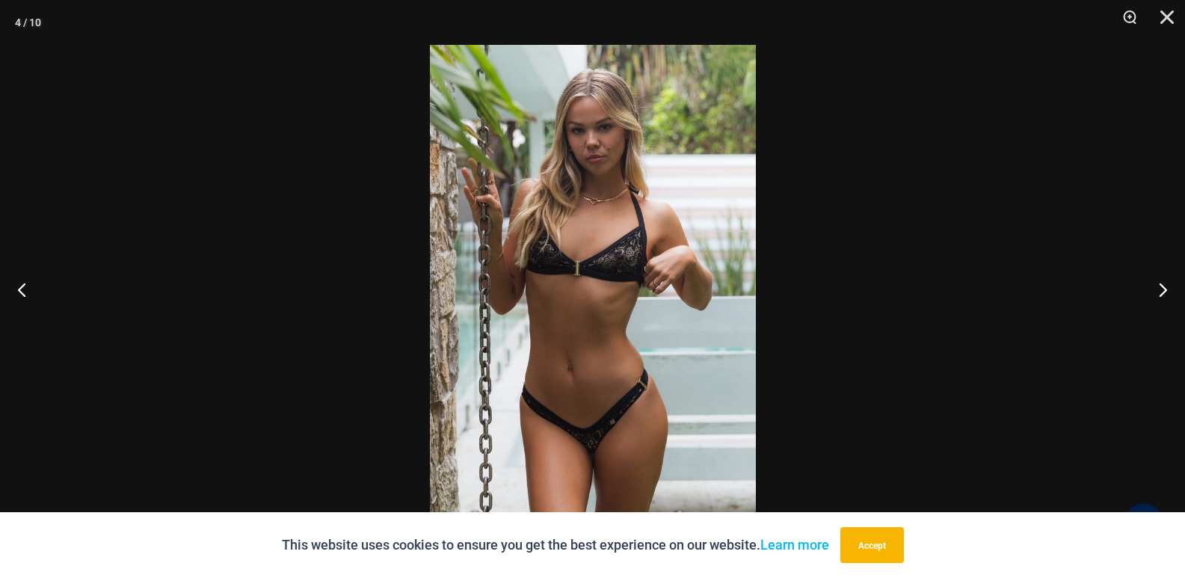
click at [914, 194] on div at bounding box center [592, 289] width 1185 height 578
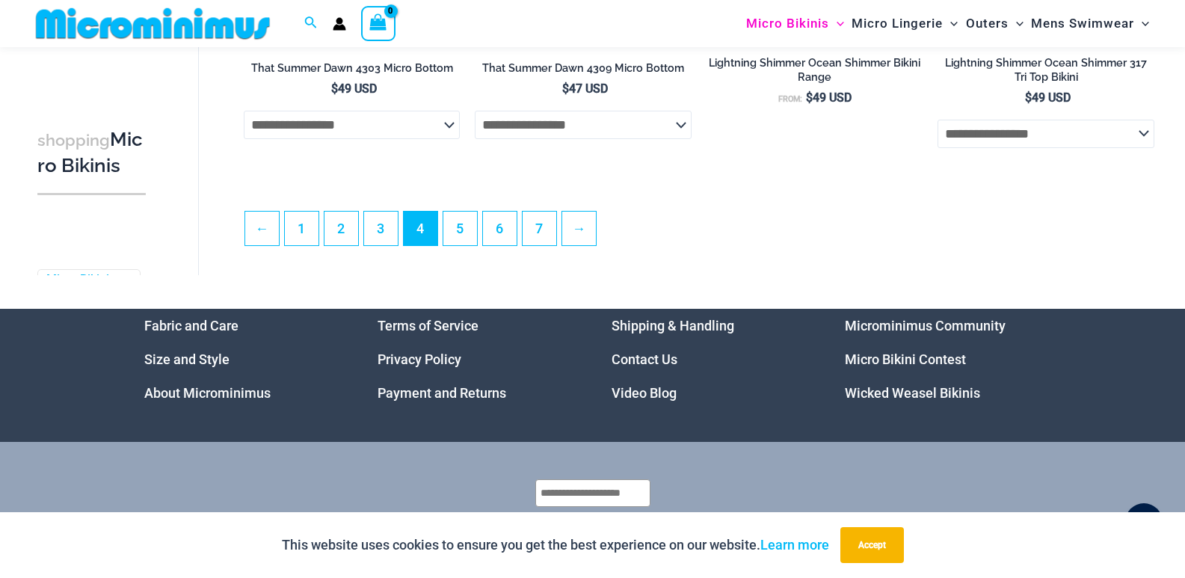
scroll to position [3756, 0]
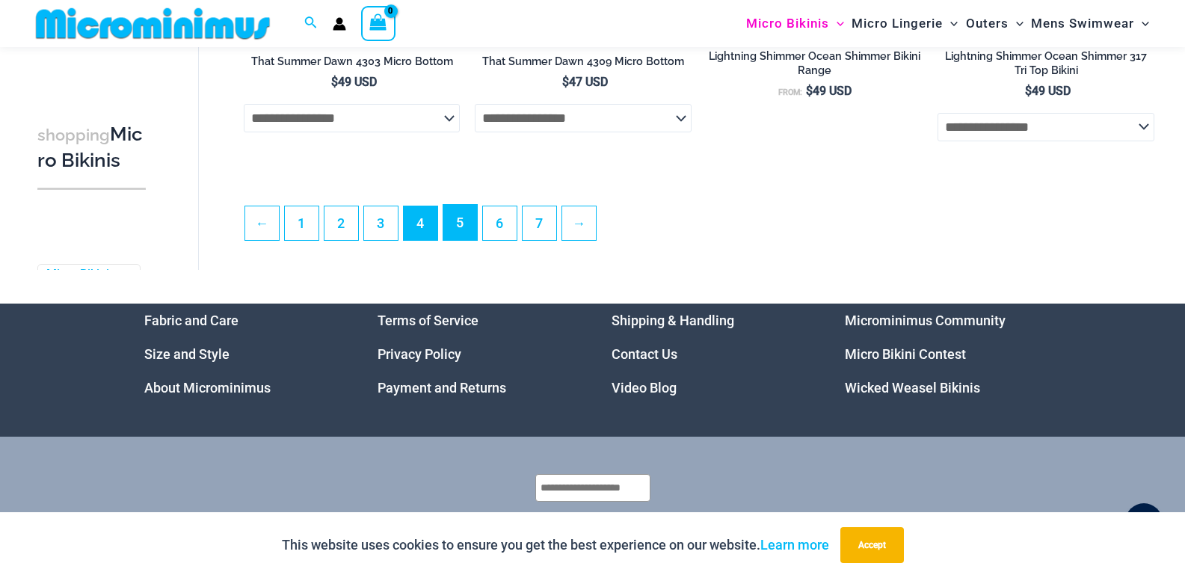
click at [449, 237] on link "5" at bounding box center [460, 222] width 34 height 35
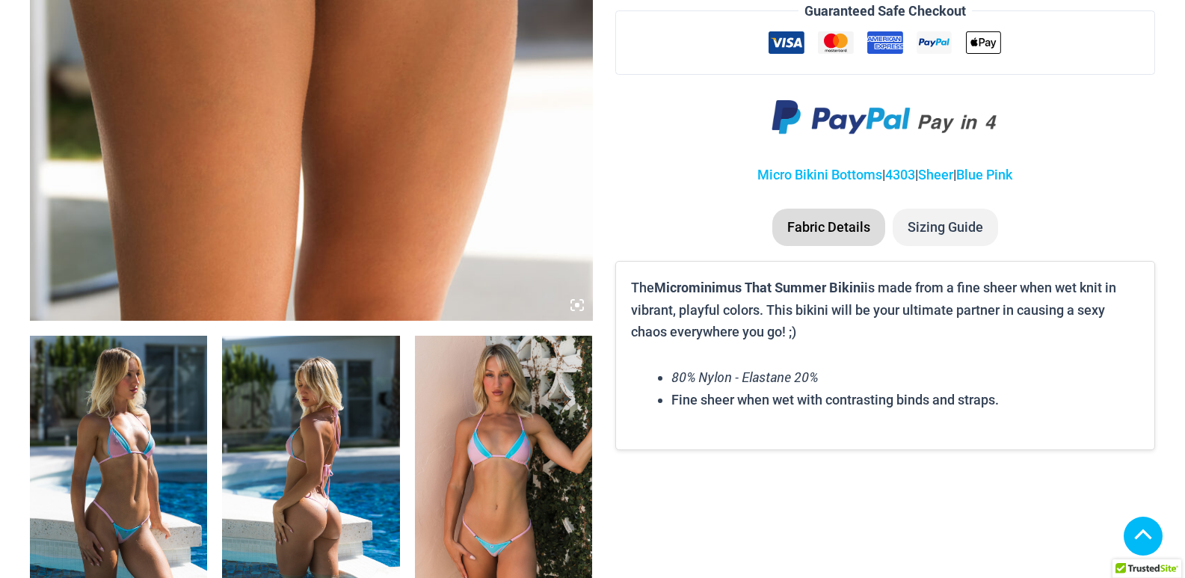
scroll to position [663, 0]
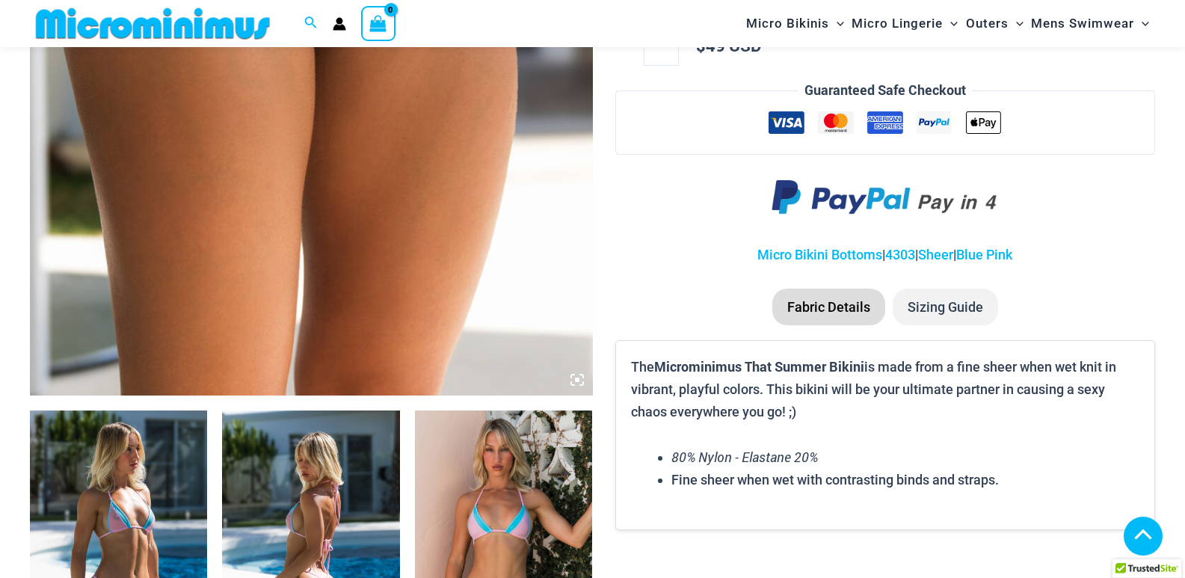
click at [288, 477] on img at bounding box center [310, 544] width 177 height 266
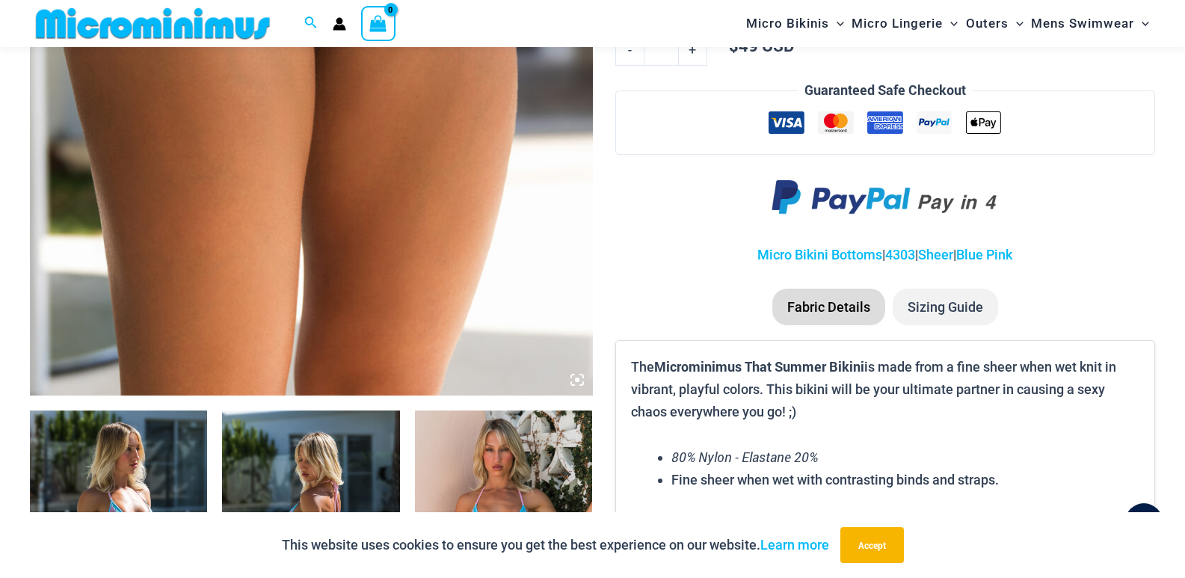
click at [144, 514] on div "This website uses cookies to ensure you get the best experience on our website.…" at bounding box center [592, 545] width 1185 height 66
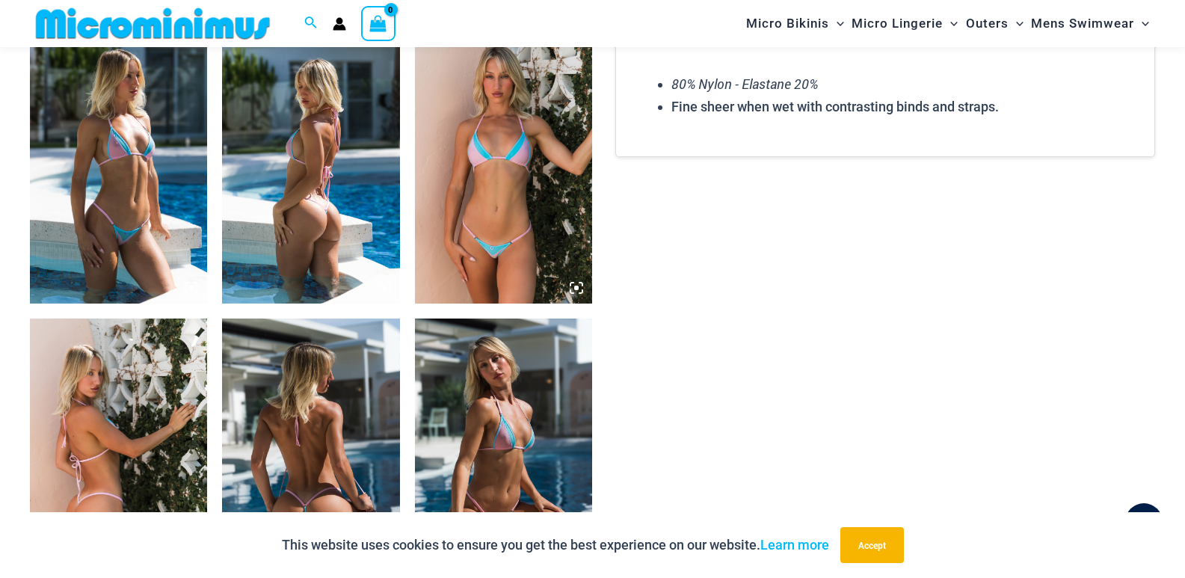
scroll to position [959, 0]
click at [381, 67] on img at bounding box center [310, 170] width 177 height 266
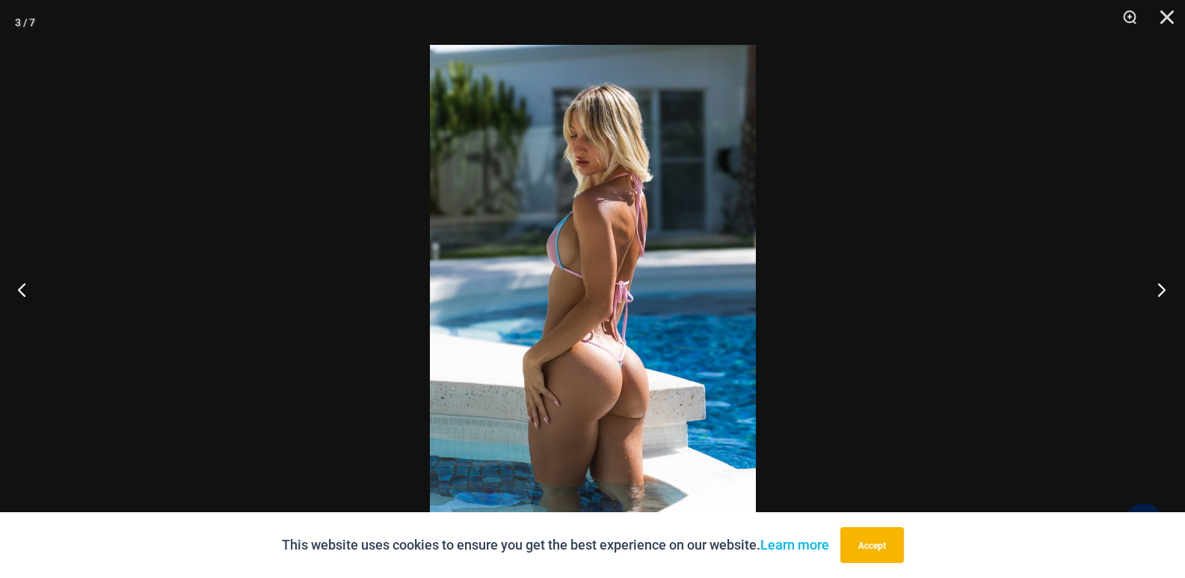
click at [1161, 286] on button "Next" at bounding box center [1157, 289] width 56 height 75
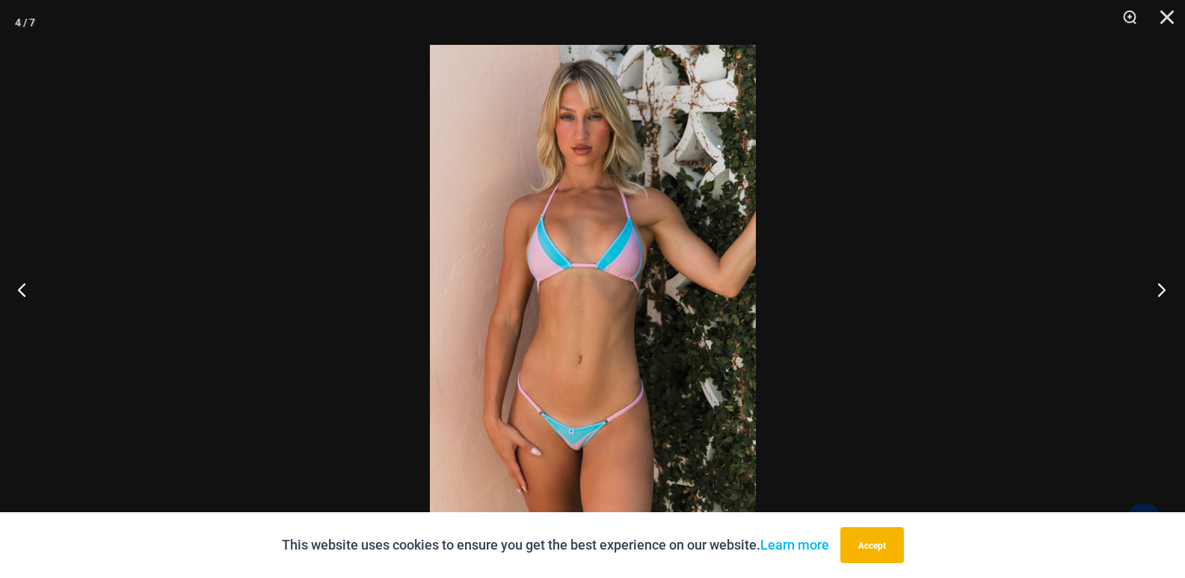
click at [1161, 286] on button "Next" at bounding box center [1157, 289] width 56 height 75
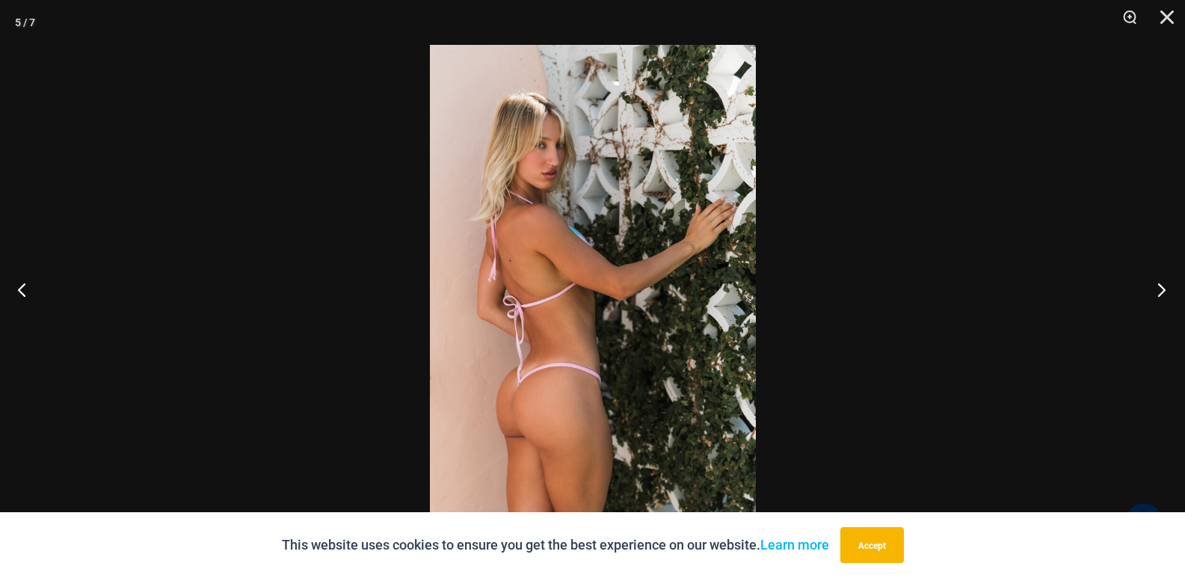
click at [1161, 286] on button "Next" at bounding box center [1157, 289] width 56 height 75
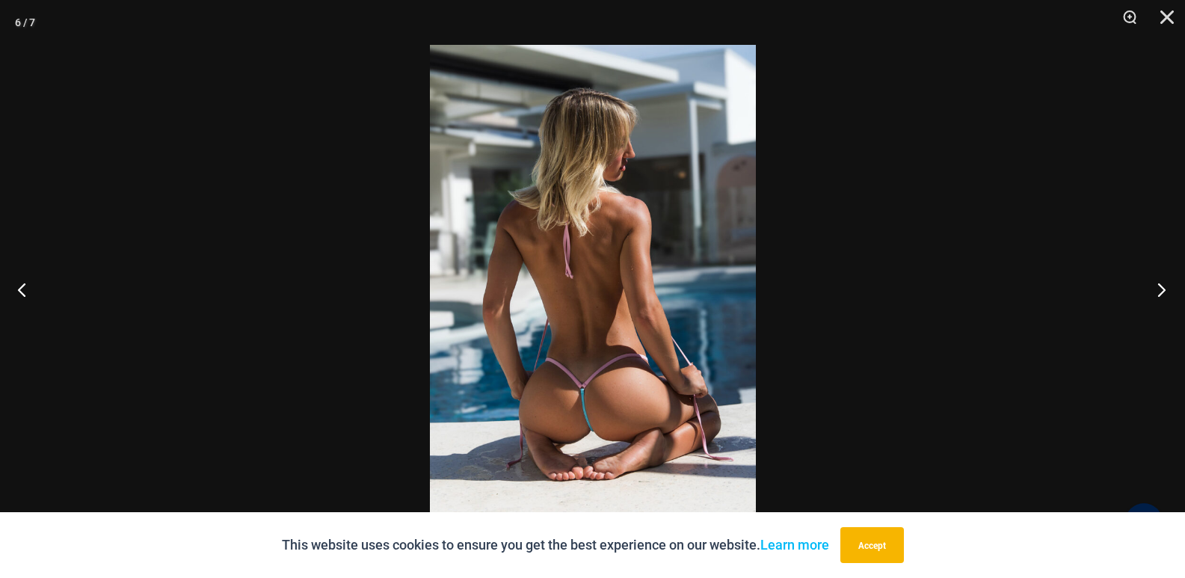
click at [1161, 286] on button "Next" at bounding box center [1157, 289] width 56 height 75
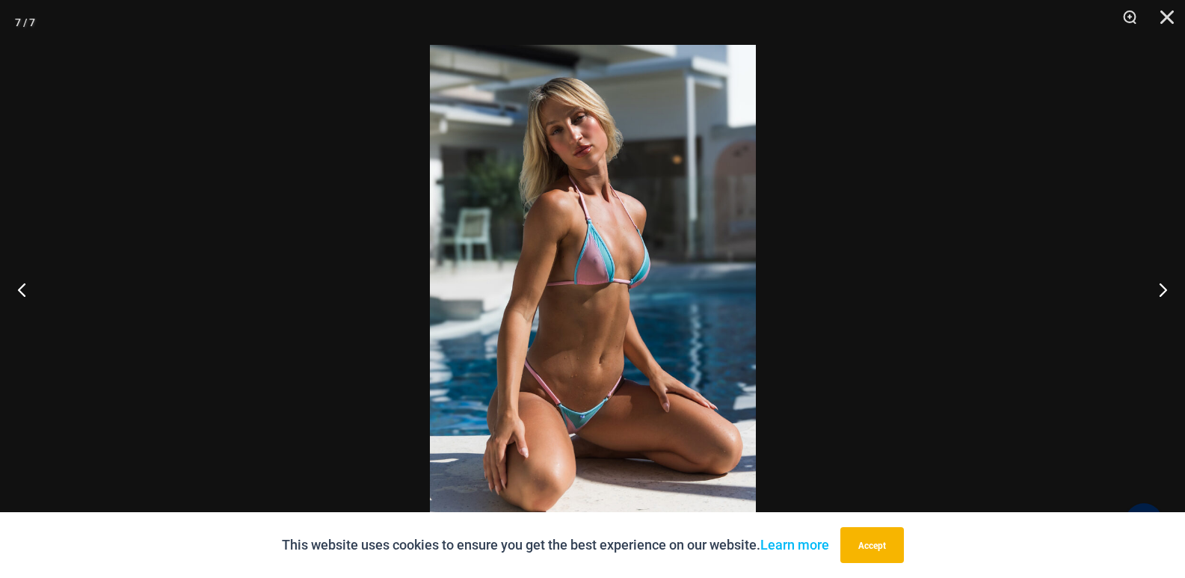
click at [566, 269] on img at bounding box center [593, 289] width 326 height 488
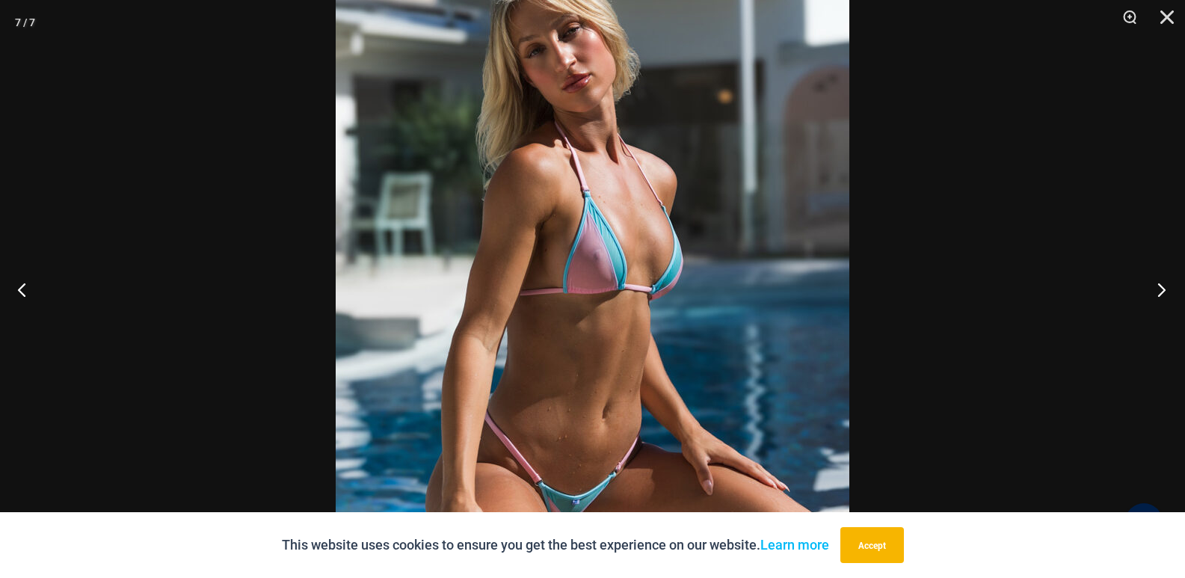
click at [1164, 291] on button "Next" at bounding box center [1157, 289] width 56 height 75
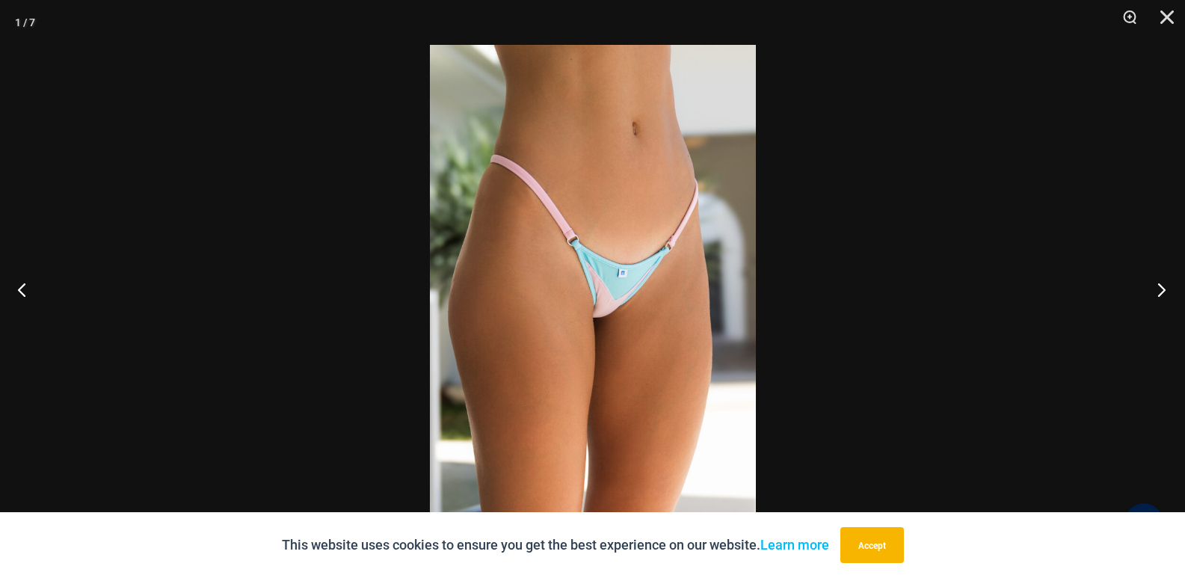
click at [1164, 291] on button "Next" at bounding box center [1157, 289] width 56 height 75
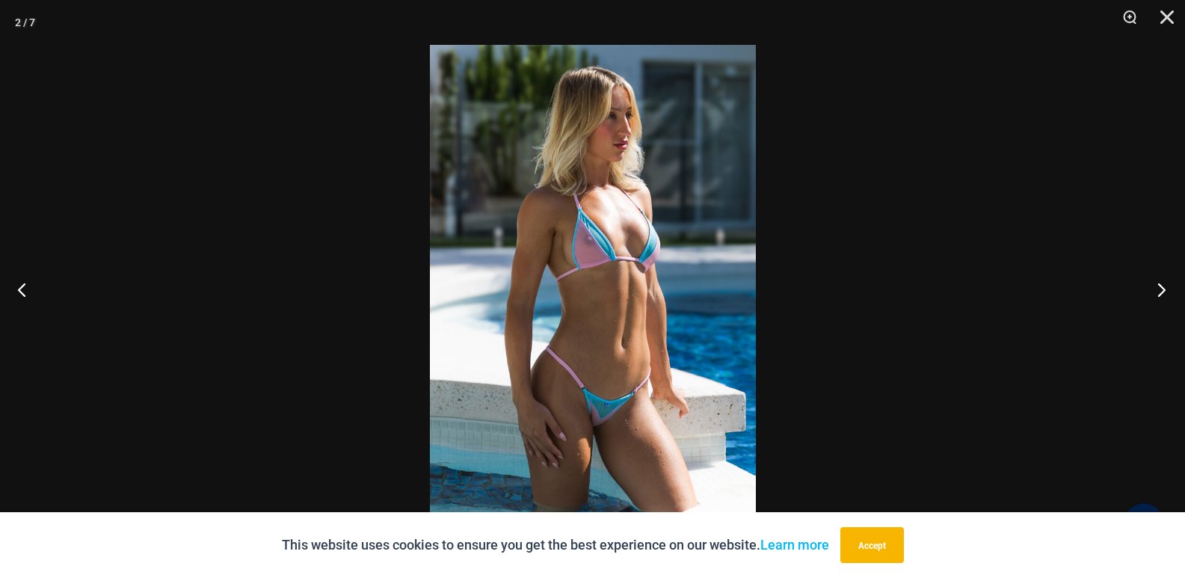
click at [1164, 291] on button "Next" at bounding box center [1157, 289] width 56 height 75
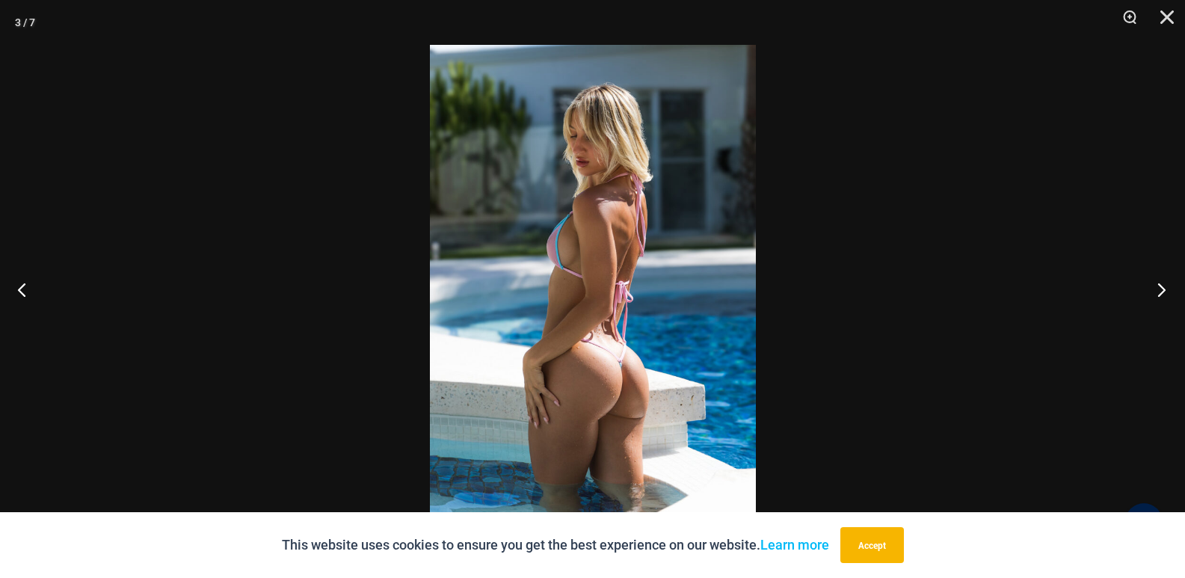
click at [1164, 291] on button "Next" at bounding box center [1157, 289] width 56 height 75
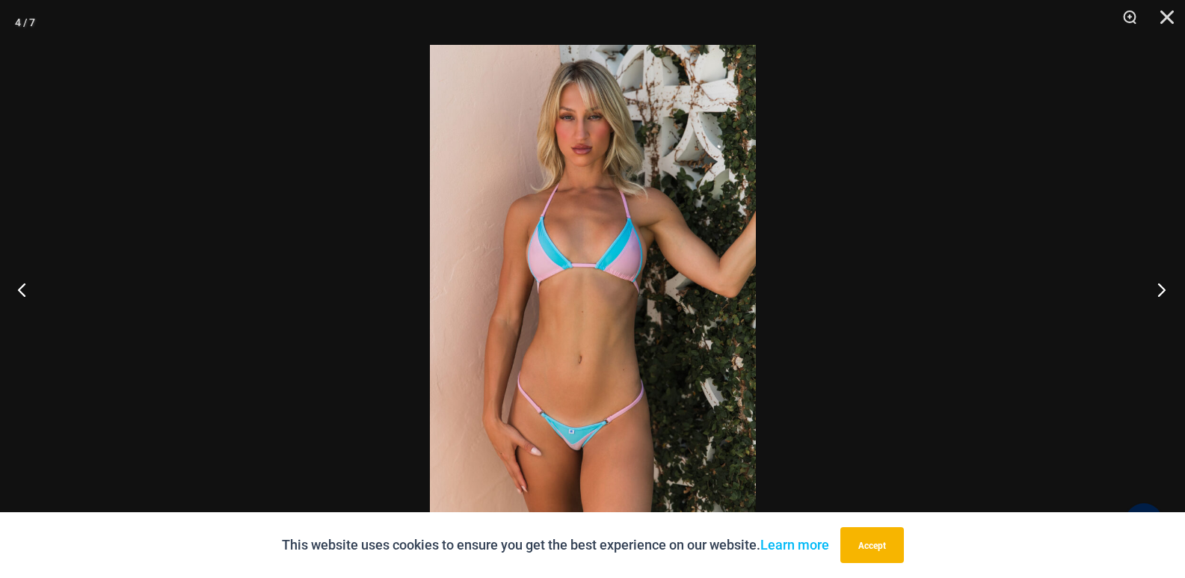
click at [1164, 291] on button "Next" at bounding box center [1157, 289] width 56 height 75
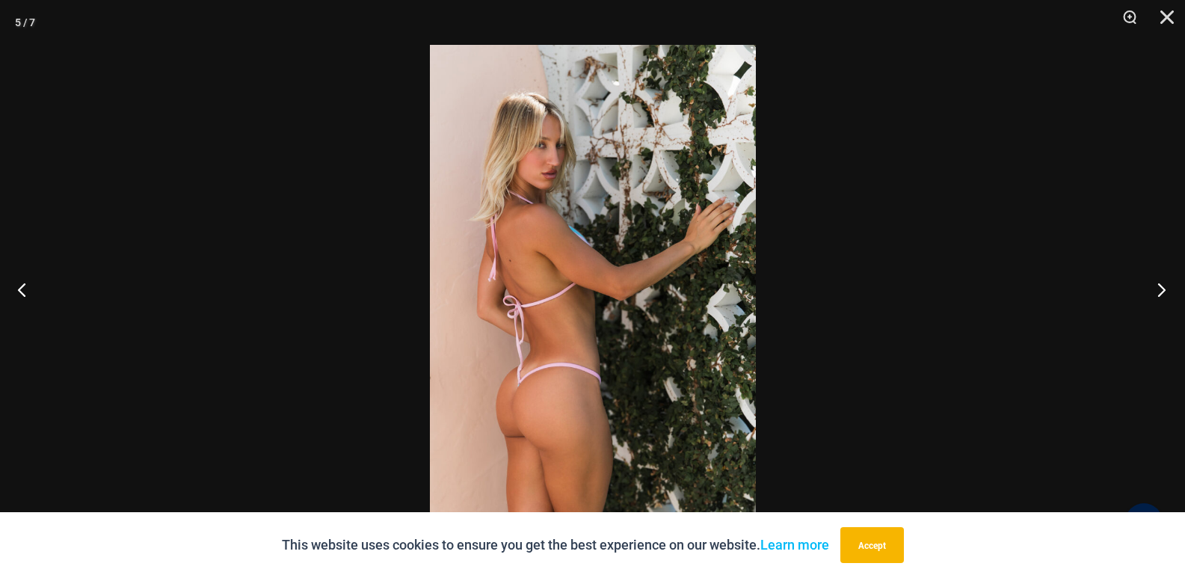
click at [1164, 291] on button "Next" at bounding box center [1157, 289] width 56 height 75
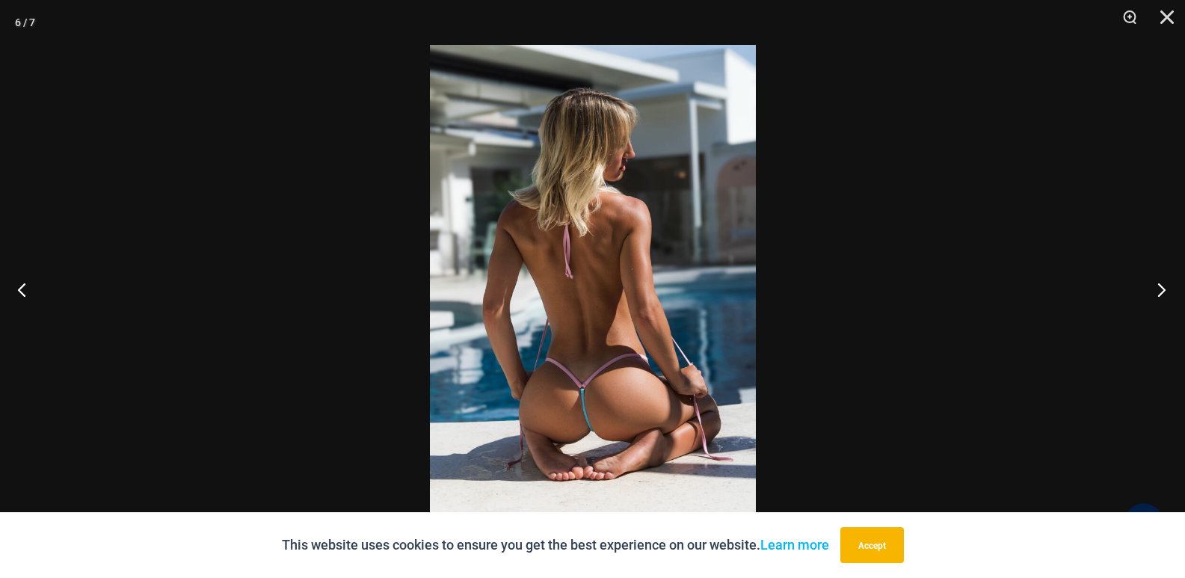
click at [1164, 291] on button "Next" at bounding box center [1157, 289] width 56 height 75
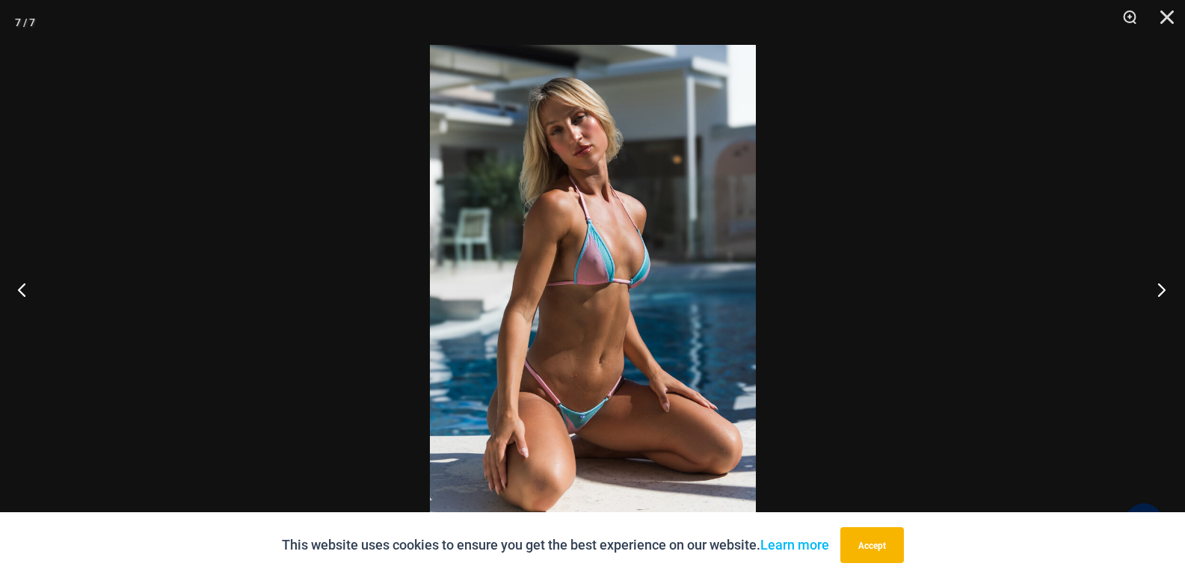
click at [1164, 291] on button "Next" at bounding box center [1157, 289] width 56 height 75
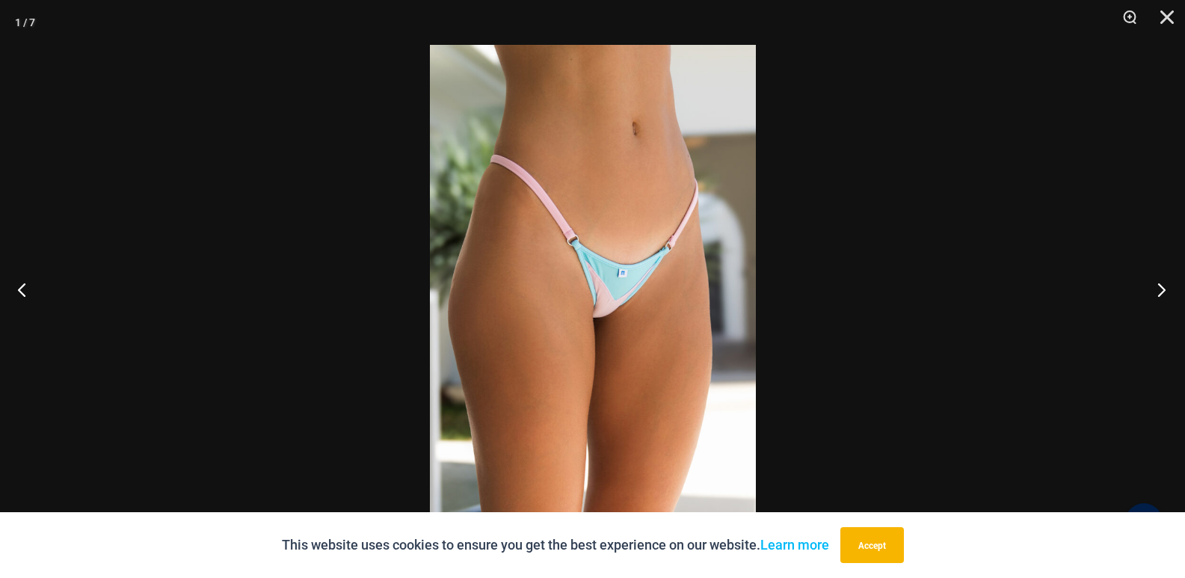
click at [1164, 291] on button "Next" at bounding box center [1157, 289] width 56 height 75
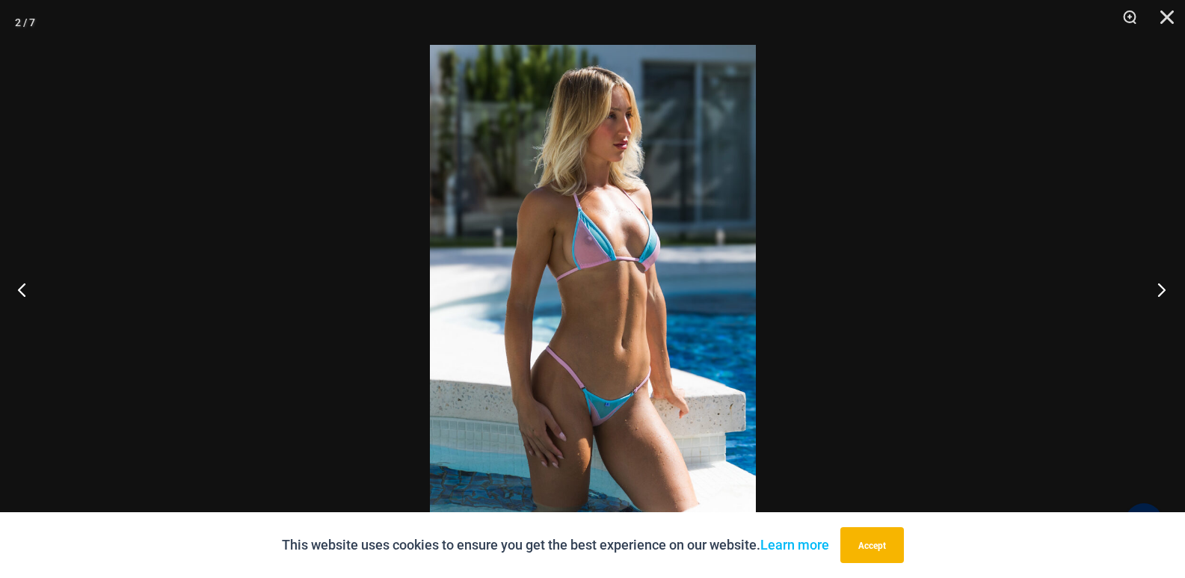
click at [1164, 291] on button "Next" at bounding box center [1157, 289] width 56 height 75
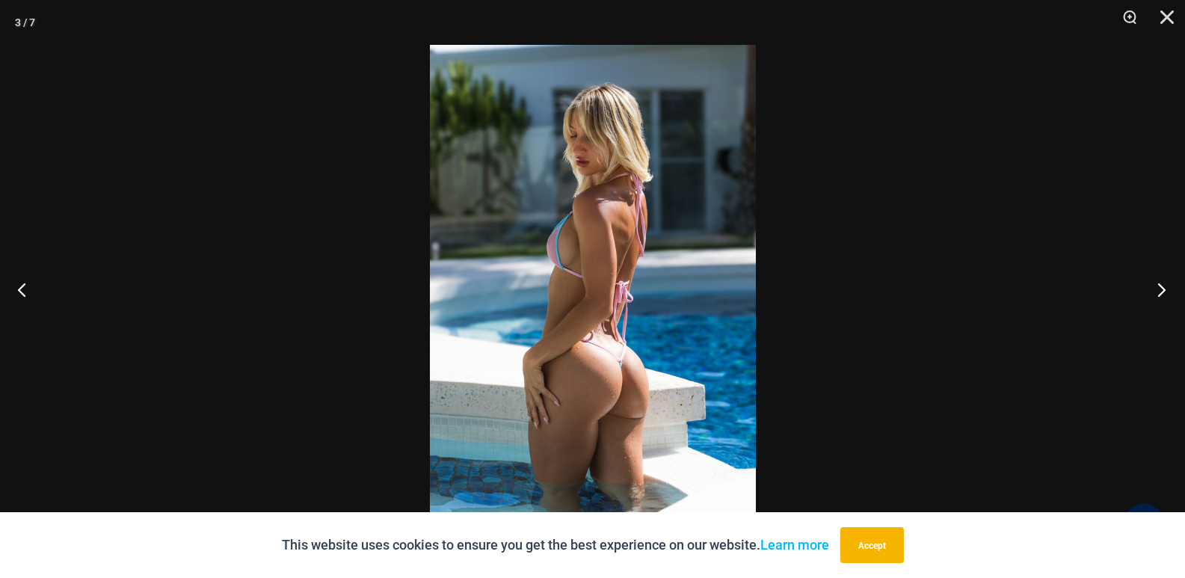
click at [1164, 291] on button "Next" at bounding box center [1157, 289] width 56 height 75
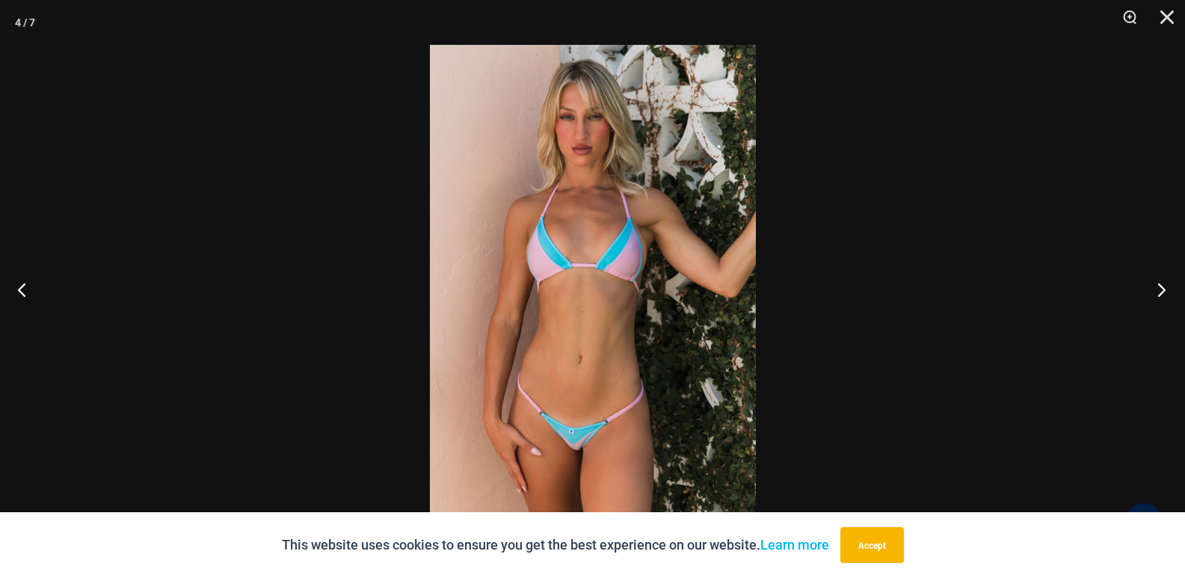
click at [1164, 291] on button "Next" at bounding box center [1157, 289] width 56 height 75
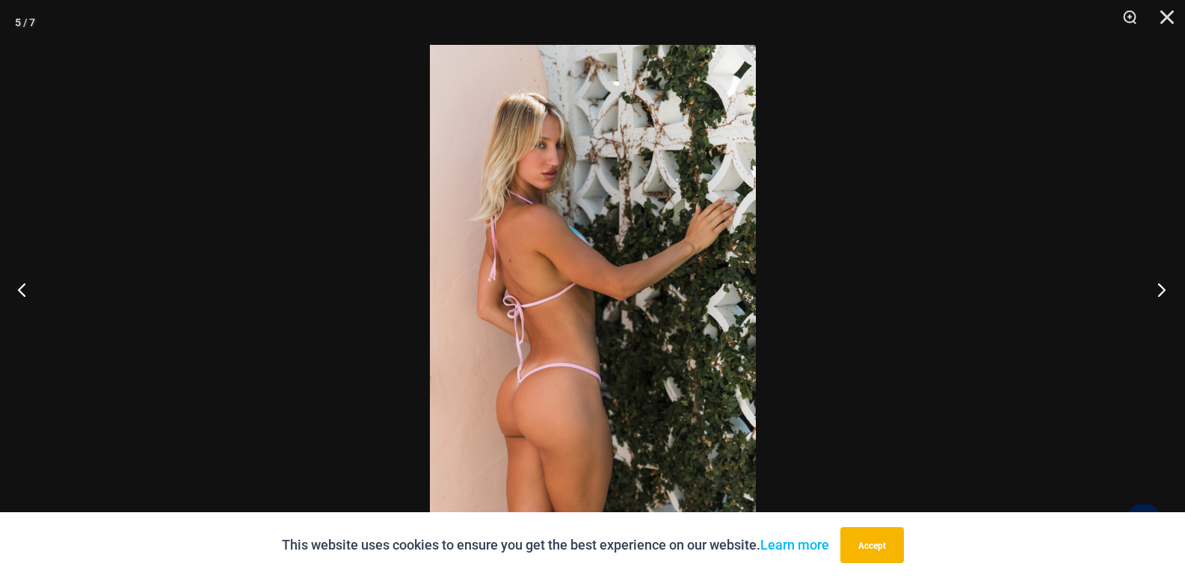
click at [1164, 291] on button "Next" at bounding box center [1157, 289] width 56 height 75
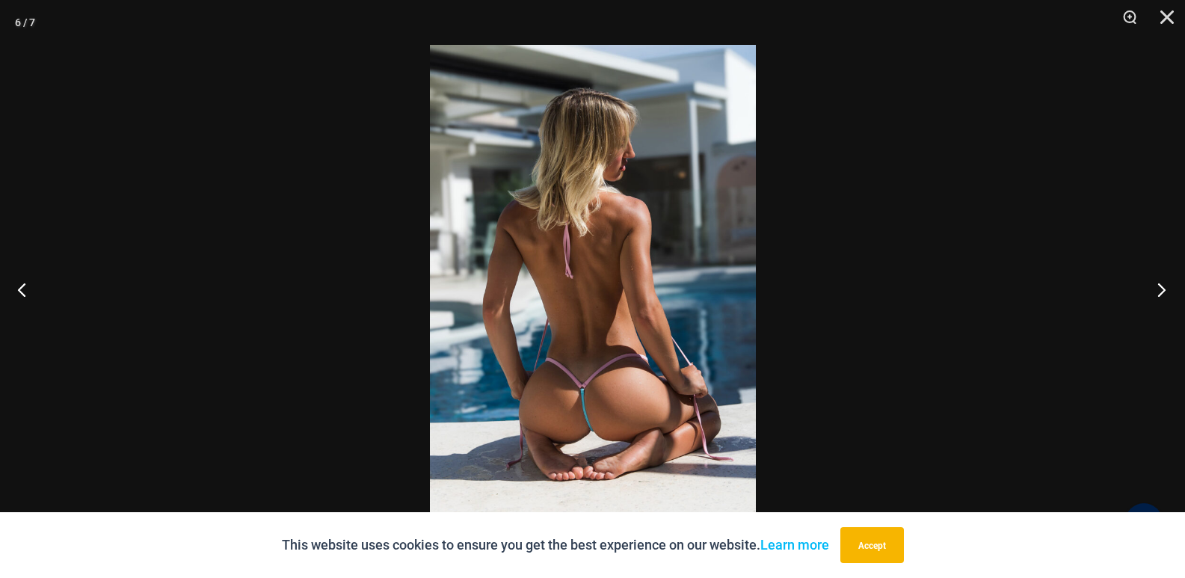
click at [1164, 291] on button "Next" at bounding box center [1157, 289] width 56 height 75
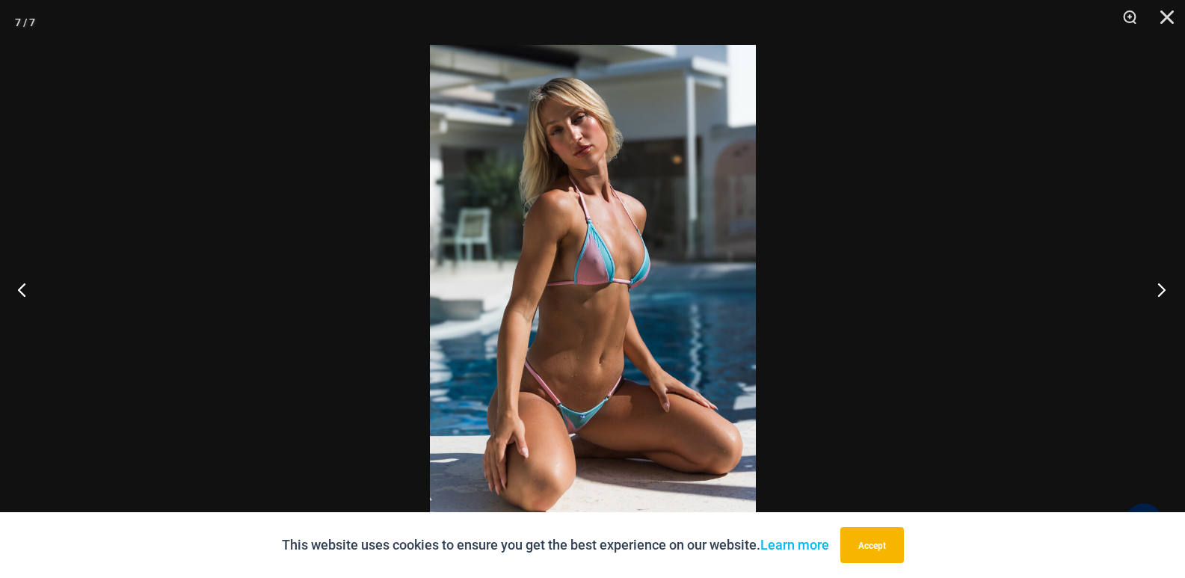
click at [1164, 291] on button "Next" at bounding box center [1157, 289] width 56 height 75
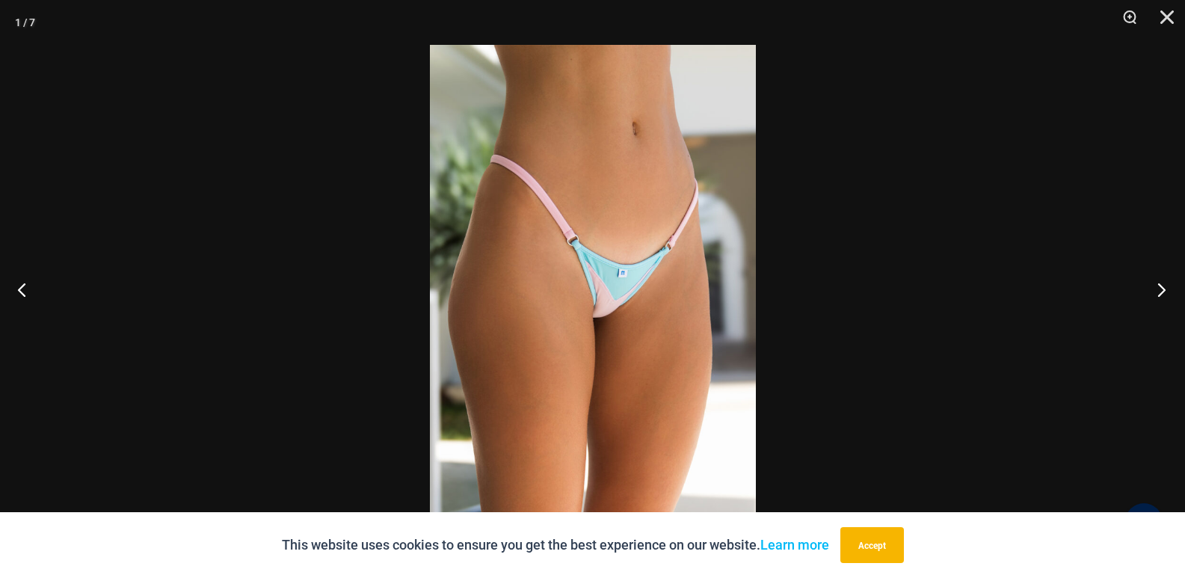
click at [1164, 291] on button "Next" at bounding box center [1157, 289] width 56 height 75
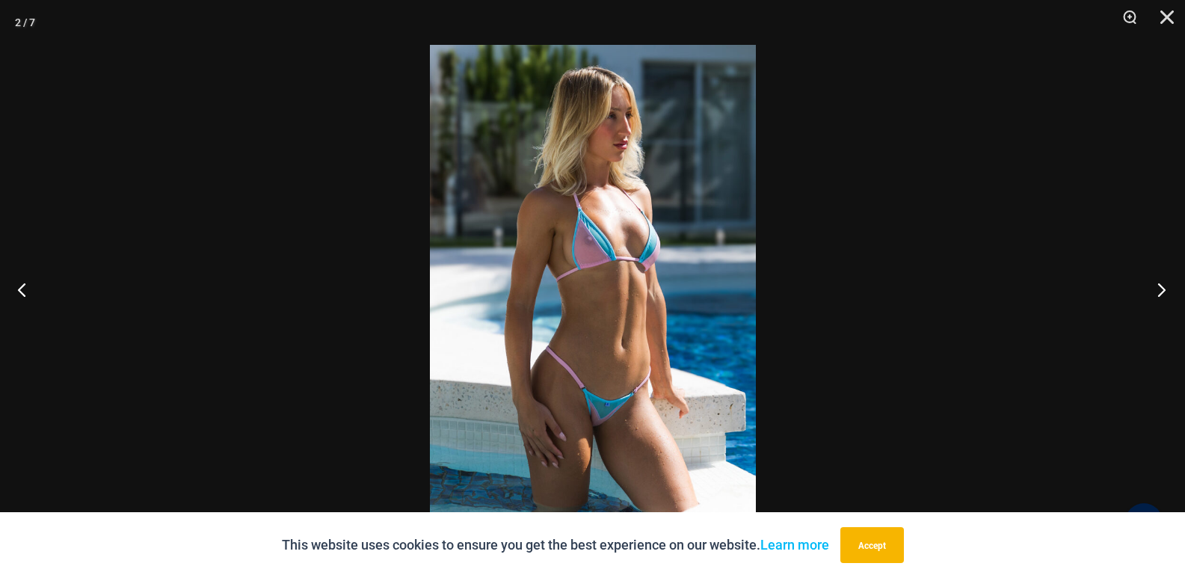
click at [1164, 291] on button "Next" at bounding box center [1157, 289] width 56 height 75
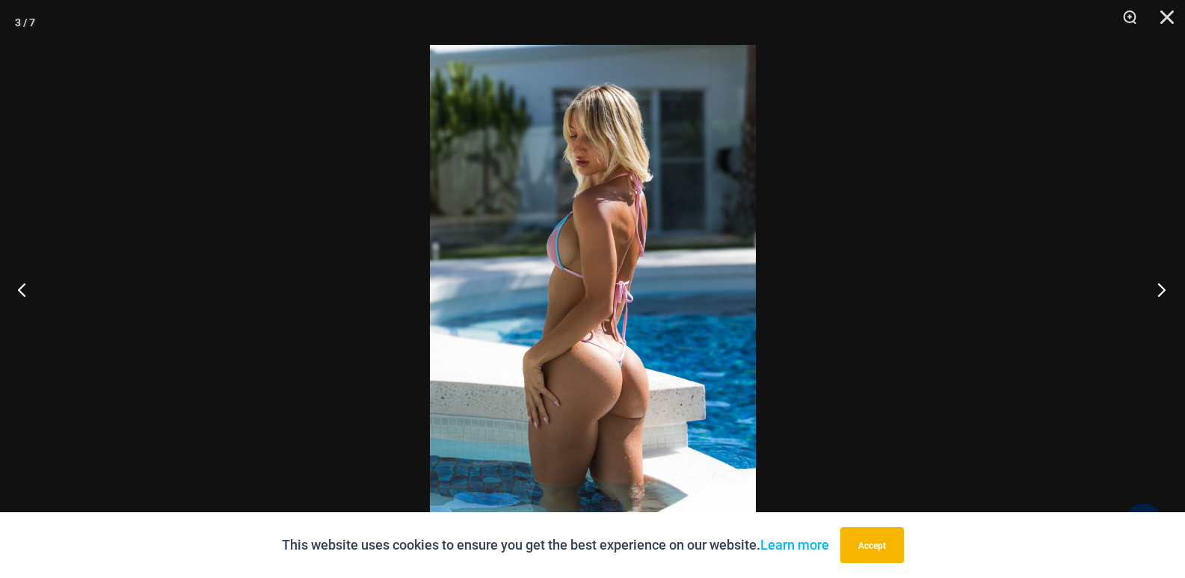
click at [1164, 291] on button "Next" at bounding box center [1157, 289] width 56 height 75
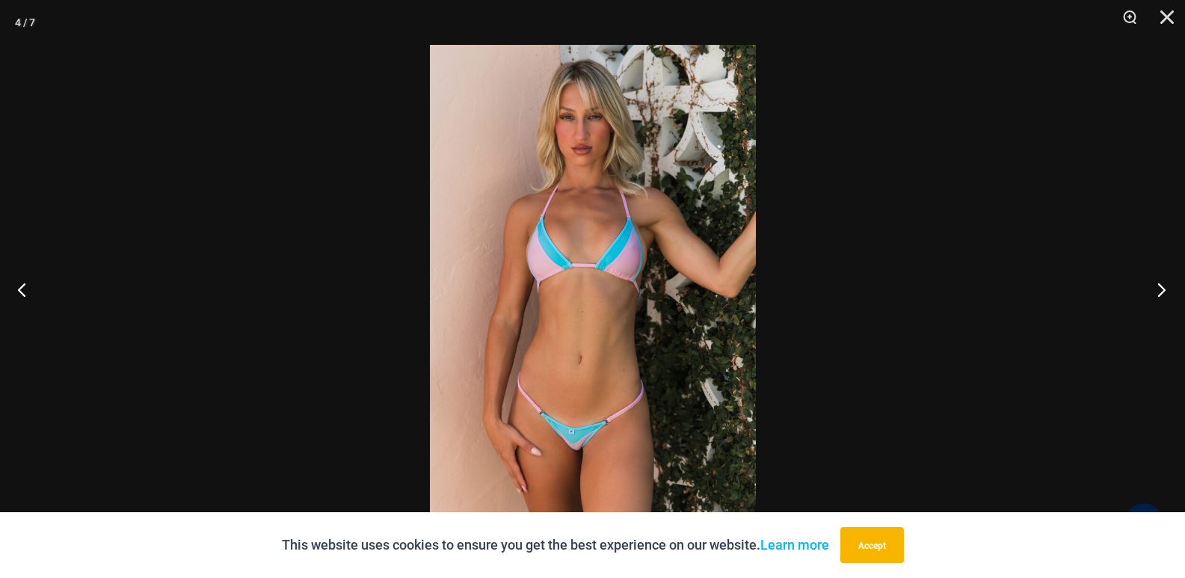
click at [1164, 291] on button "Next" at bounding box center [1157, 289] width 56 height 75
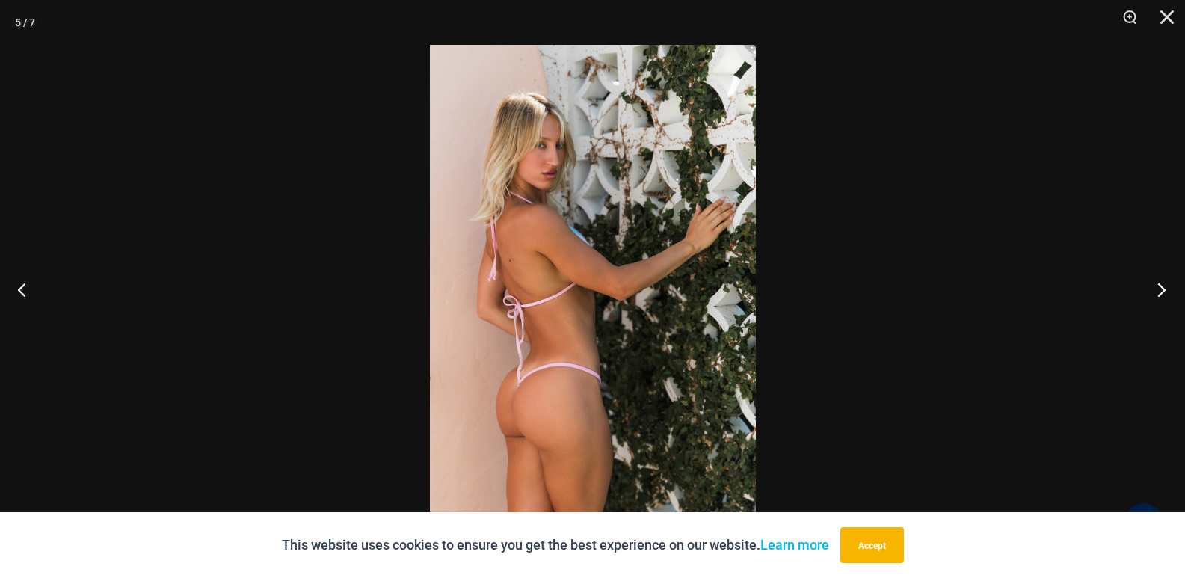
click at [1164, 291] on button "Next" at bounding box center [1157, 289] width 56 height 75
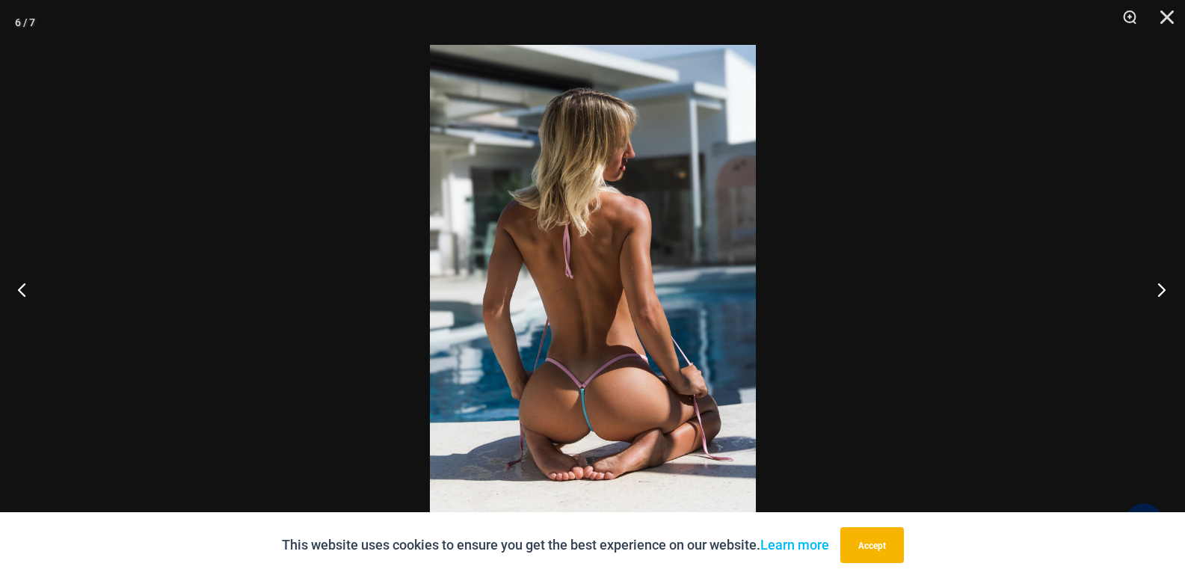
click at [1164, 291] on button "Next" at bounding box center [1157, 289] width 56 height 75
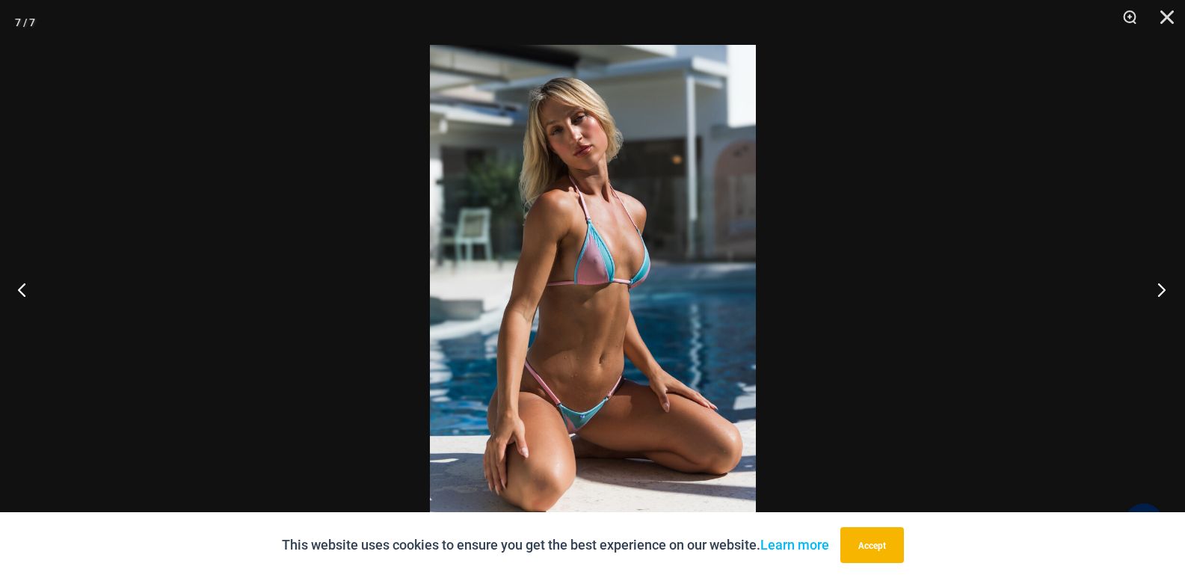
click at [1164, 291] on button "Next" at bounding box center [1157, 289] width 56 height 75
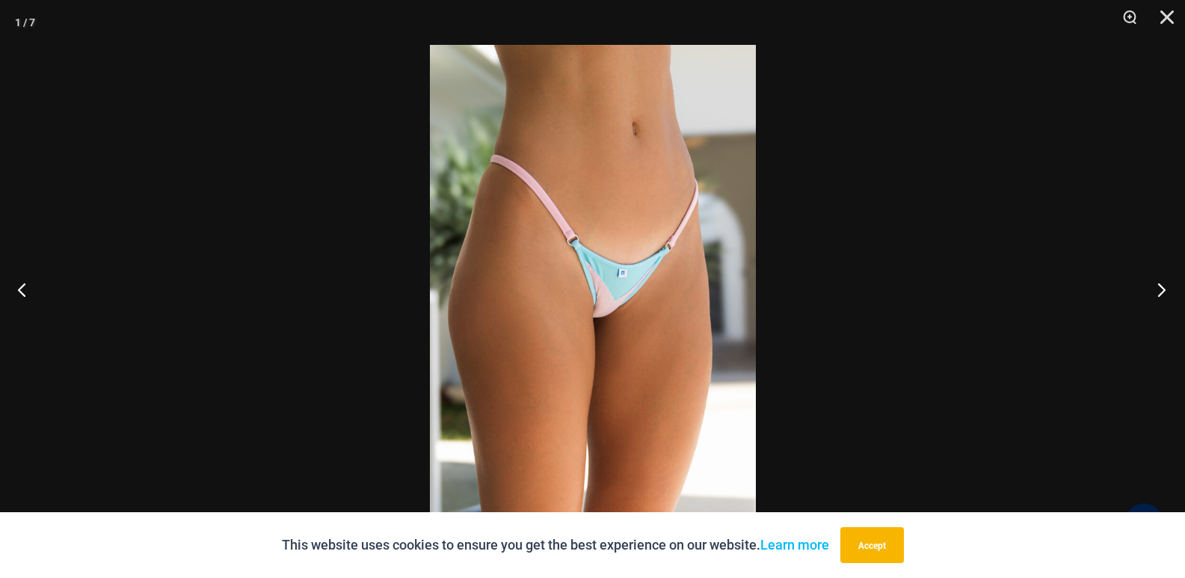
click at [1164, 291] on button "Next" at bounding box center [1157, 289] width 56 height 75
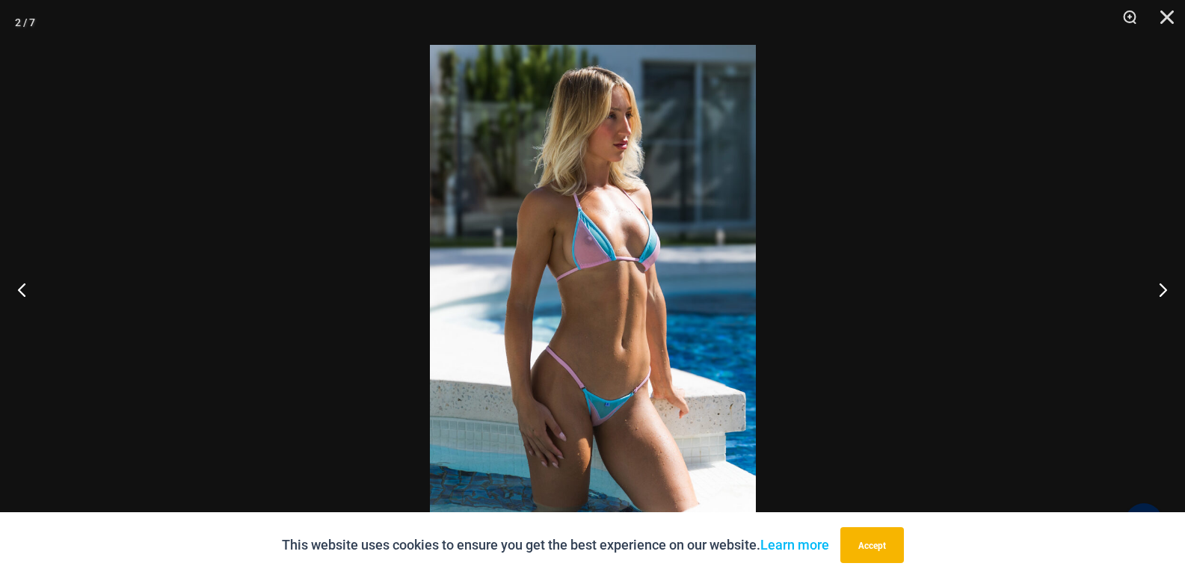
click at [693, 210] on img at bounding box center [593, 289] width 326 height 488
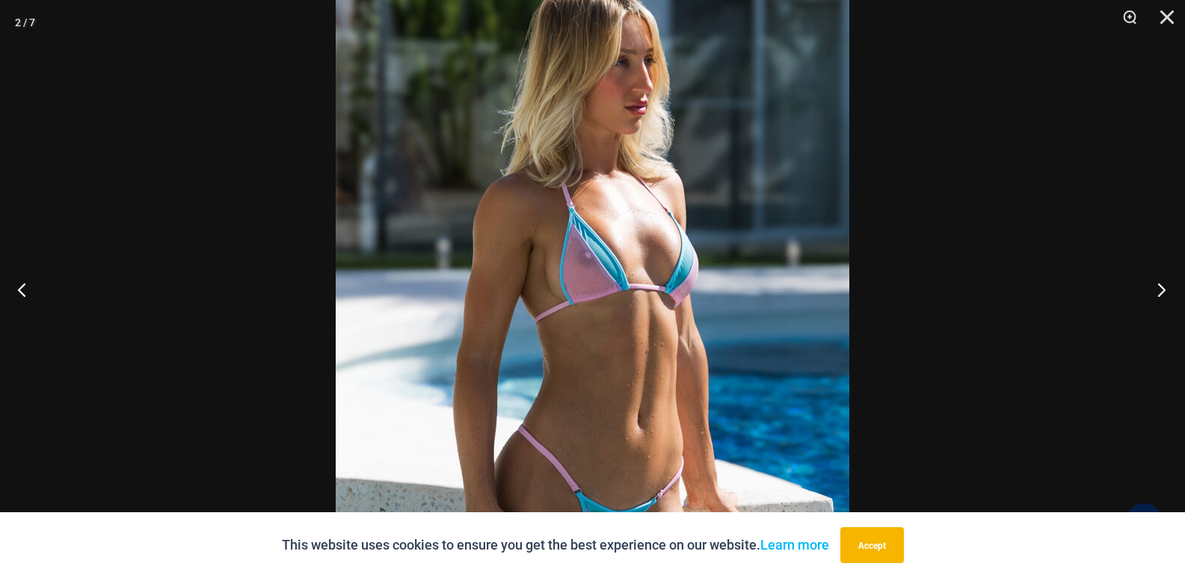
click at [1155, 289] on button "Next" at bounding box center [1157, 289] width 56 height 75
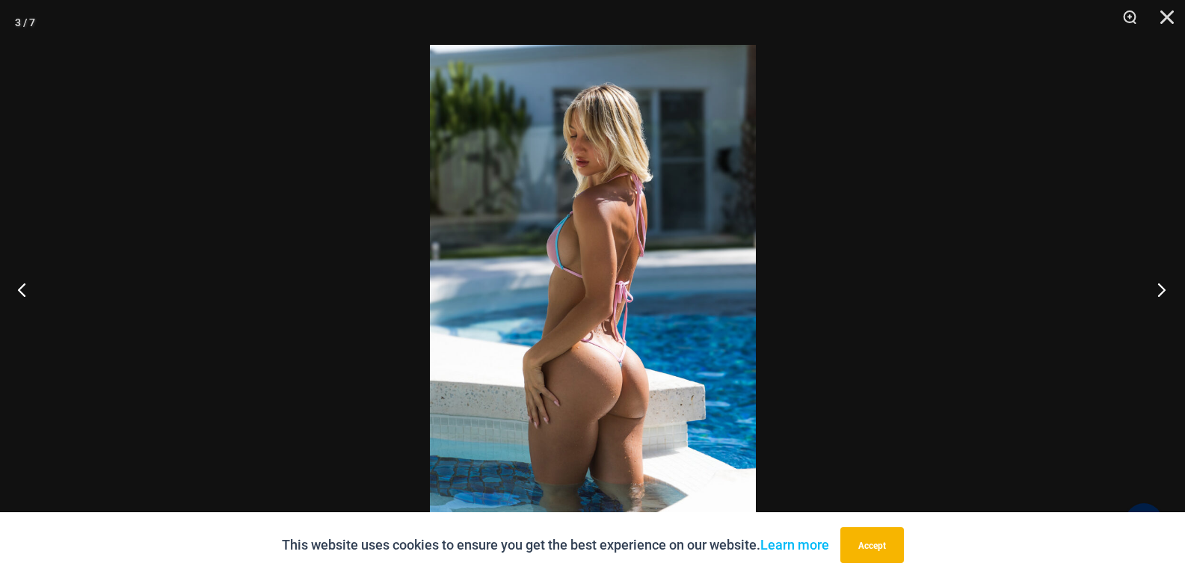
click at [1155, 289] on button "Next" at bounding box center [1157, 289] width 56 height 75
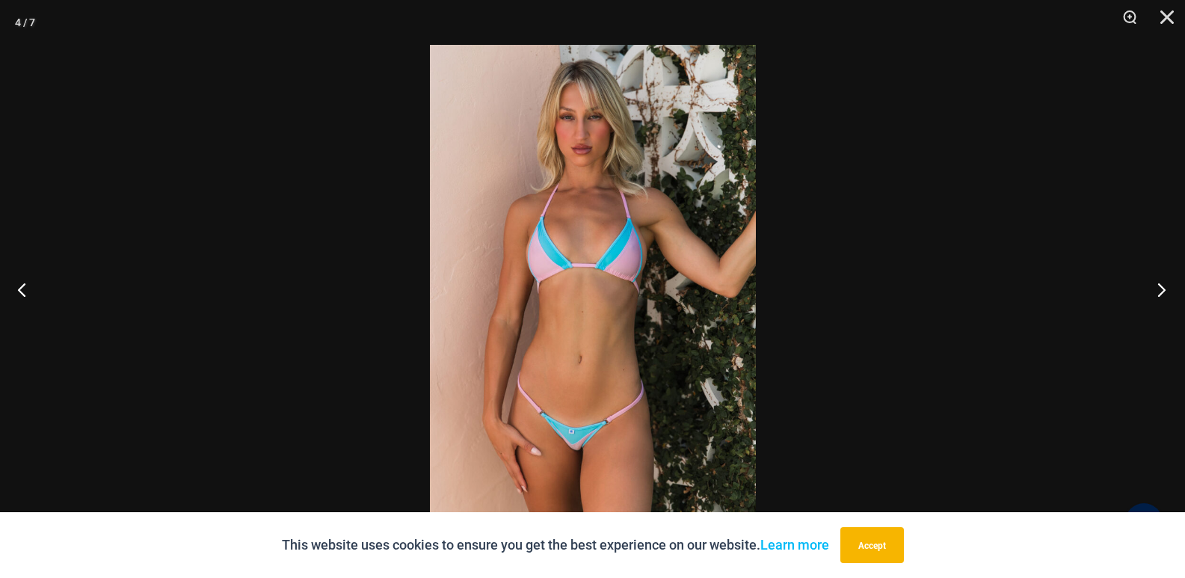
click at [1155, 289] on button "Next" at bounding box center [1157, 289] width 56 height 75
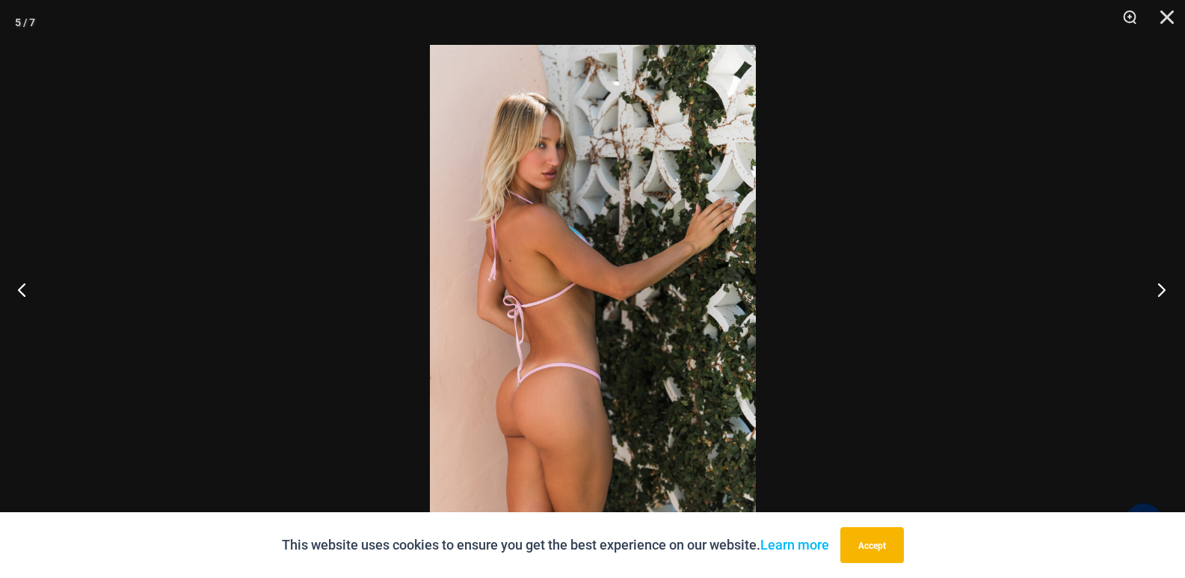
click at [1155, 289] on button "Next" at bounding box center [1157, 289] width 56 height 75
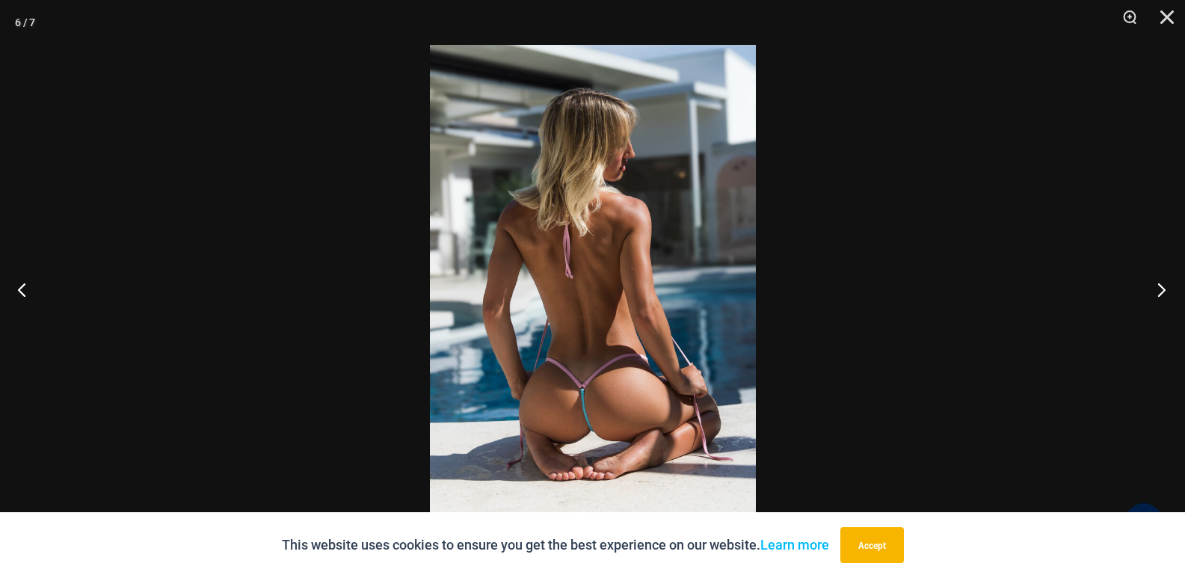
click at [1155, 289] on button "Next" at bounding box center [1157, 289] width 56 height 75
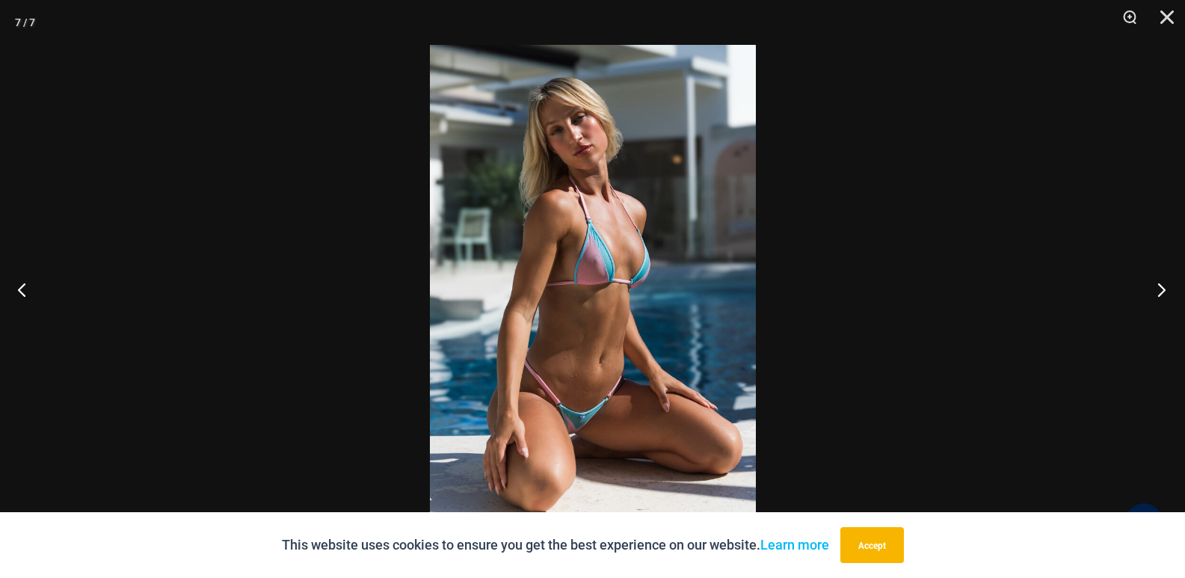
click at [1155, 289] on button "Next" at bounding box center [1157, 289] width 56 height 75
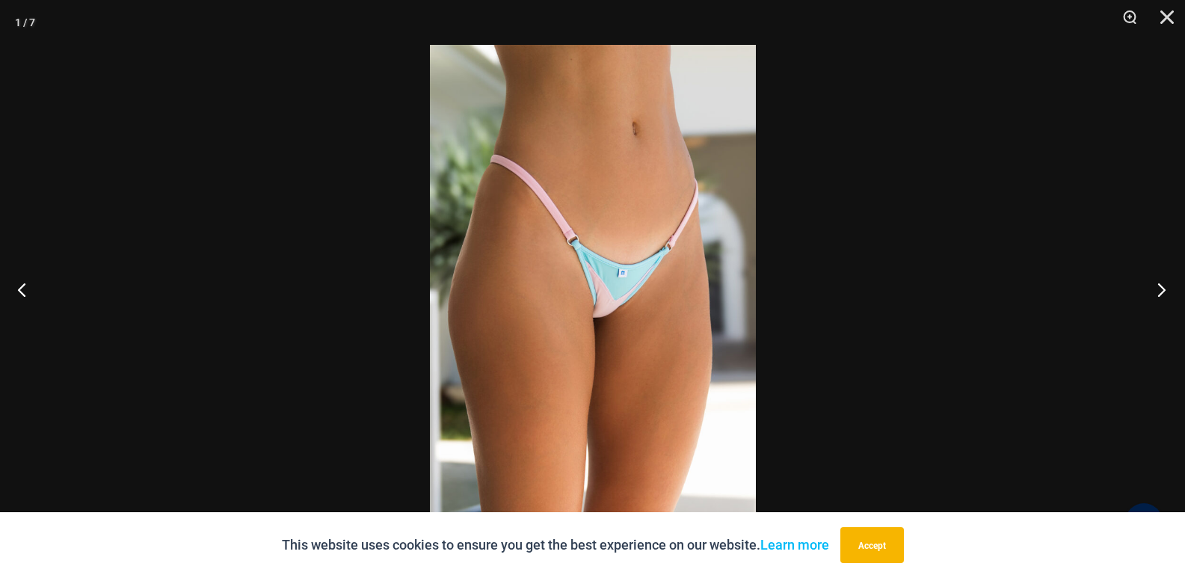
click at [1155, 289] on button "Next" at bounding box center [1157, 289] width 56 height 75
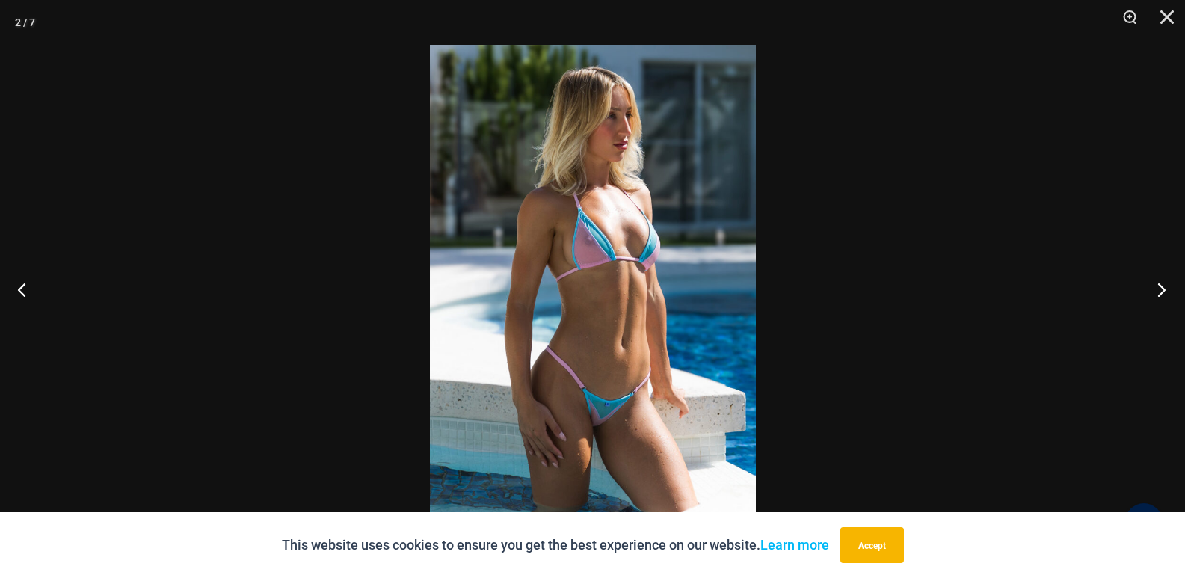
click at [1155, 289] on button "Next" at bounding box center [1157, 289] width 56 height 75
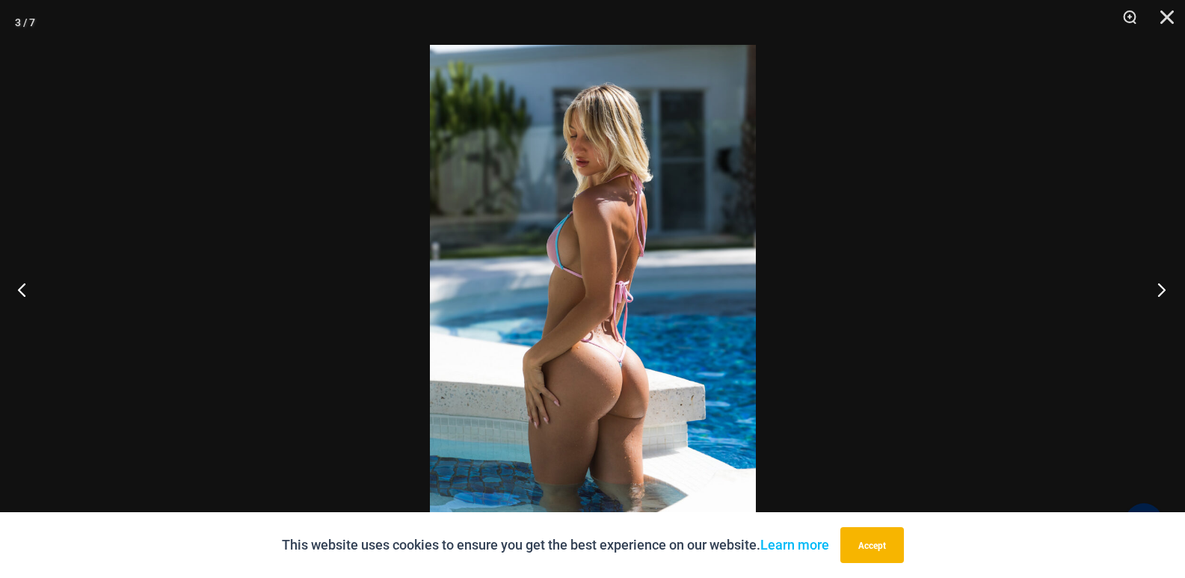
click at [1155, 289] on button "Next" at bounding box center [1157, 289] width 56 height 75
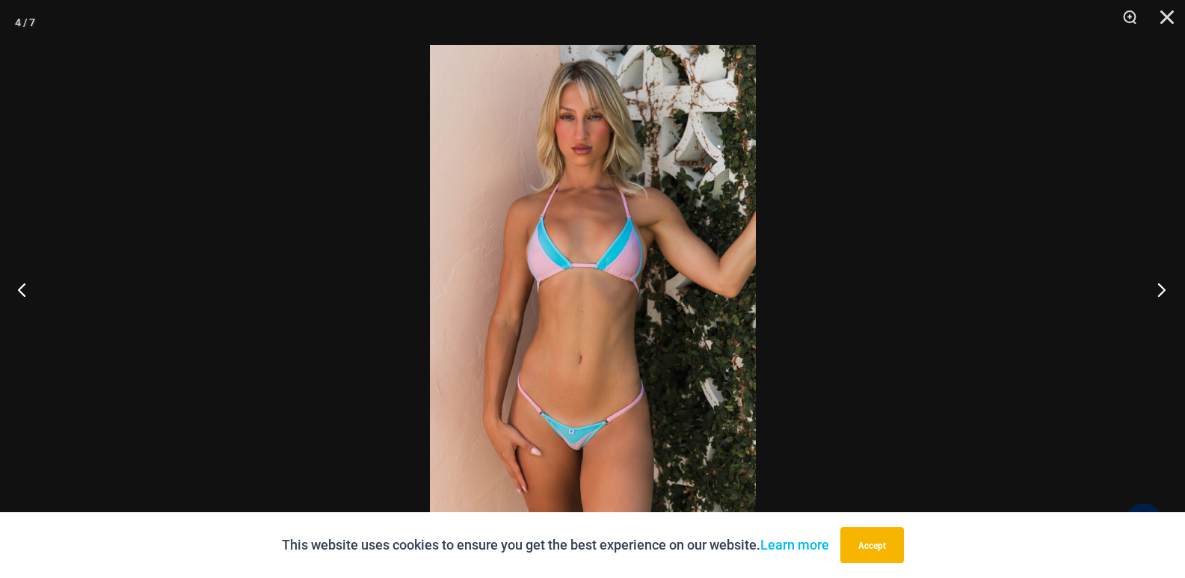
click at [1155, 289] on button "Next" at bounding box center [1157, 289] width 56 height 75
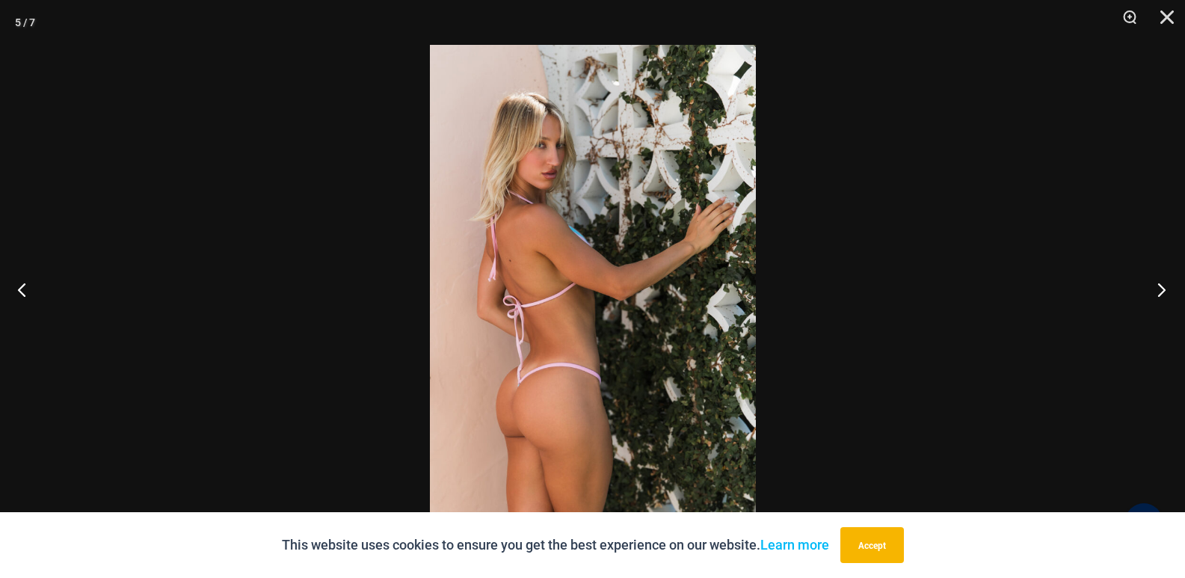
click at [1155, 289] on button "Next" at bounding box center [1157, 289] width 56 height 75
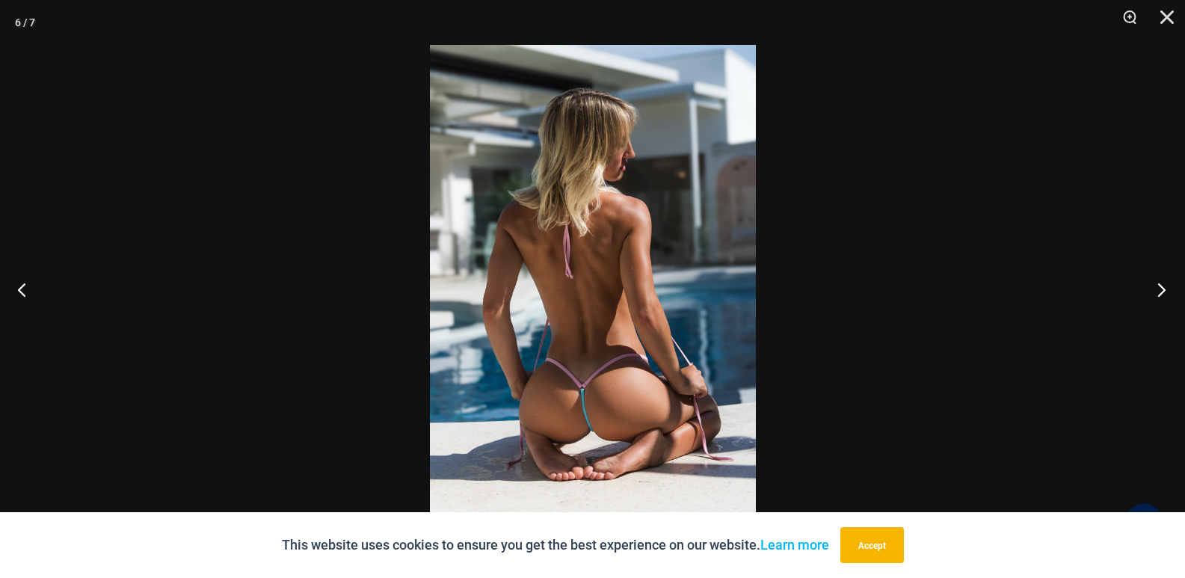
click at [1155, 289] on button "Next" at bounding box center [1157, 289] width 56 height 75
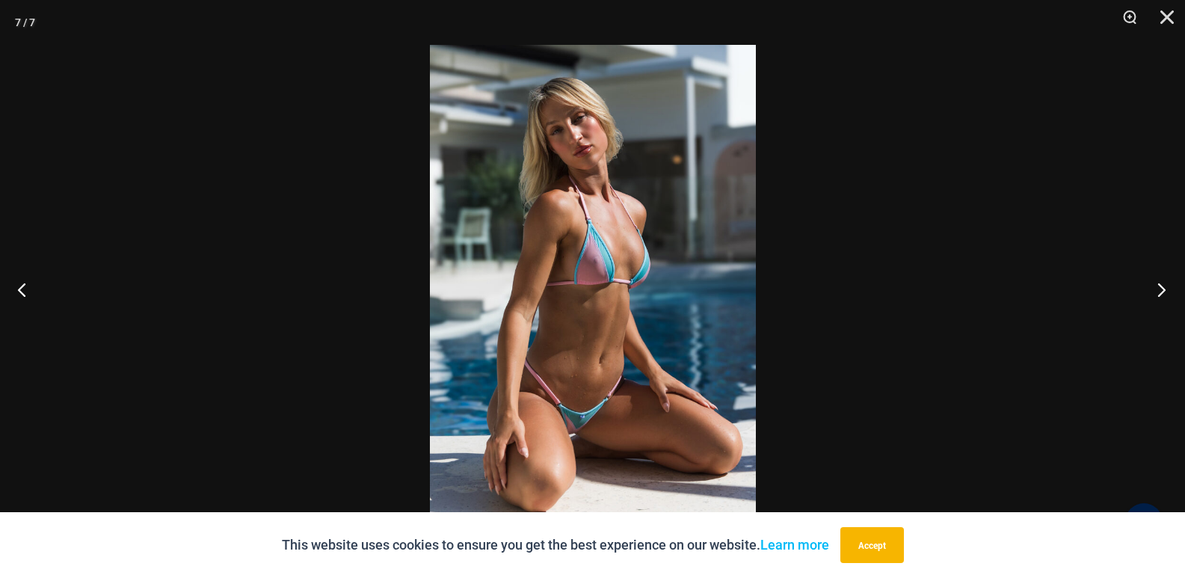
click at [1155, 289] on button "Next" at bounding box center [1157, 289] width 56 height 75
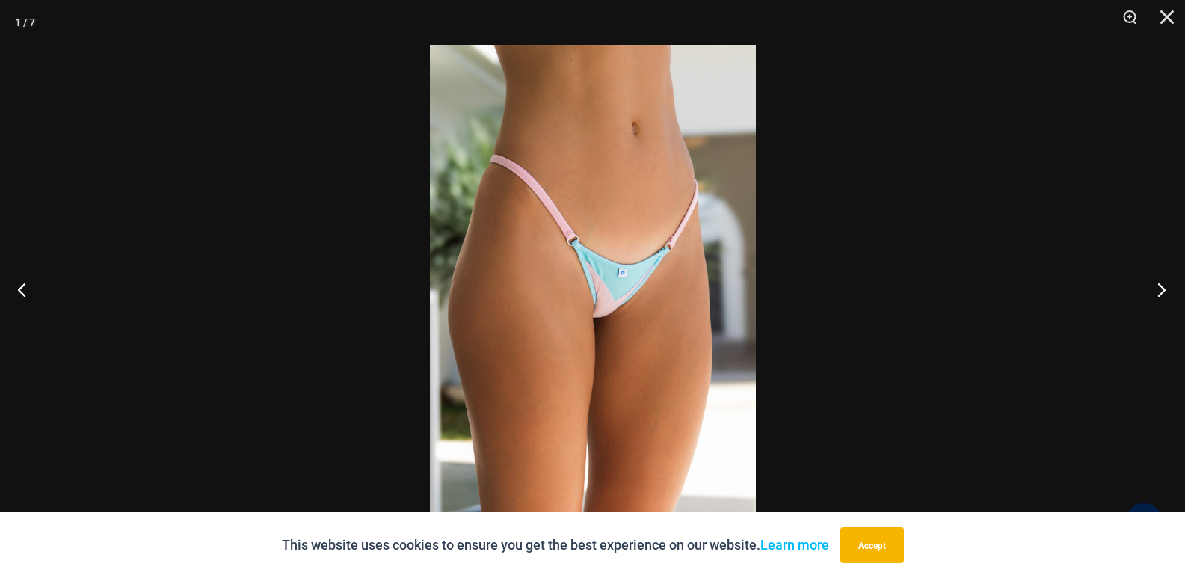
click at [1155, 289] on button "Next" at bounding box center [1157, 289] width 56 height 75
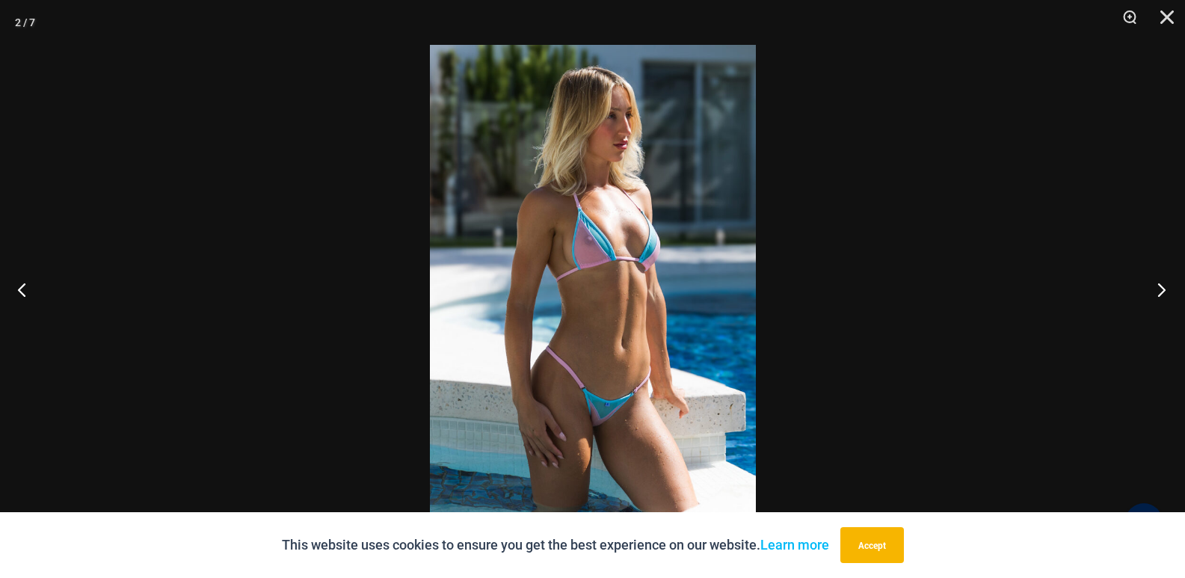
click at [1155, 289] on button "Next" at bounding box center [1157, 289] width 56 height 75
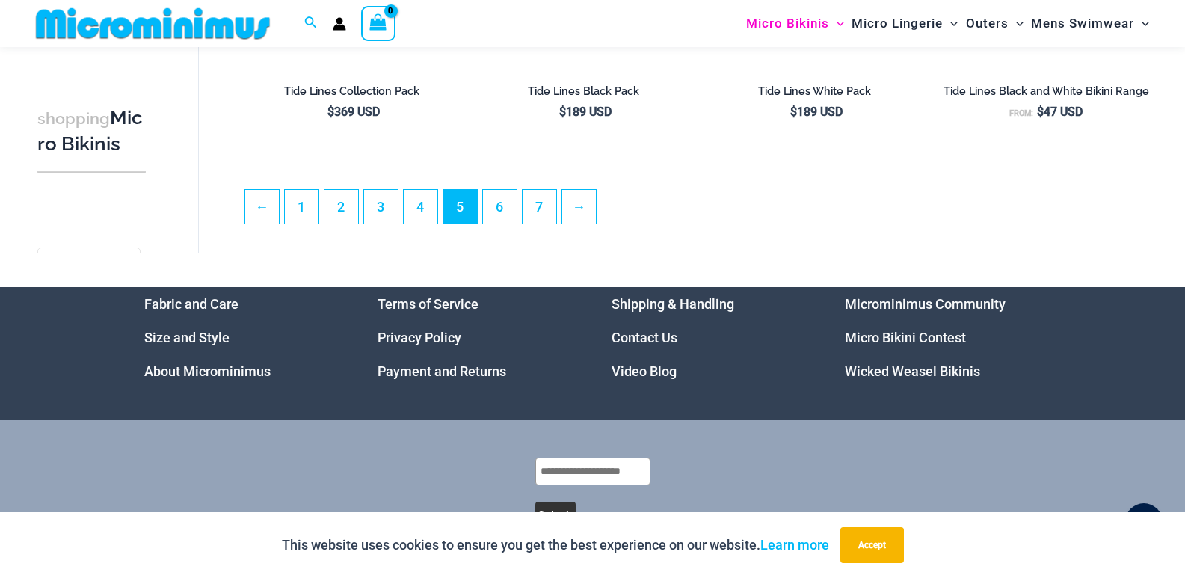
scroll to position [3800, 0]
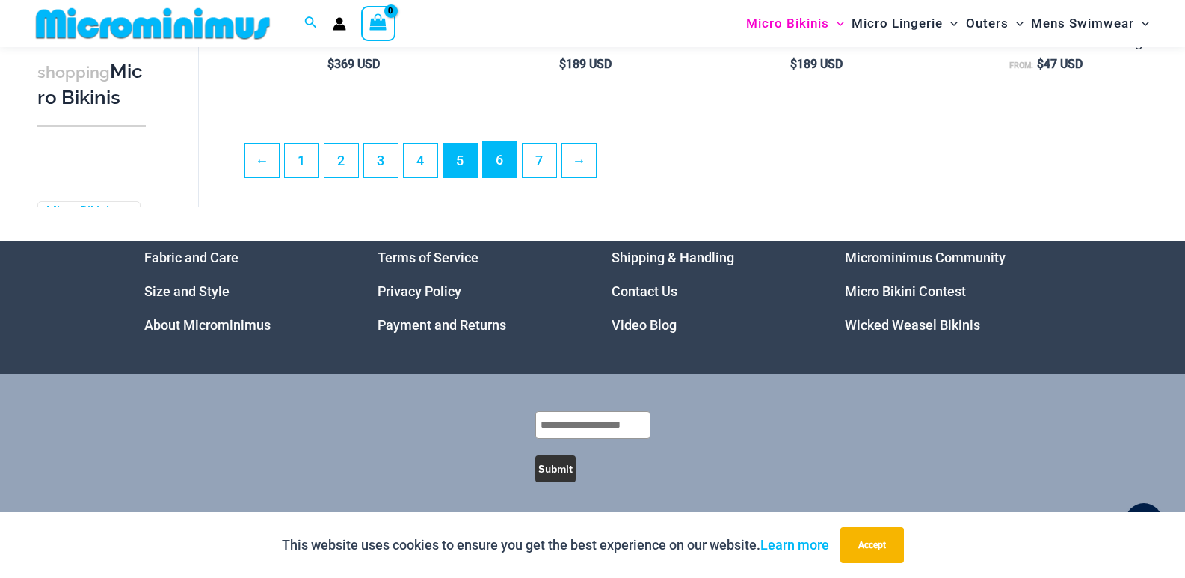
click at [505, 177] on link "6" at bounding box center [500, 159] width 34 height 35
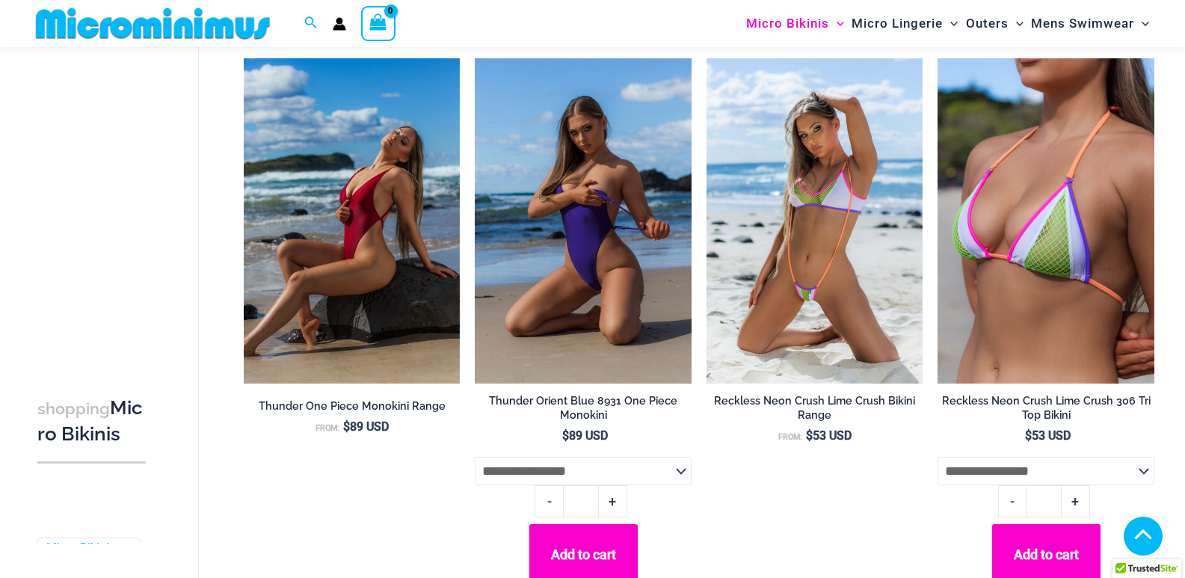
scroll to position [1460, 0]
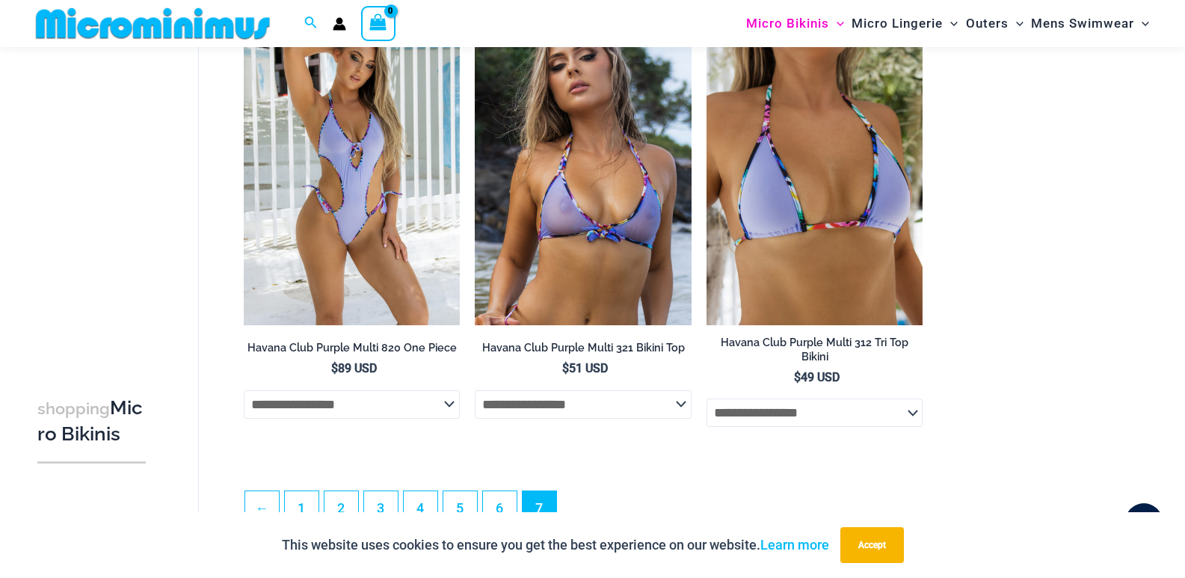
scroll to position [2558, 0]
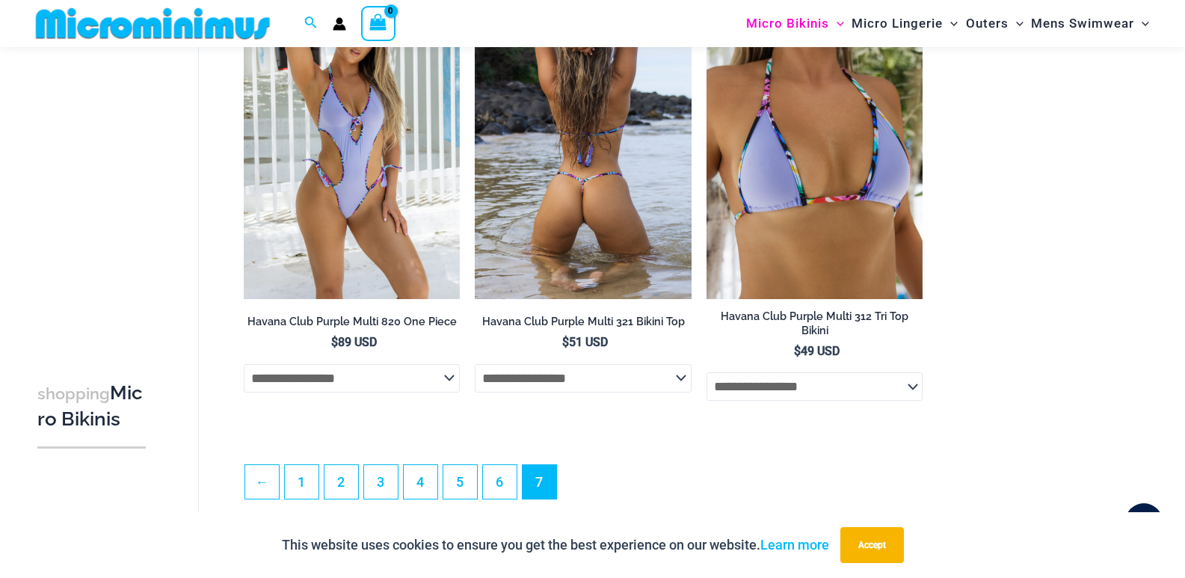
click at [611, 137] on img at bounding box center [583, 136] width 217 height 325
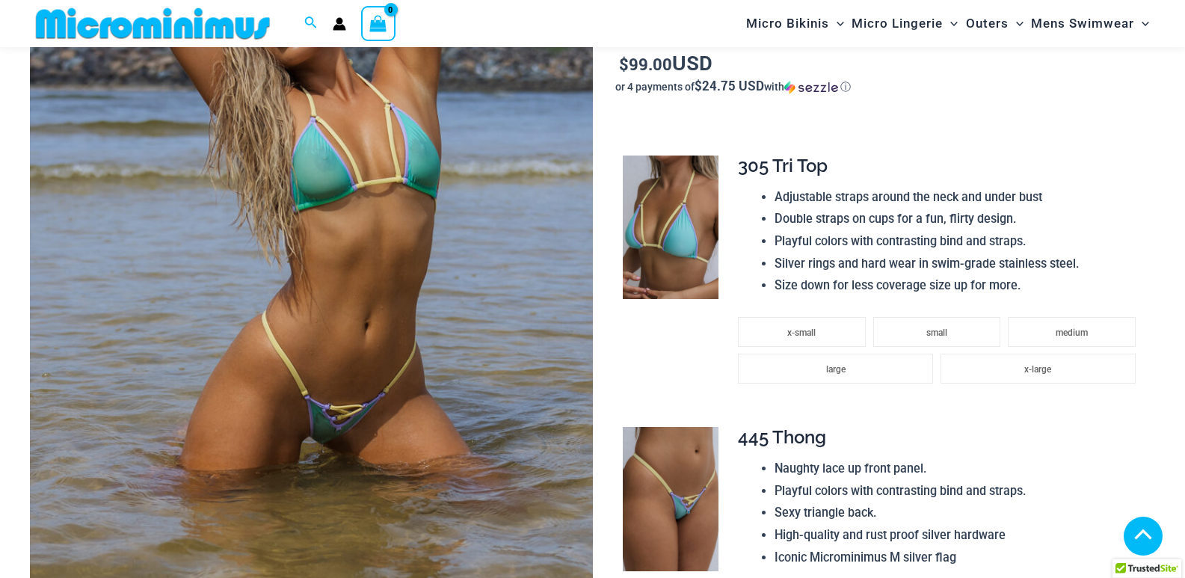
scroll to position [1078, 0]
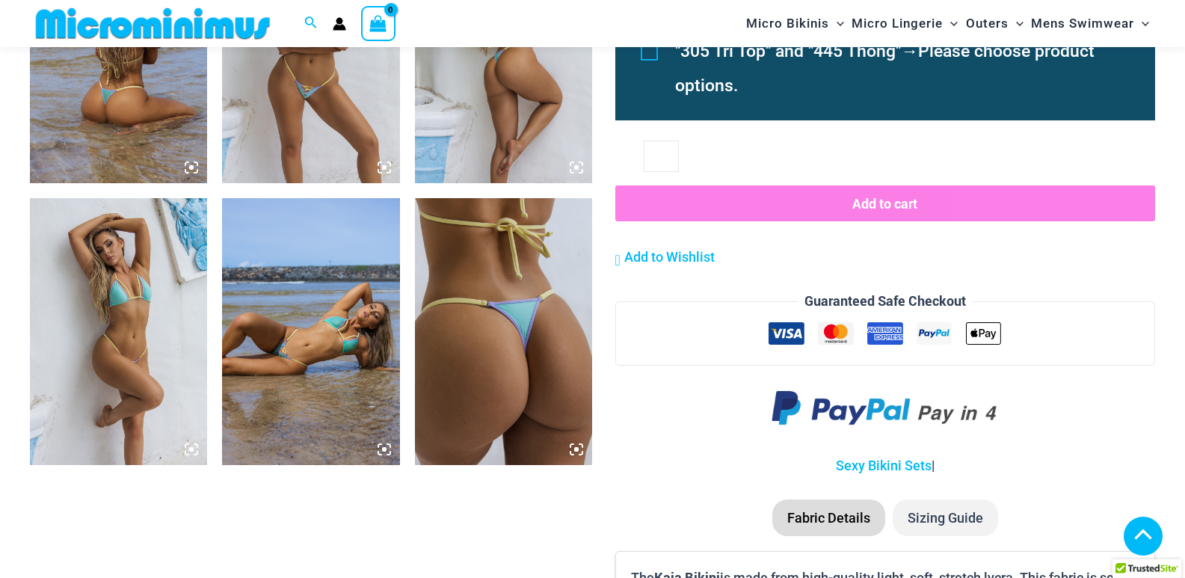
click at [393, 332] on img at bounding box center [310, 331] width 177 height 266
click at [310, 299] on img at bounding box center [310, 331] width 177 height 266
click at [328, 288] on img at bounding box center [310, 331] width 177 height 266
click at [333, 183] on img at bounding box center [310, 50] width 177 height 266
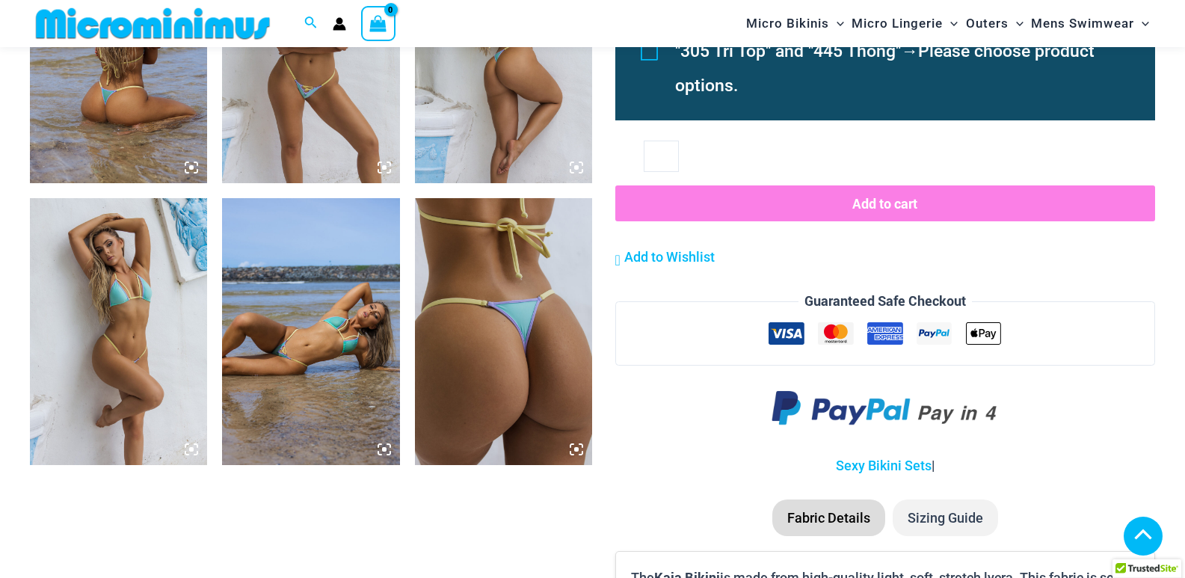
click at [323, 183] on img at bounding box center [310, 50] width 177 height 266
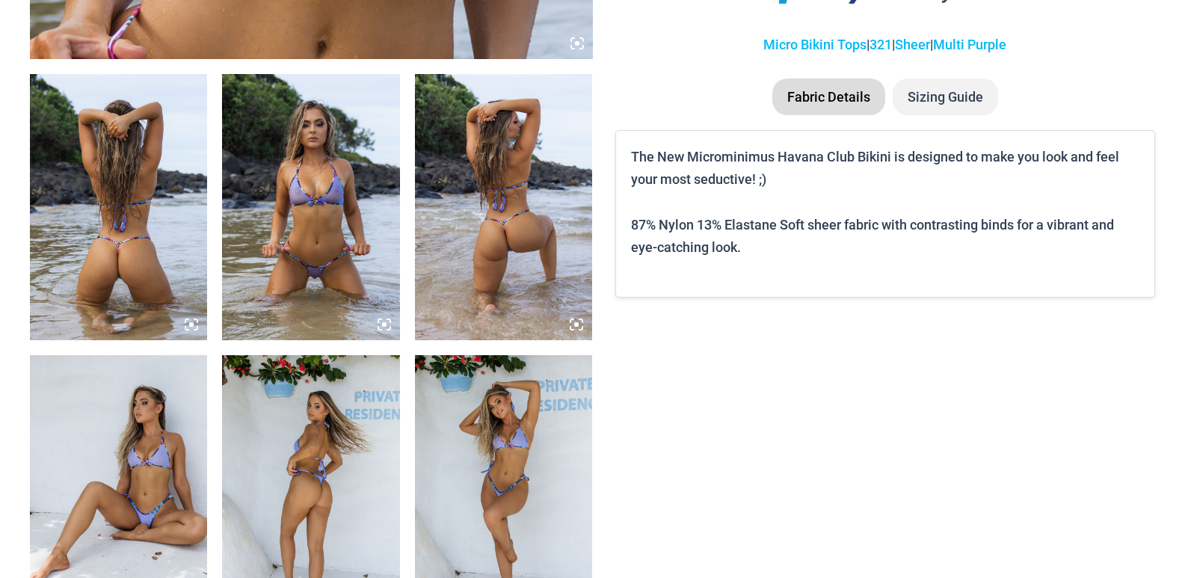
scroll to position [1047, 0]
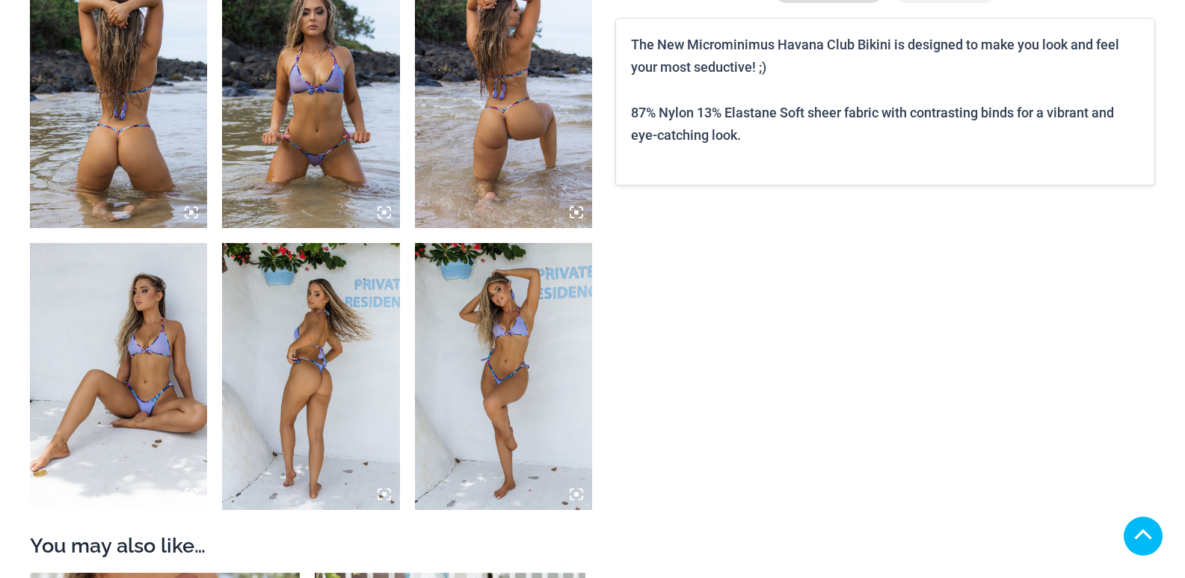
click at [342, 136] on img at bounding box center [310, 95] width 177 height 266
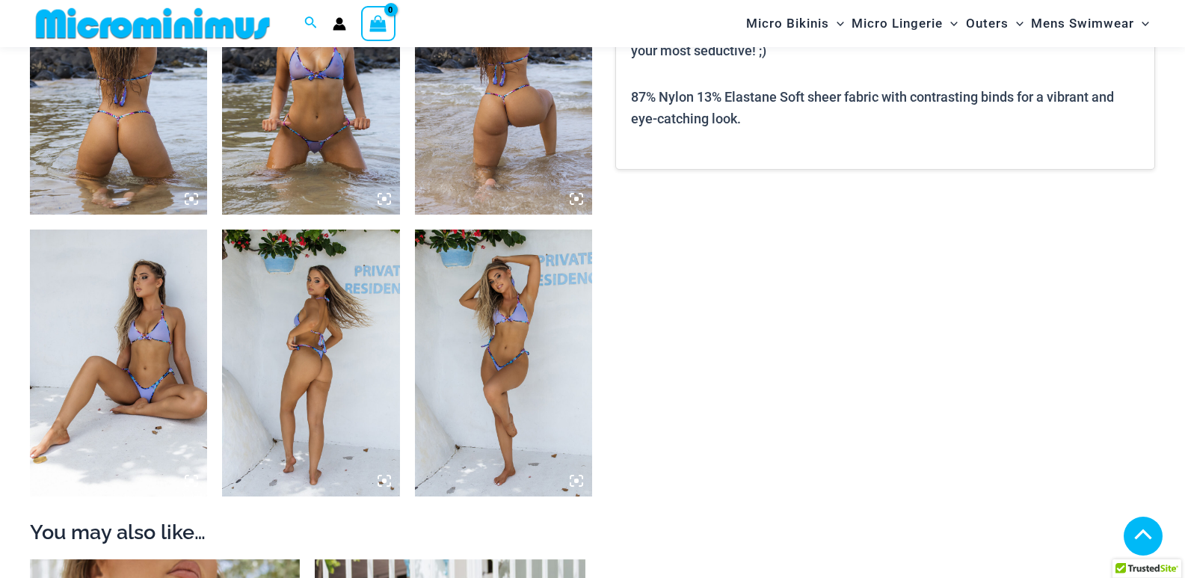
click at [325, 112] on img at bounding box center [310, 81] width 177 height 266
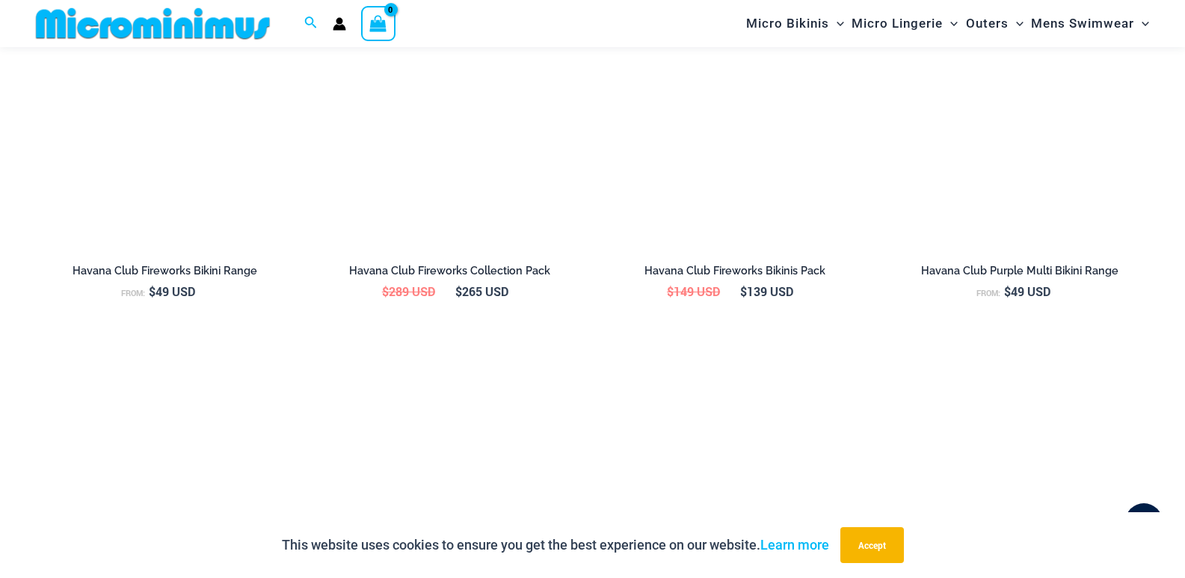
scroll to position [2356, 0]
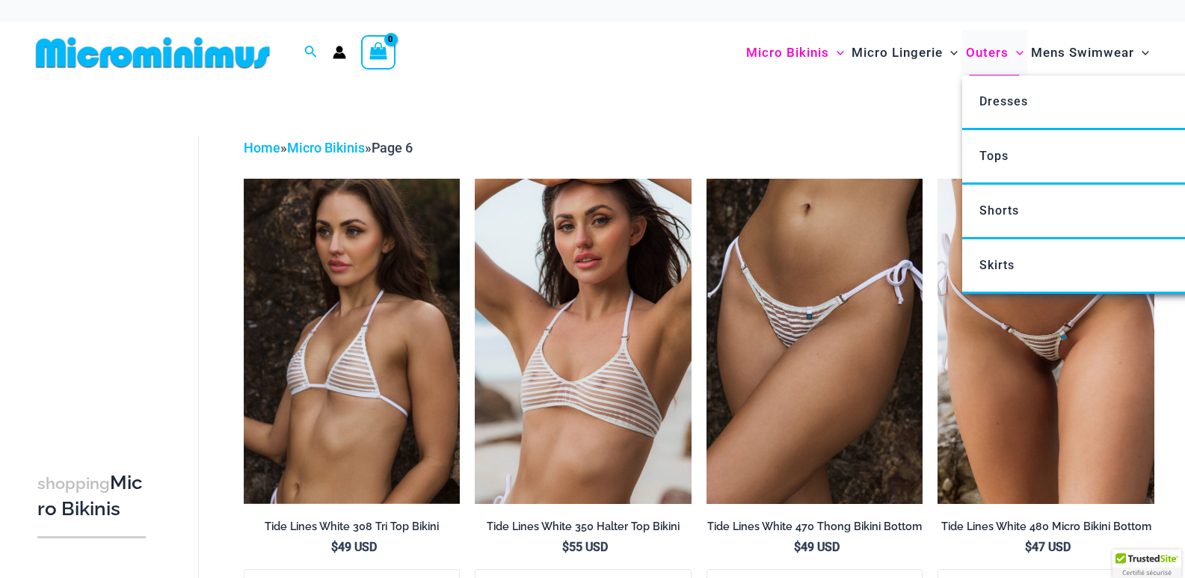
click at [981, 56] on span "Outers" at bounding box center [987, 53] width 43 height 38
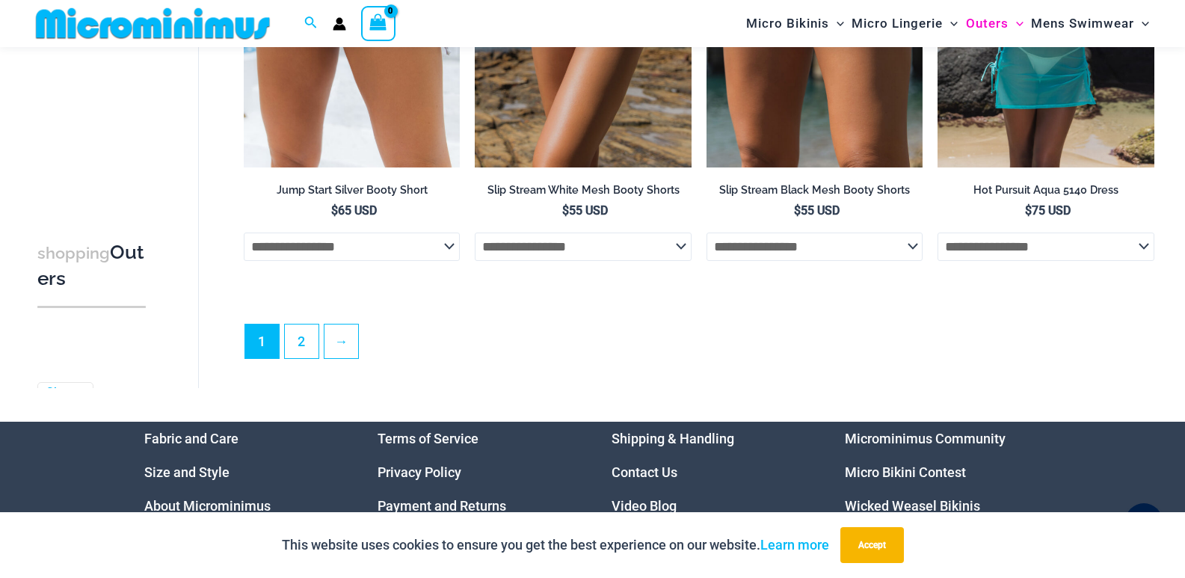
scroll to position [3844, 0]
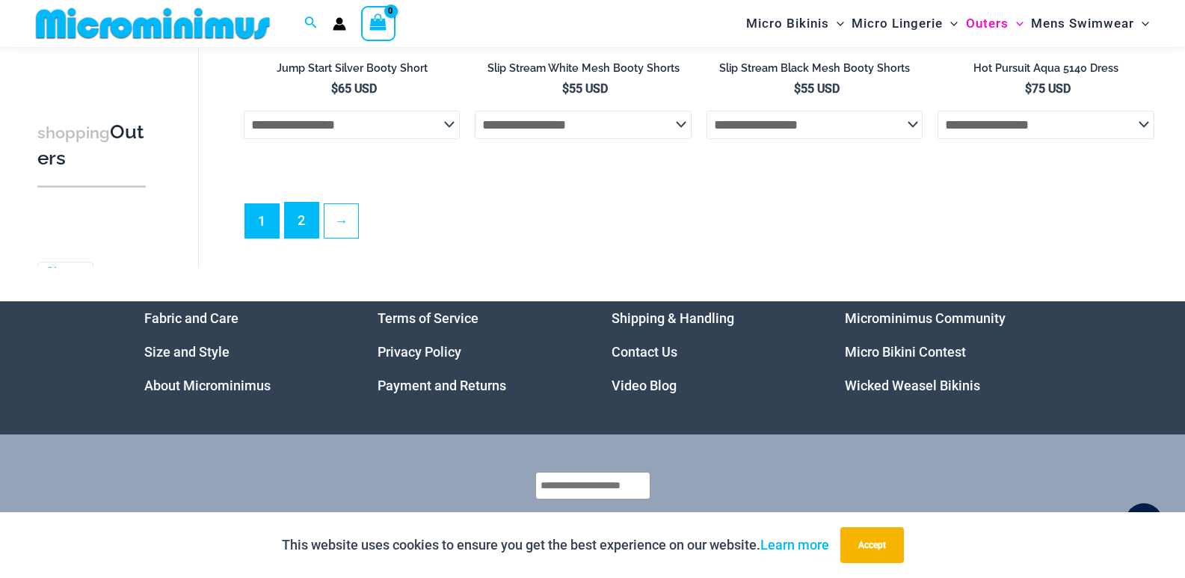
click at [304, 224] on link "2" at bounding box center [302, 220] width 34 height 35
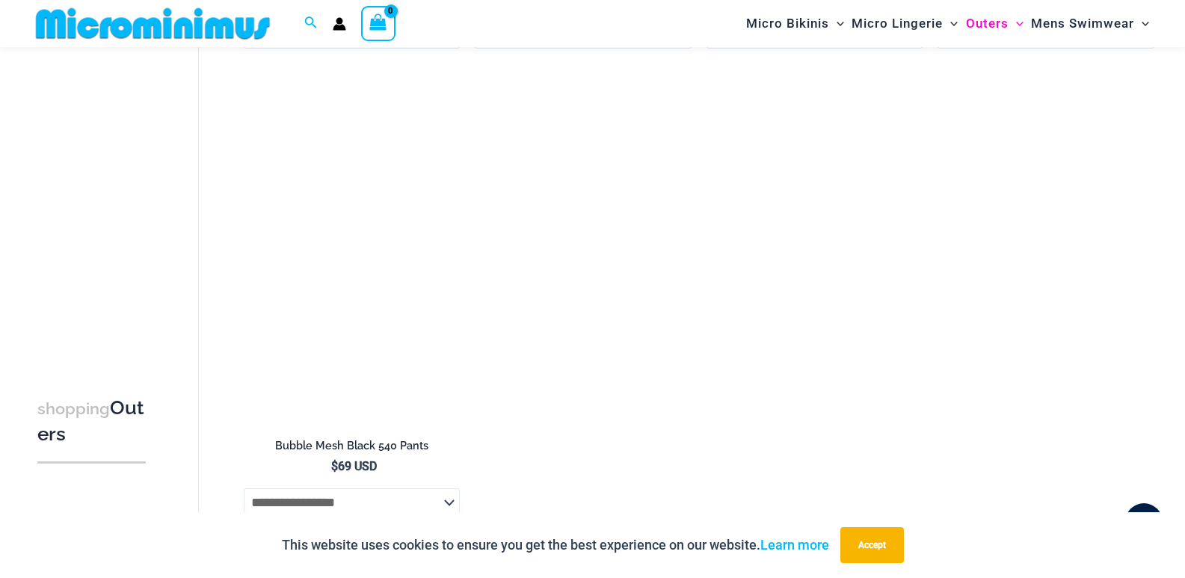
scroll to position [1920, 0]
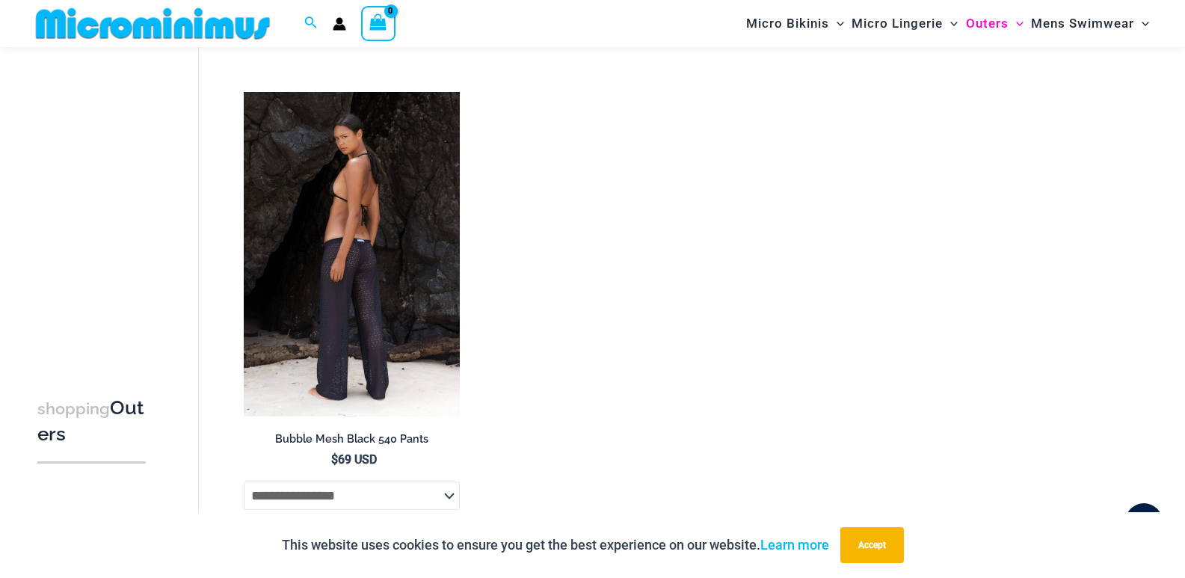
click at [337, 200] on img at bounding box center [352, 254] width 217 height 325
